Goal: Transaction & Acquisition: Purchase product/service

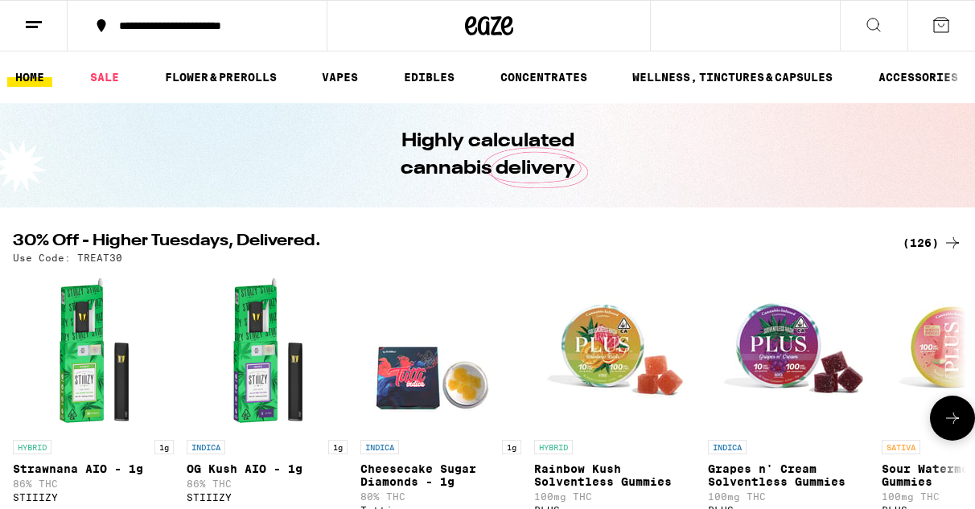
click at [257, 35] on button "**********" at bounding box center [197, 26] width 259 height 48
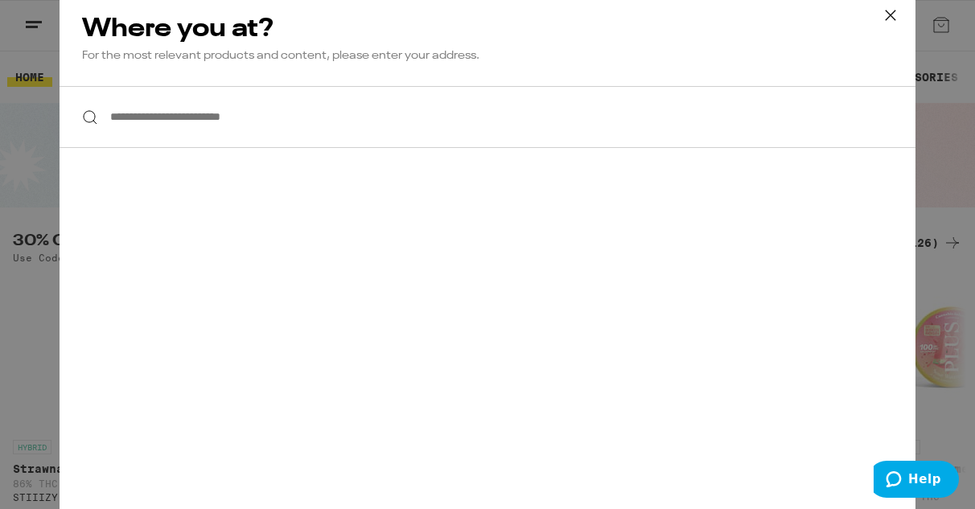
click at [264, 125] on input "**********" at bounding box center [488, 117] width 856 height 62
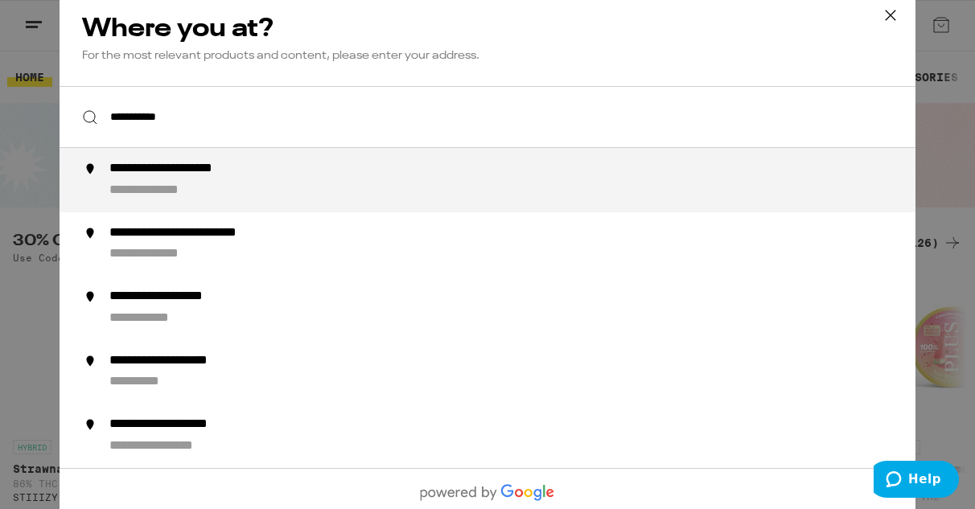
click at [269, 183] on div "**********" at bounding box center [519, 180] width 821 height 39
type input "**********"
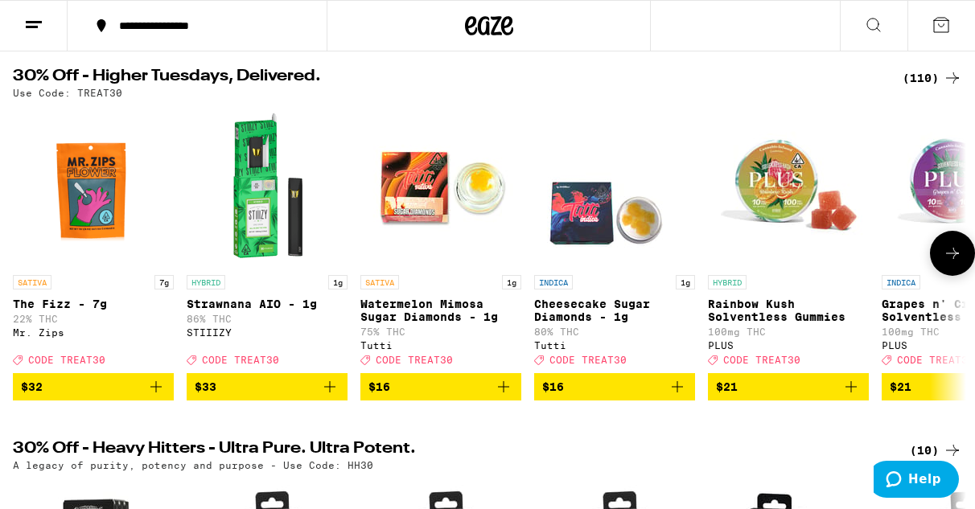
scroll to position [163, 0]
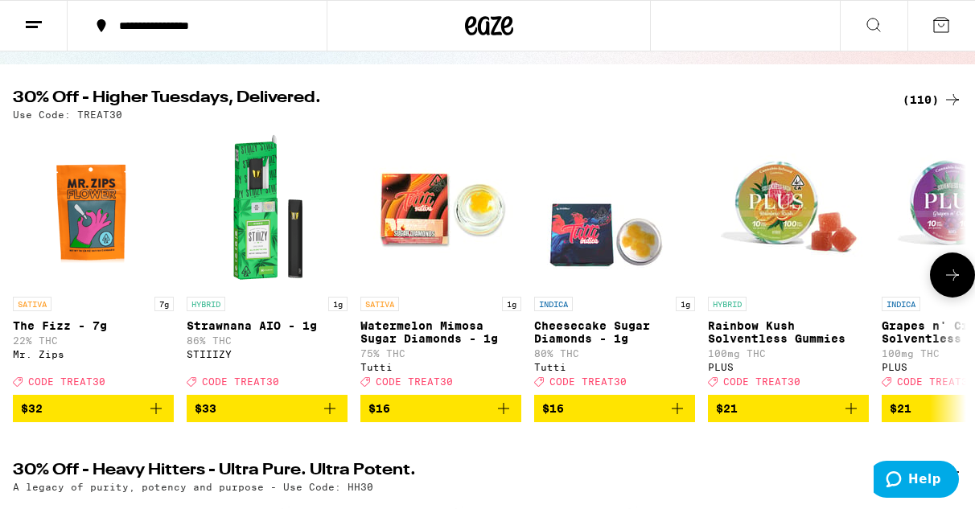
click at [952, 266] on button at bounding box center [952, 275] width 45 height 45
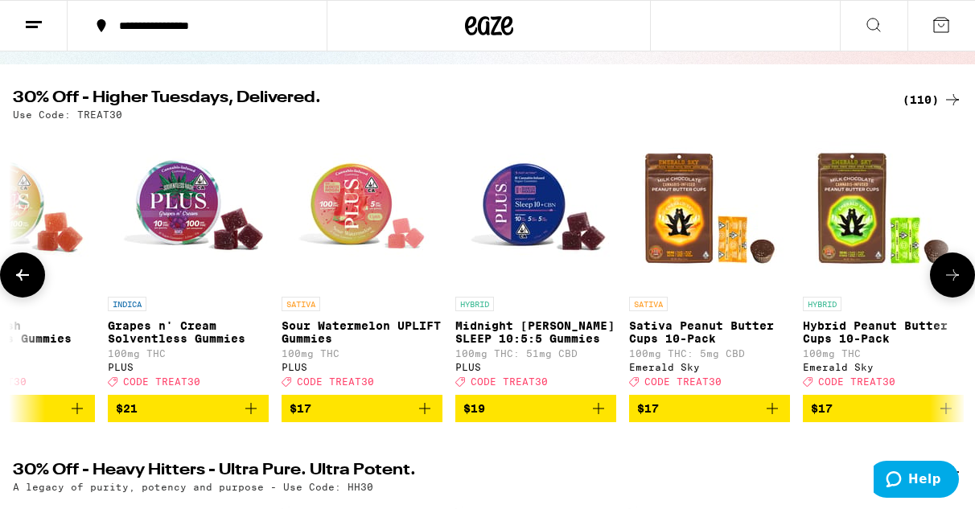
click at [952, 266] on button at bounding box center [952, 275] width 45 height 45
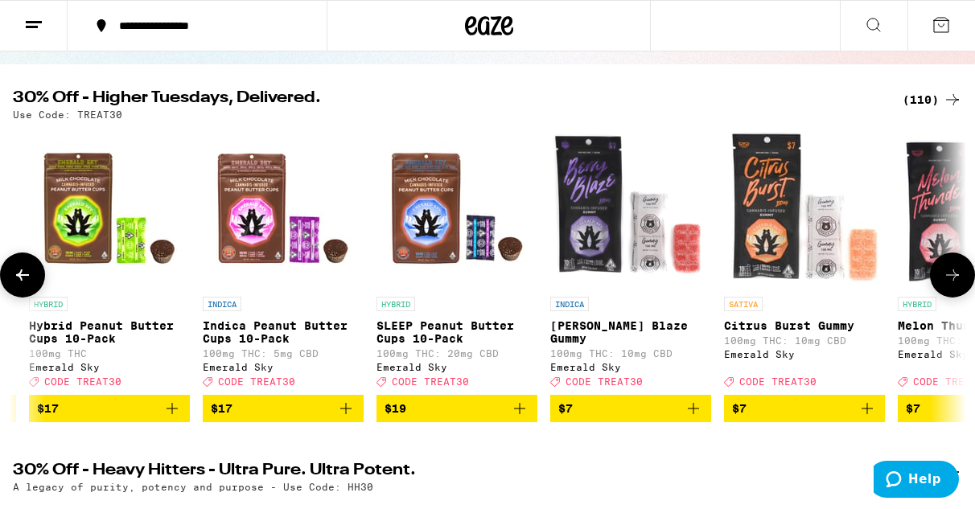
click at [952, 266] on button at bounding box center [952, 275] width 45 height 45
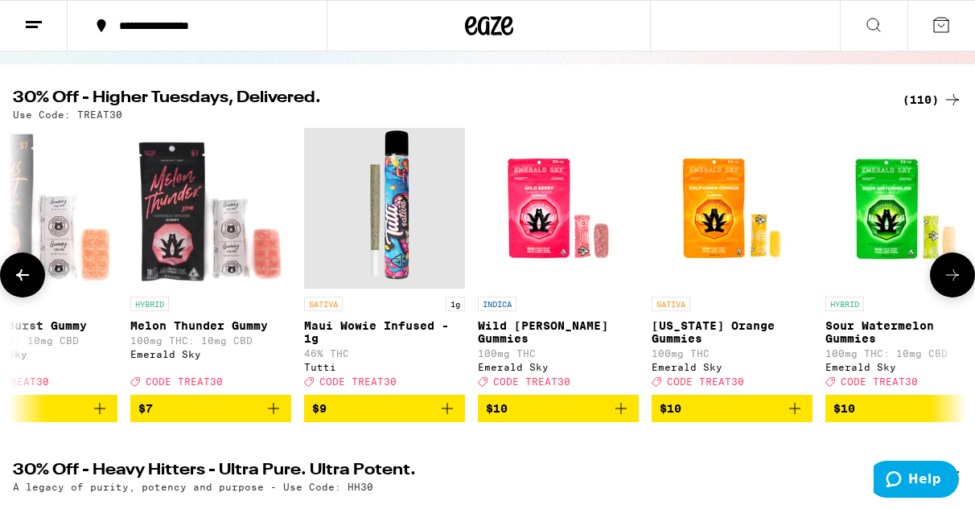
click at [952, 266] on button at bounding box center [952, 275] width 45 height 45
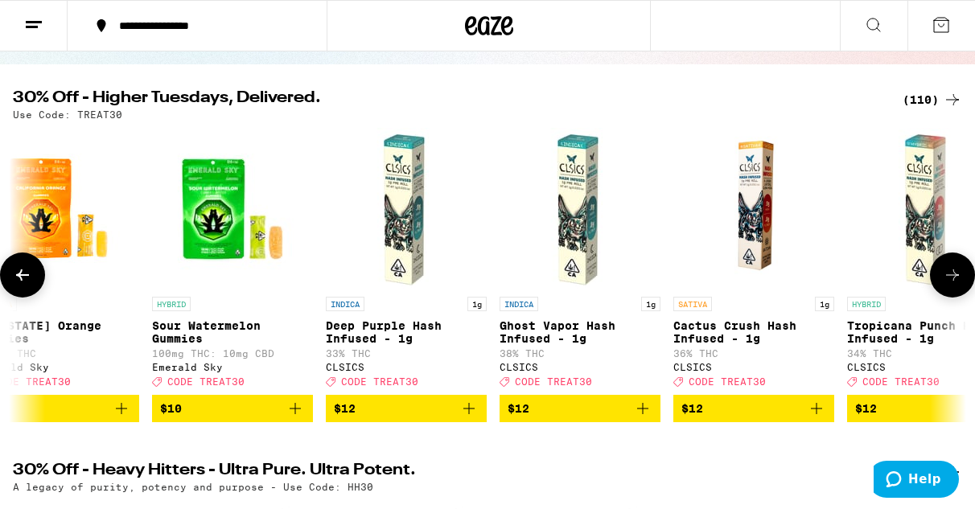
scroll to position [0, 3096]
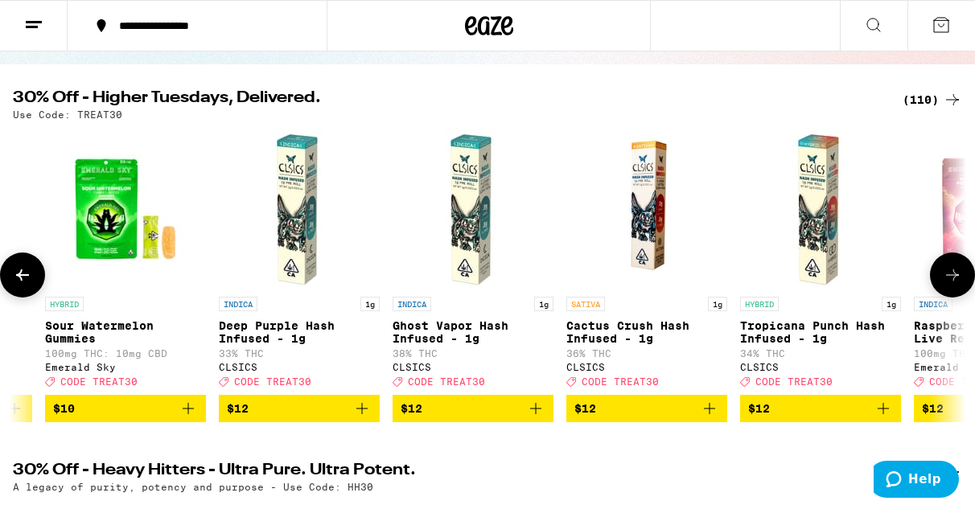
click at [952, 266] on button at bounding box center [952, 275] width 45 height 45
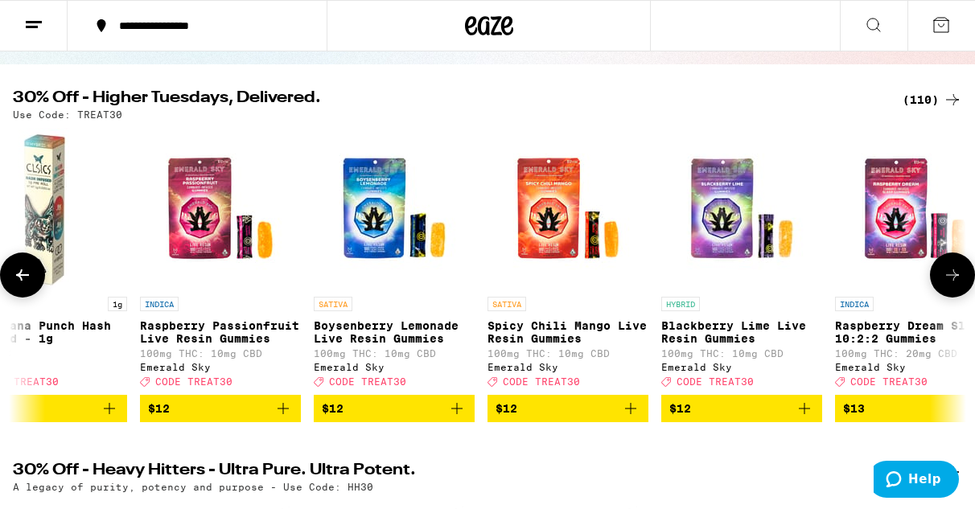
click at [952, 266] on button at bounding box center [952, 275] width 45 height 45
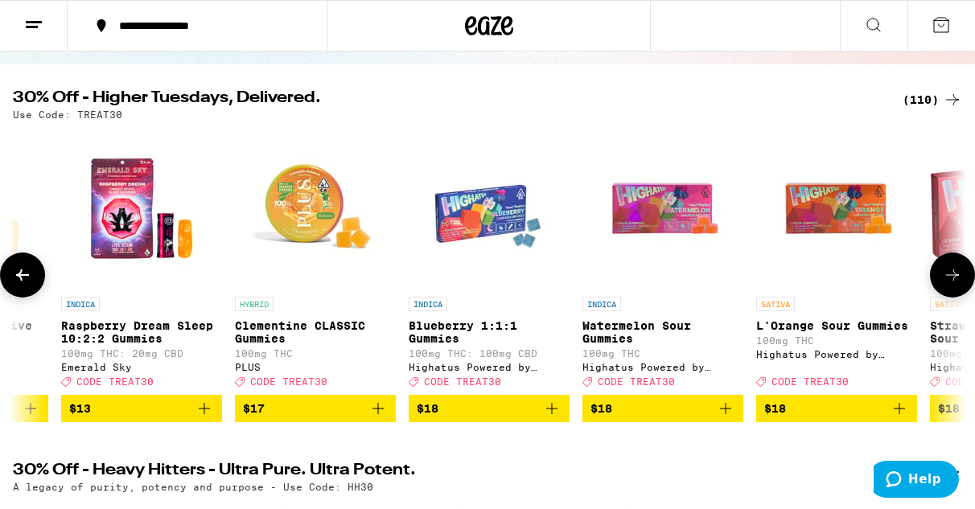
click at [952, 266] on button at bounding box center [952, 275] width 45 height 45
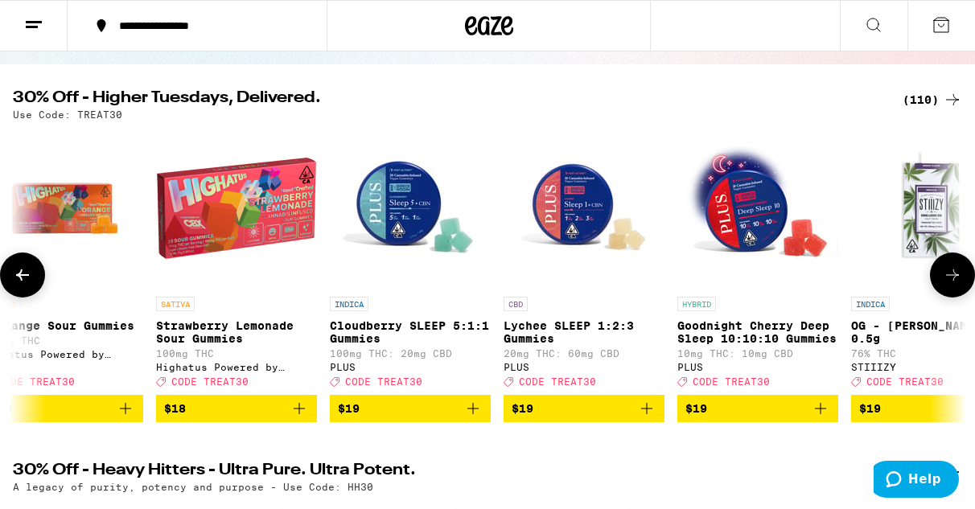
click at [952, 266] on button at bounding box center [952, 275] width 45 height 45
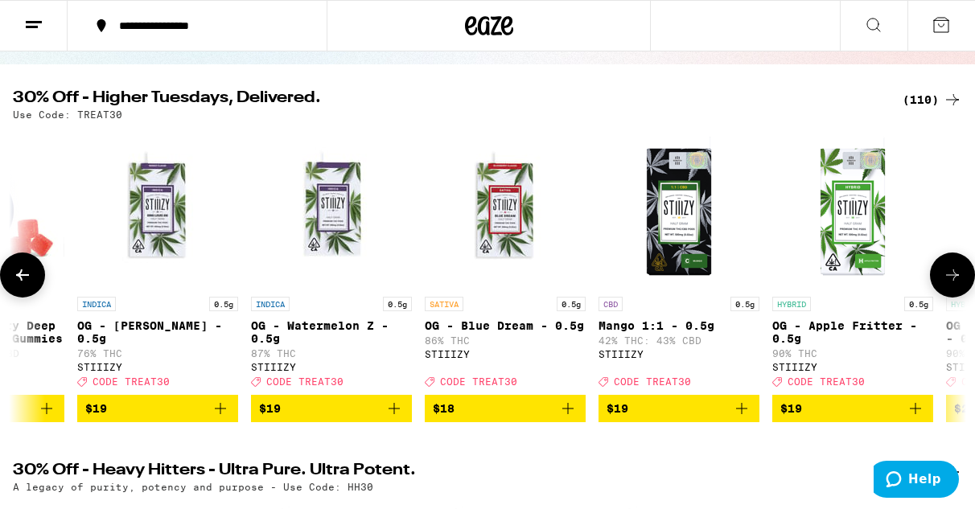
click at [952, 266] on button at bounding box center [952, 275] width 45 height 45
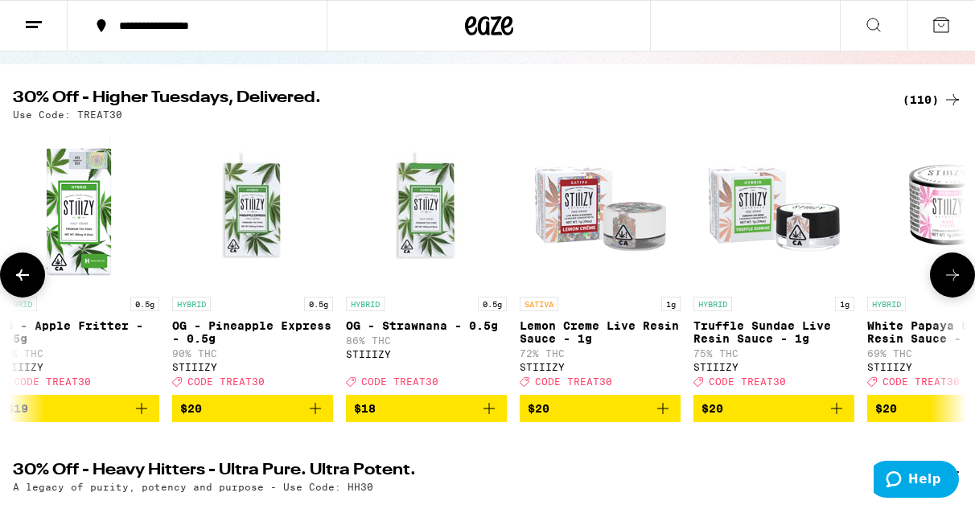
click at [952, 266] on button at bounding box center [952, 275] width 45 height 45
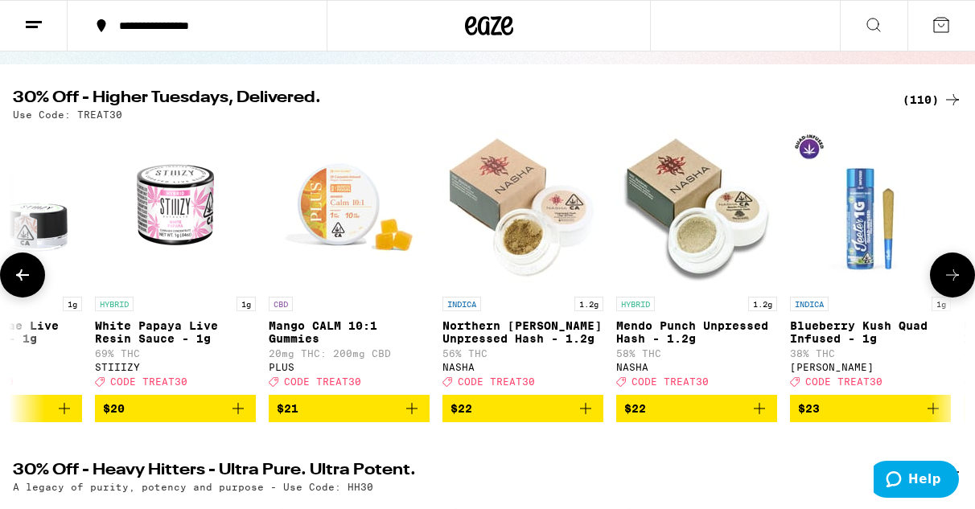
click at [952, 266] on button at bounding box center [952, 275] width 45 height 45
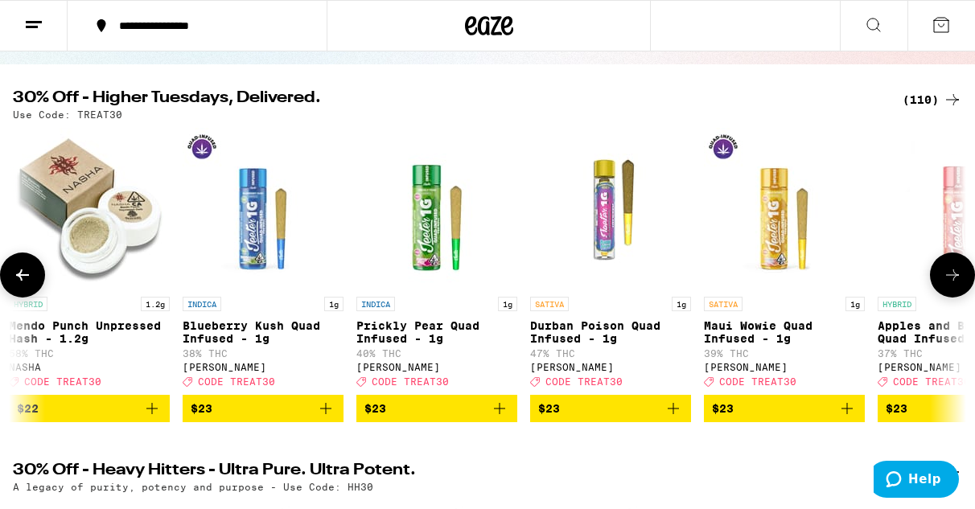
scroll to position [0, 8514]
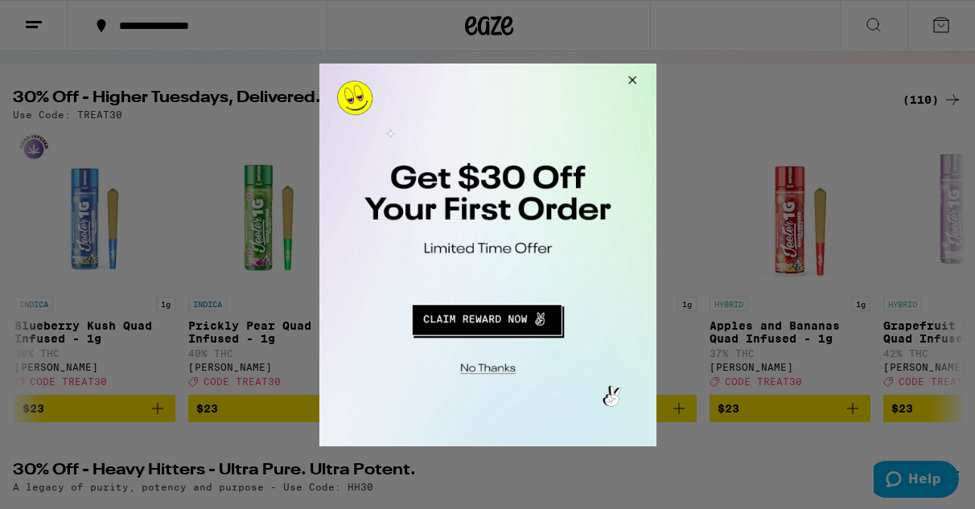
click at [633, 85] on button "Close Modal" at bounding box center [628, 82] width 43 height 39
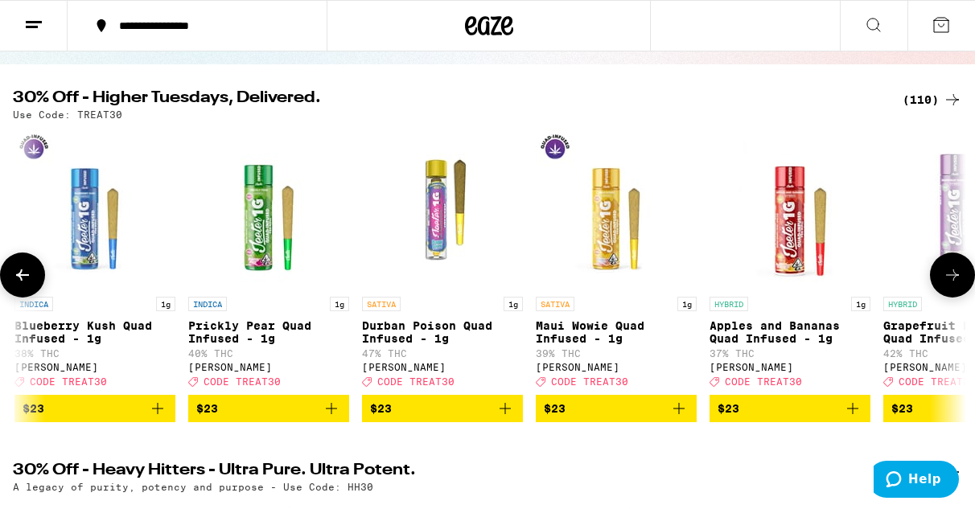
click at [39, 285] on button at bounding box center [22, 275] width 45 height 45
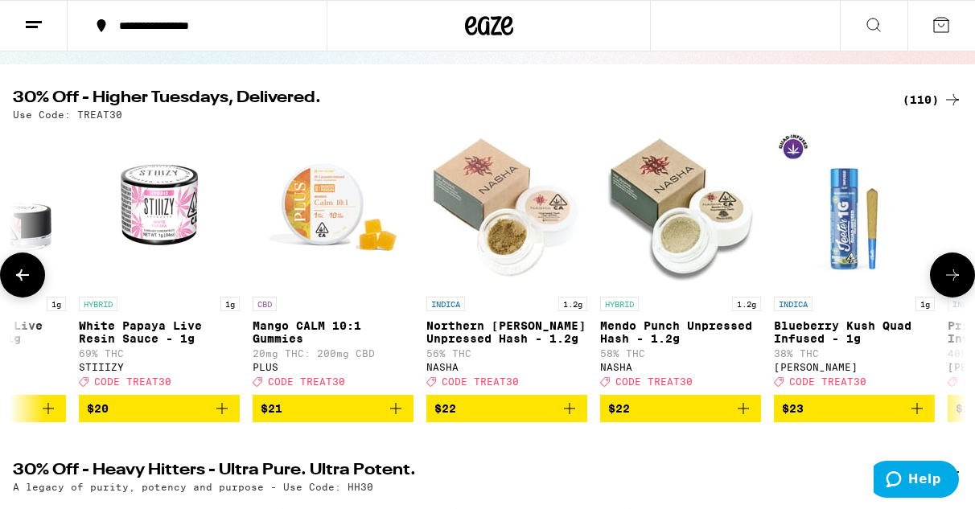
scroll to position [0, 7740]
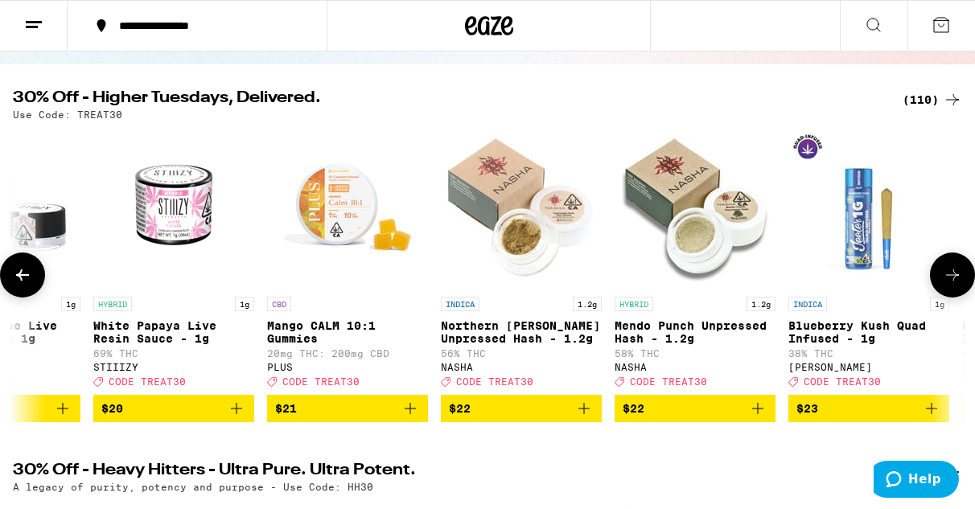
click at [948, 285] on icon at bounding box center [952, 275] width 19 height 19
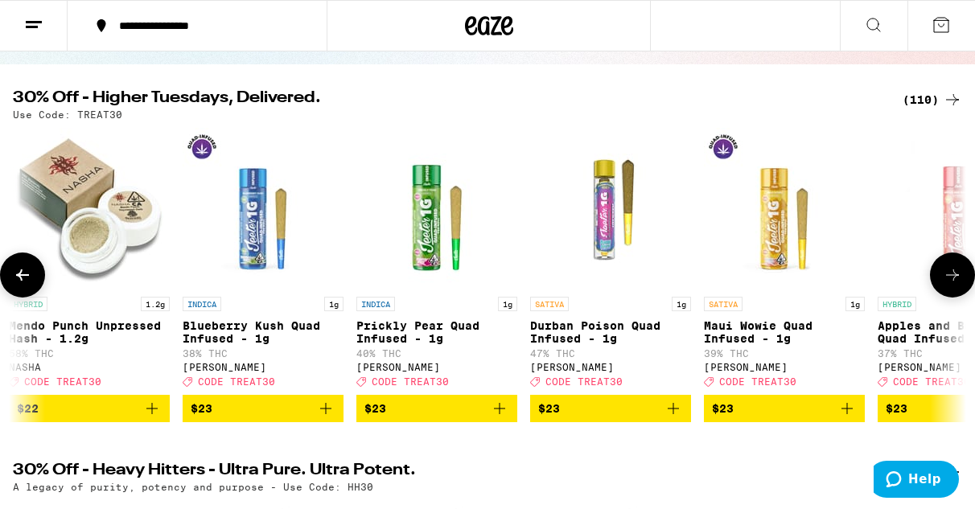
scroll to position [0, 8514]
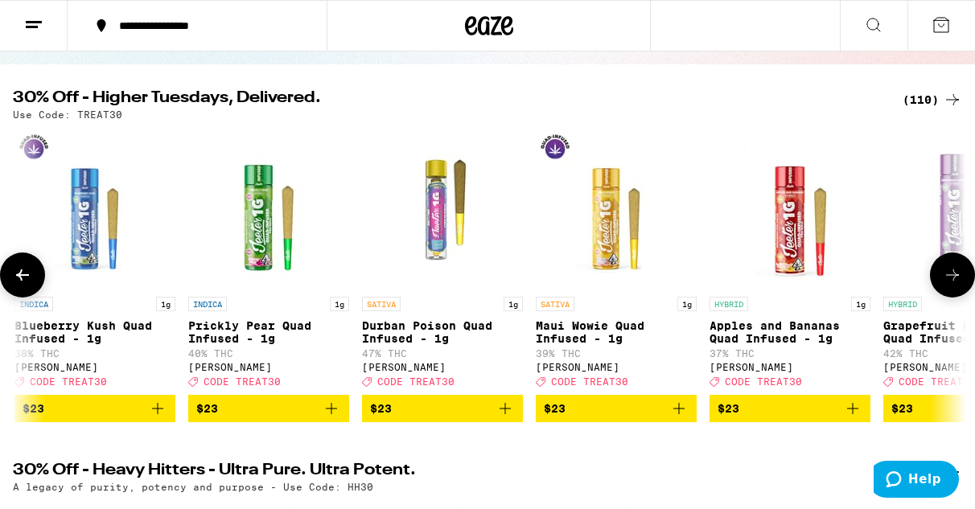
click at [948, 285] on icon at bounding box center [952, 275] width 19 height 19
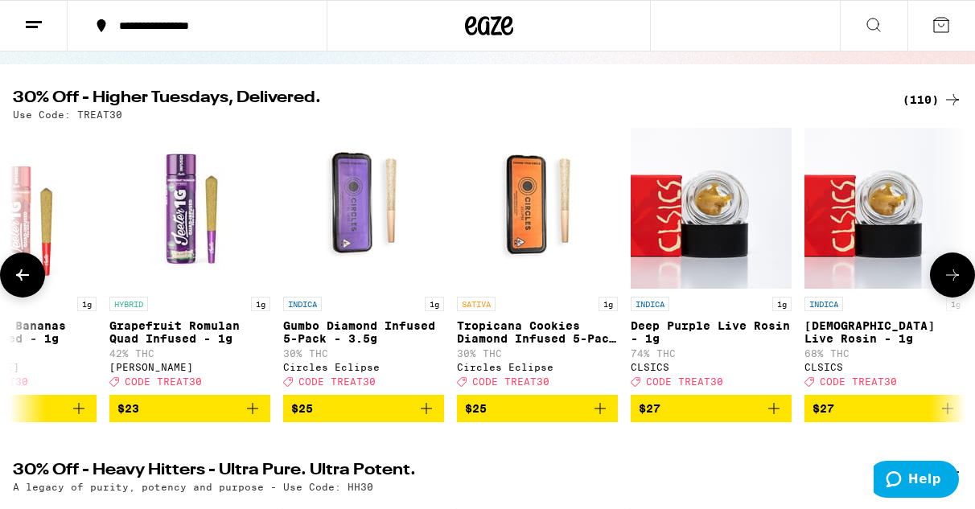
click at [948, 285] on icon at bounding box center [952, 275] width 19 height 19
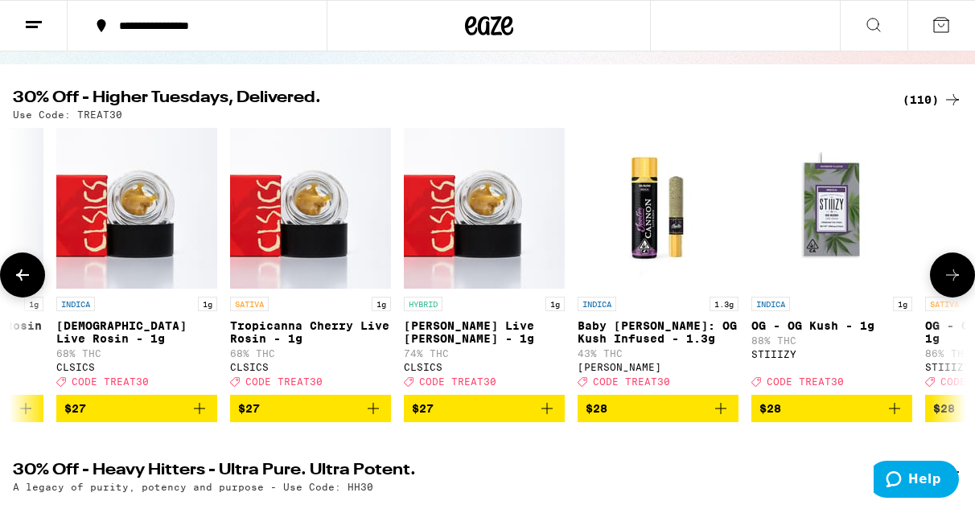
scroll to position [0, 10063]
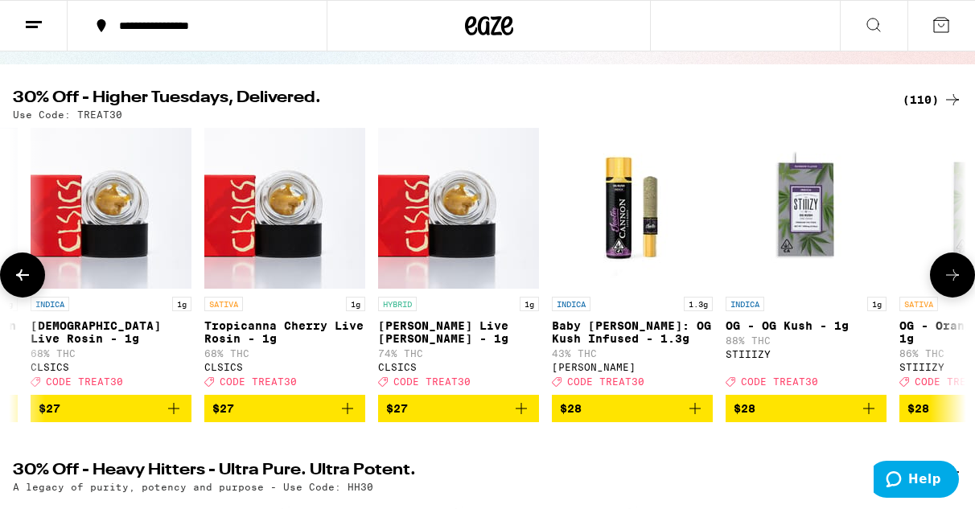
click at [948, 285] on icon at bounding box center [952, 275] width 19 height 19
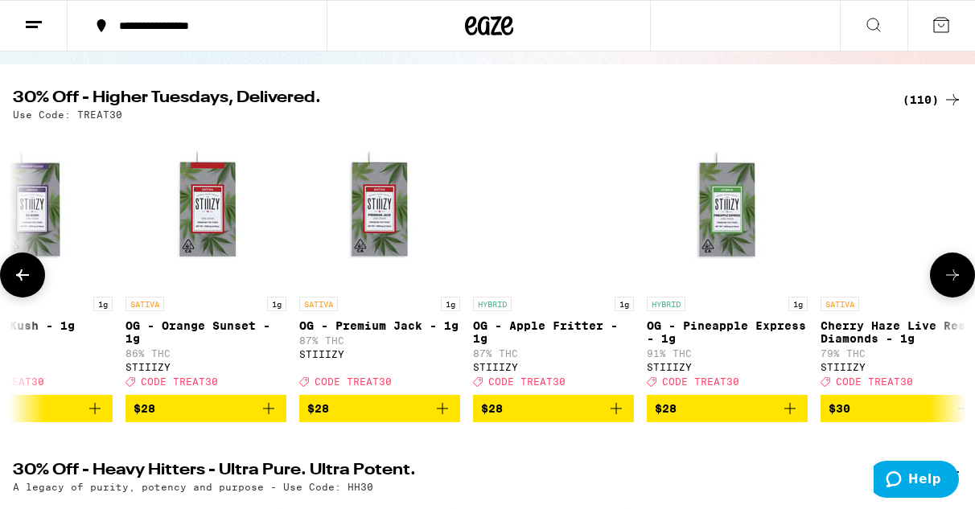
click at [948, 285] on icon at bounding box center [952, 275] width 19 height 19
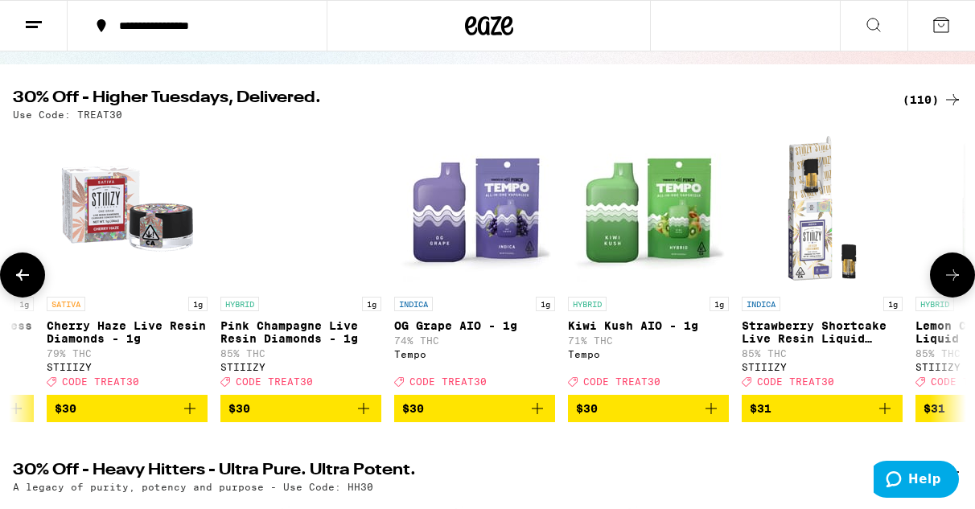
click at [948, 285] on icon at bounding box center [952, 275] width 19 height 19
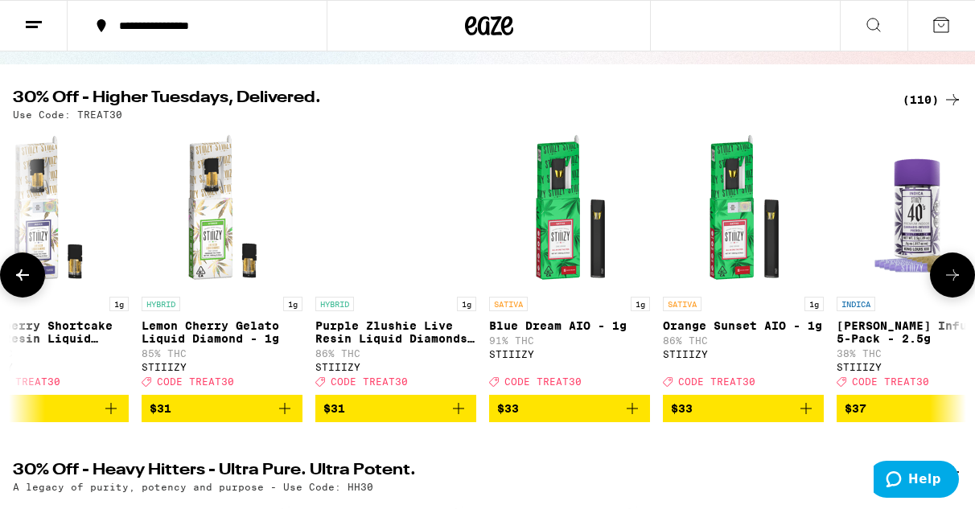
click at [948, 285] on icon at bounding box center [952, 275] width 19 height 19
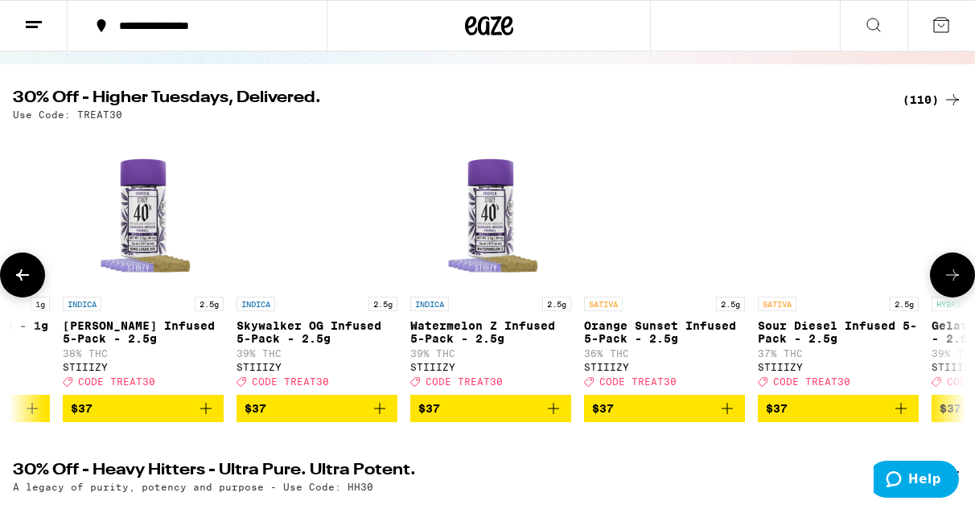
click at [948, 285] on icon at bounding box center [952, 275] width 19 height 19
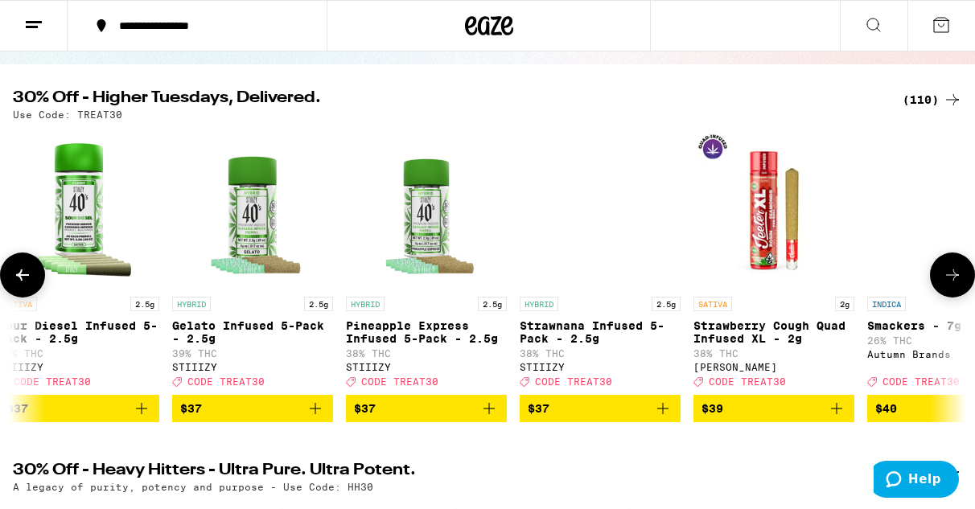
scroll to position [0, 13933]
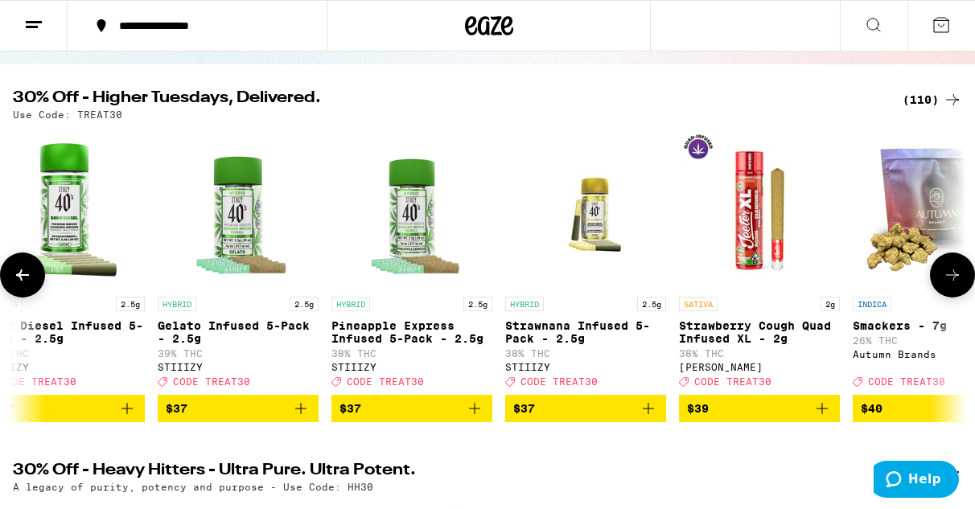
click at [948, 285] on icon at bounding box center [952, 275] width 19 height 19
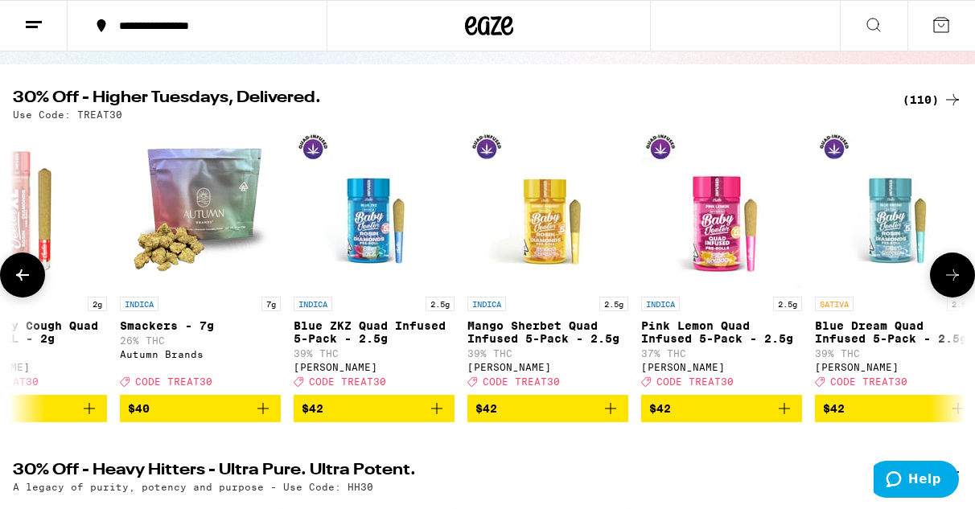
scroll to position [0, 14707]
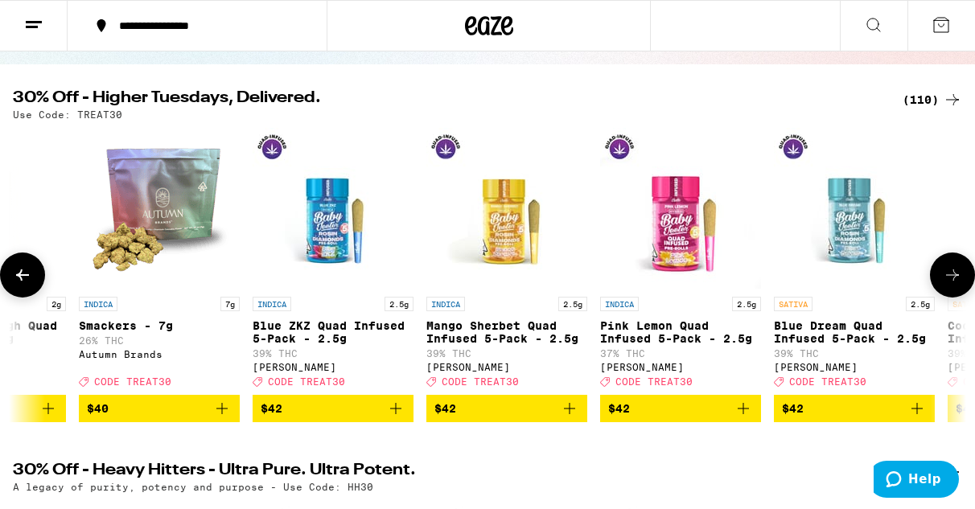
click at [948, 285] on icon at bounding box center [952, 275] width 19 height 19
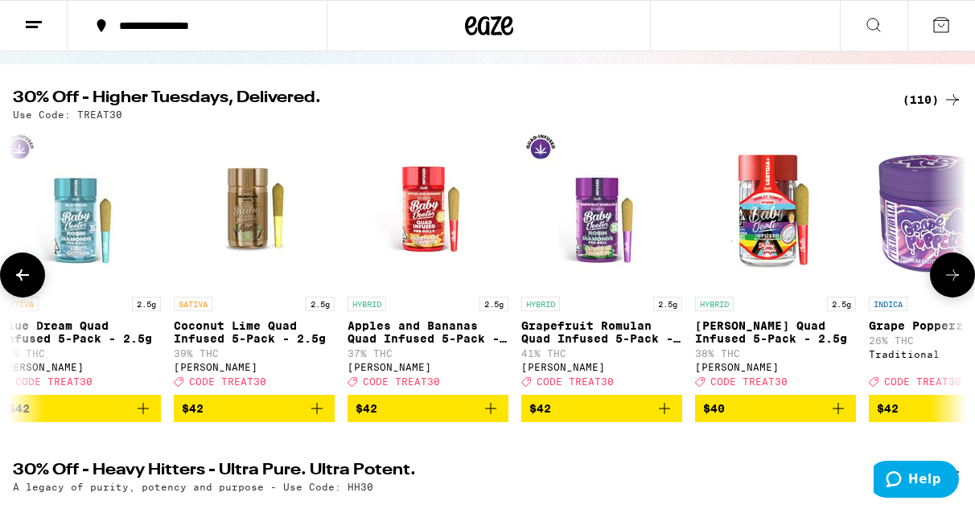
click at [948, 285] on icon at bounding box center [952, 275] width 19 height 19
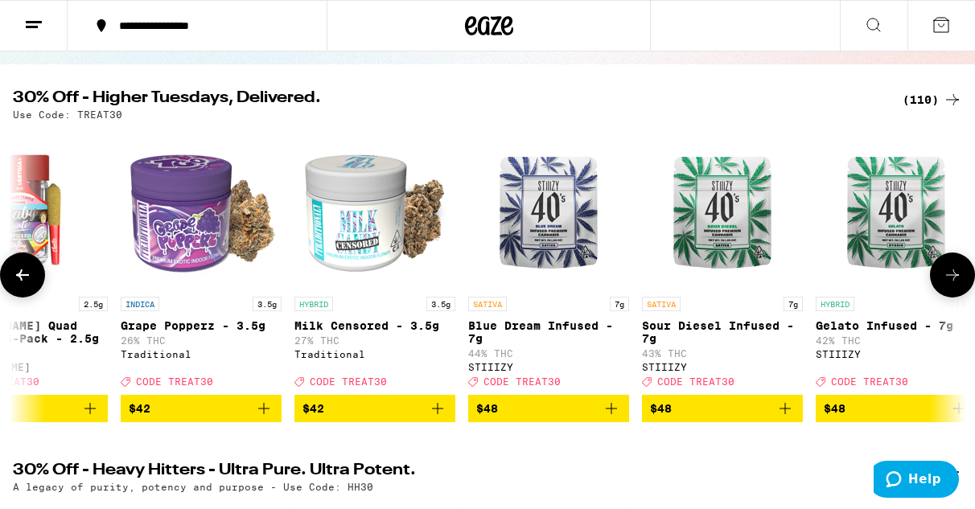
scroll to position [0, 16255]
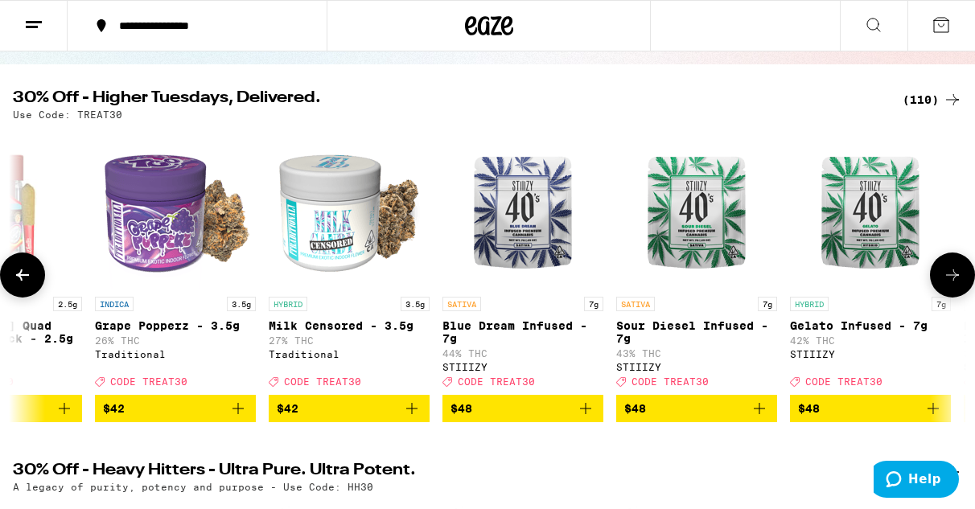
click at [948, 285] on icon at bounding box center [952, 275] width 19 height 19
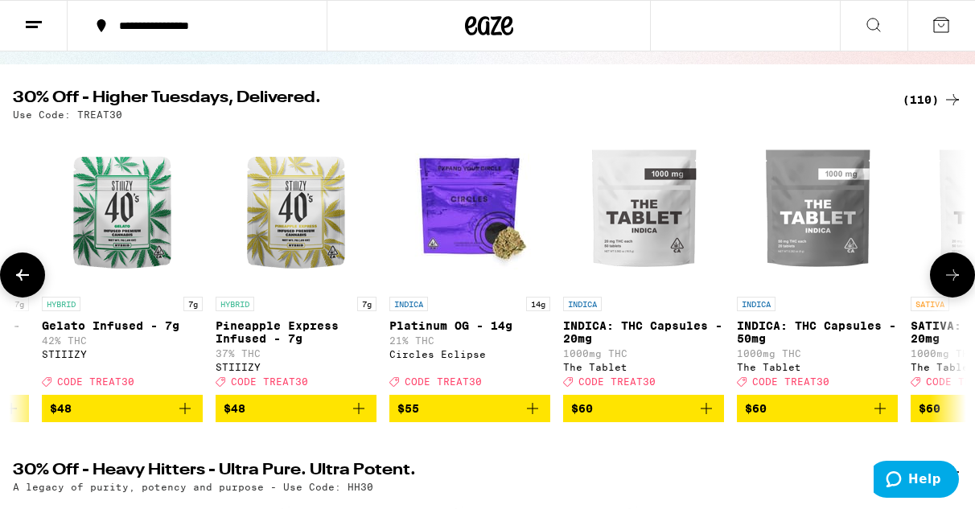
scroll to position [0, 17029]
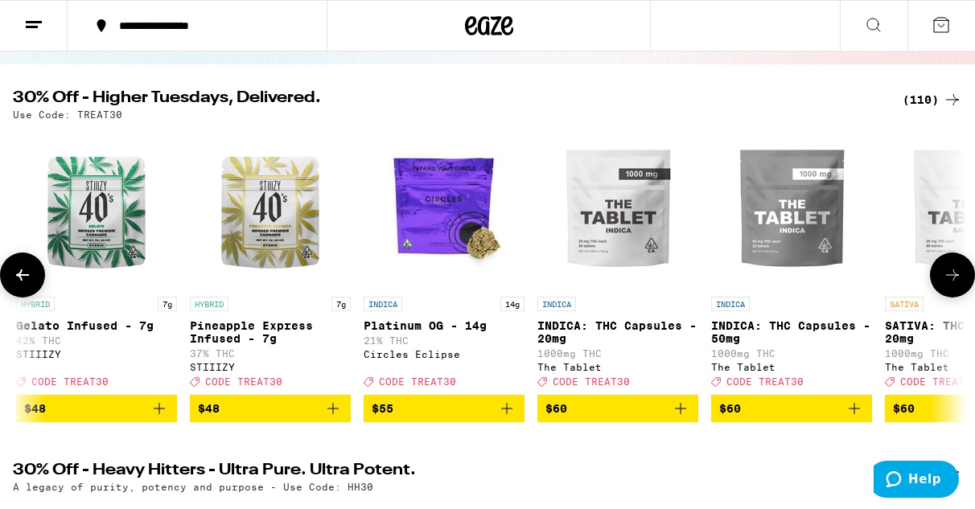
click at [948, 285] on icon at bounding box center [952, 275] width 19 height 19
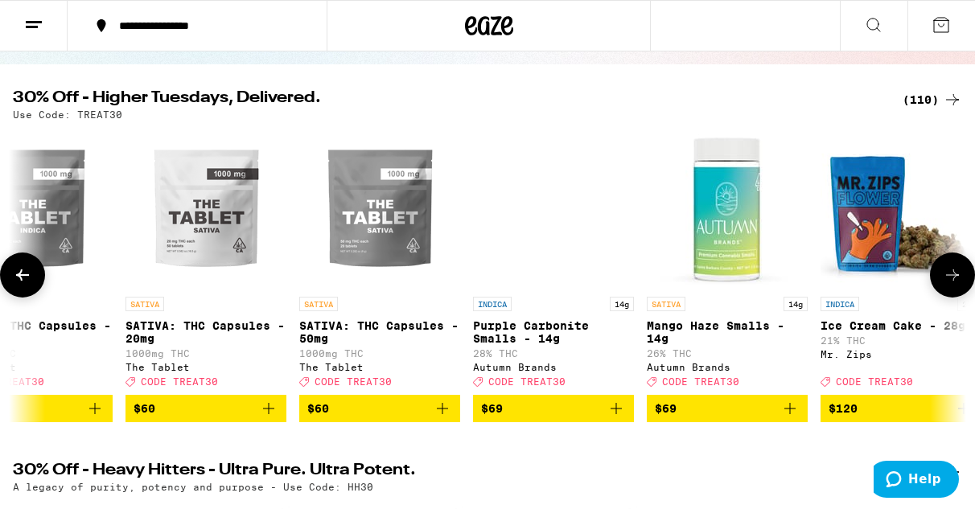
scroll to position [0, 17803]
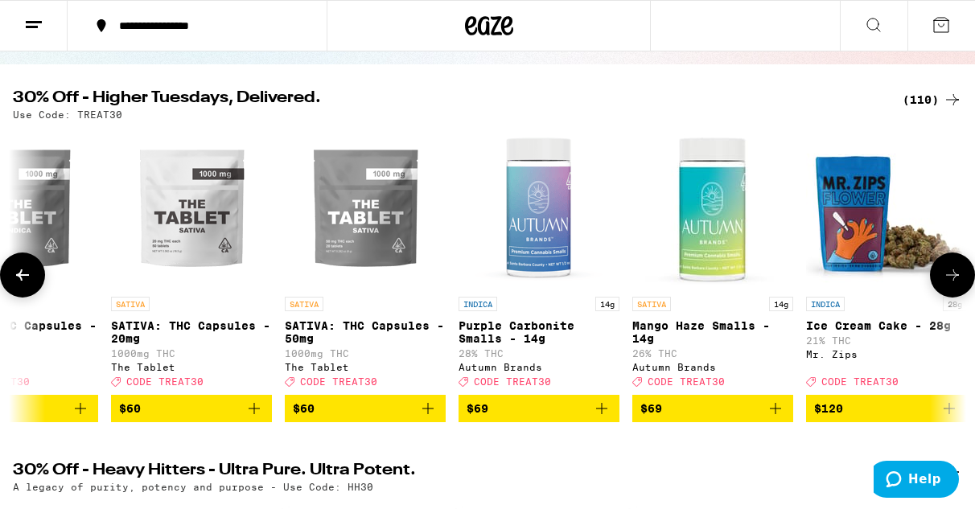
click at [948, 285] on icon at bounding box center [952, 275] width 19 height 19
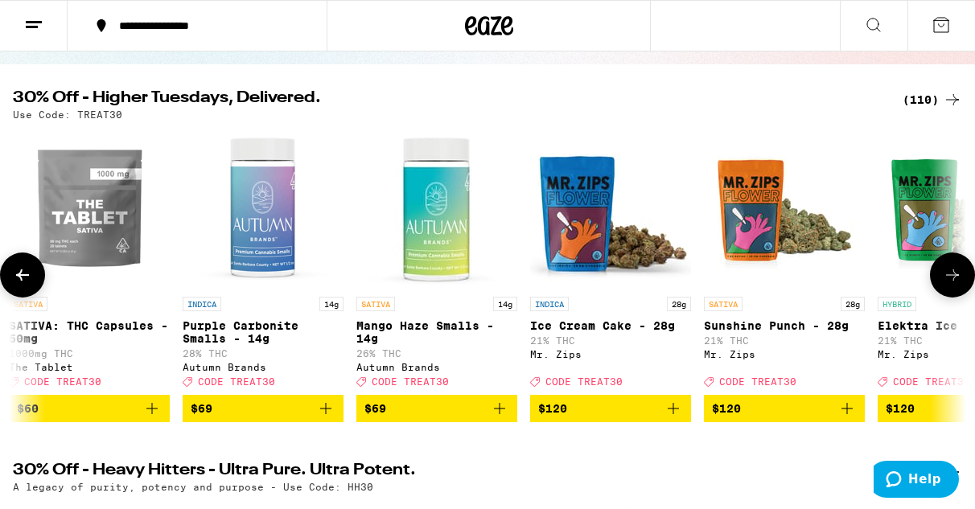
scroll to position [0, 18168]
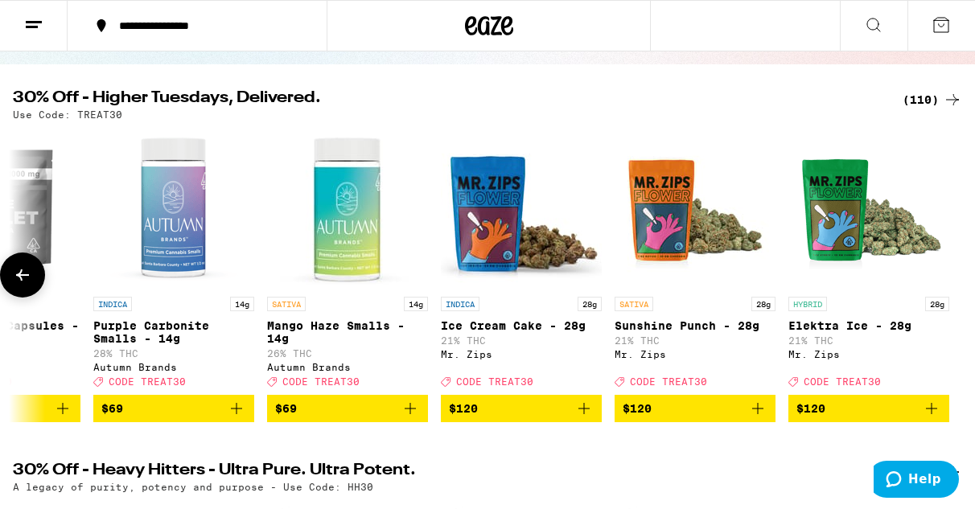
click at [38, 276] on button at bounding box center [22, 275] width 45 height 45
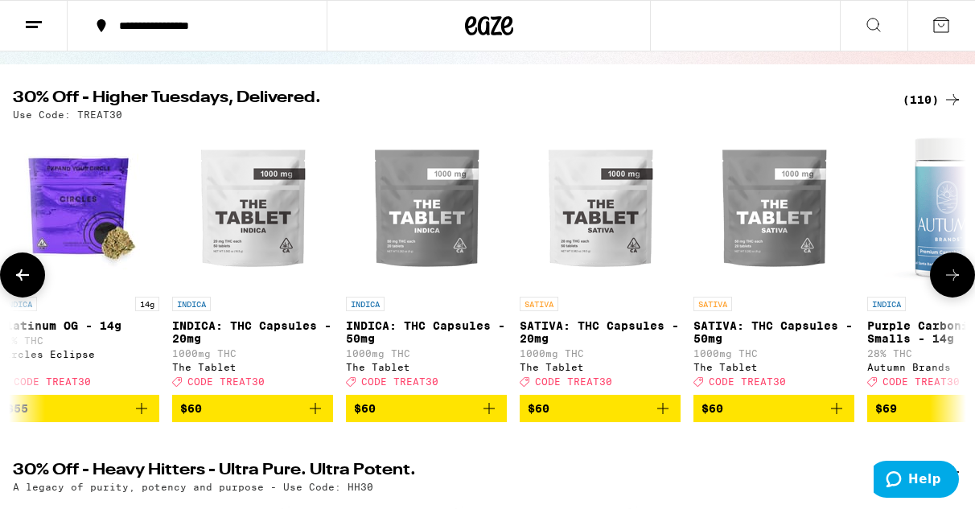
click at [38, 276] on button at bounding box center [22, 275] width 45 height 45
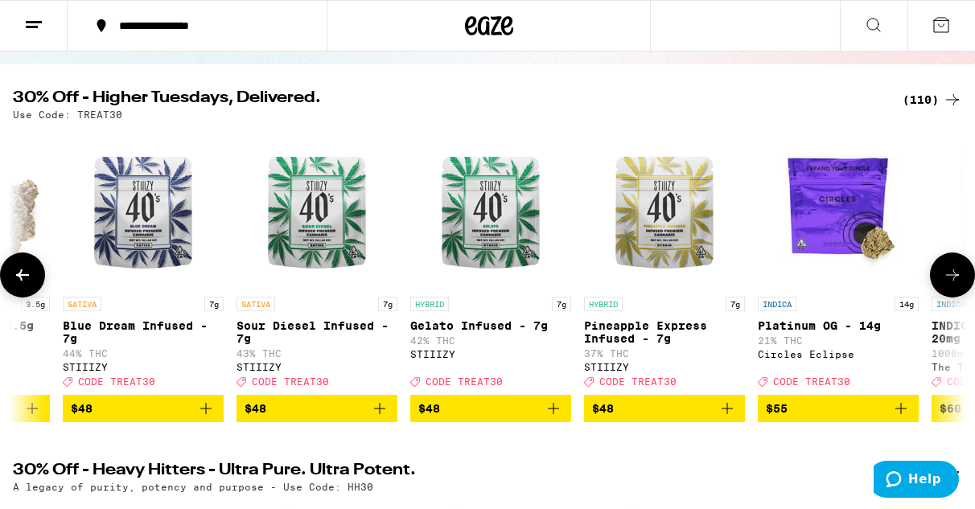
scroll to position [0, 16620]
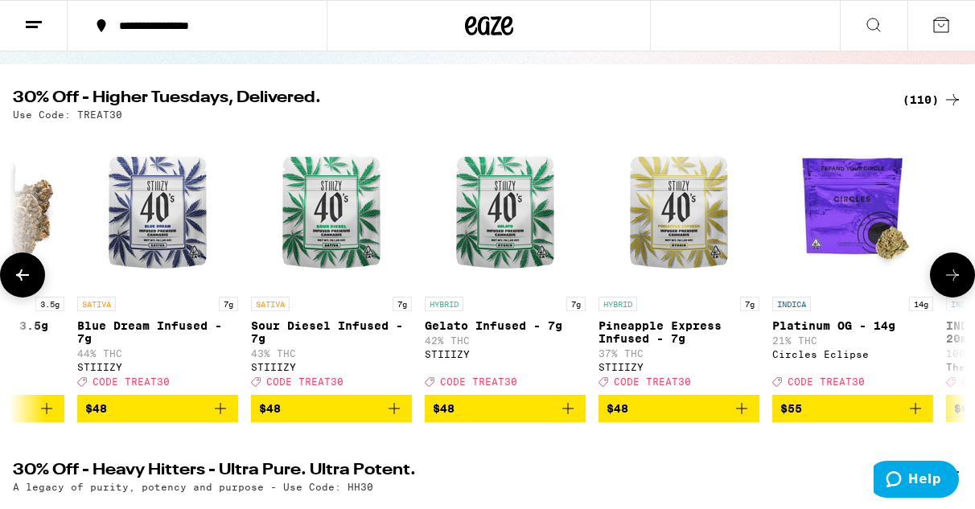
click at [952, 285] on icon at bounding box center [952, 275] width 19 height 19
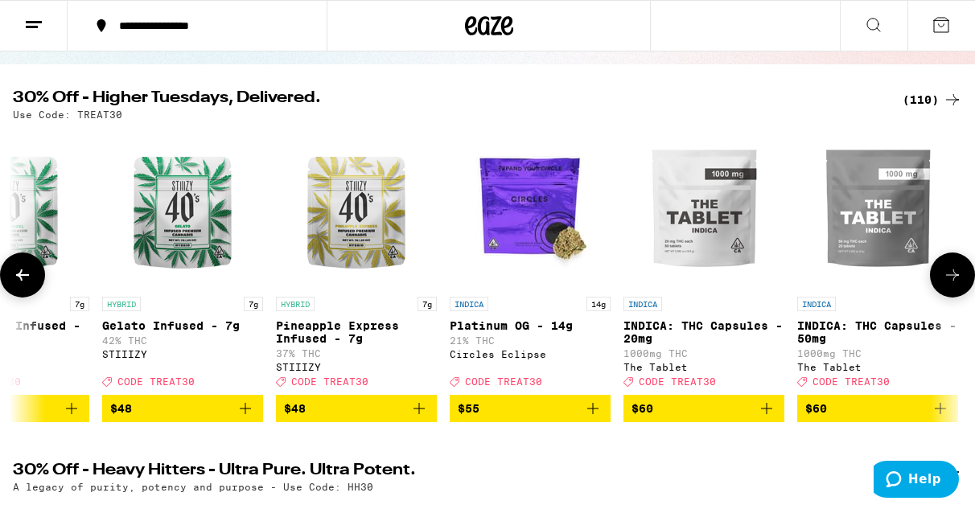
click at [952, 285] on icon at bounding box center [952, 275] width 19 height 19
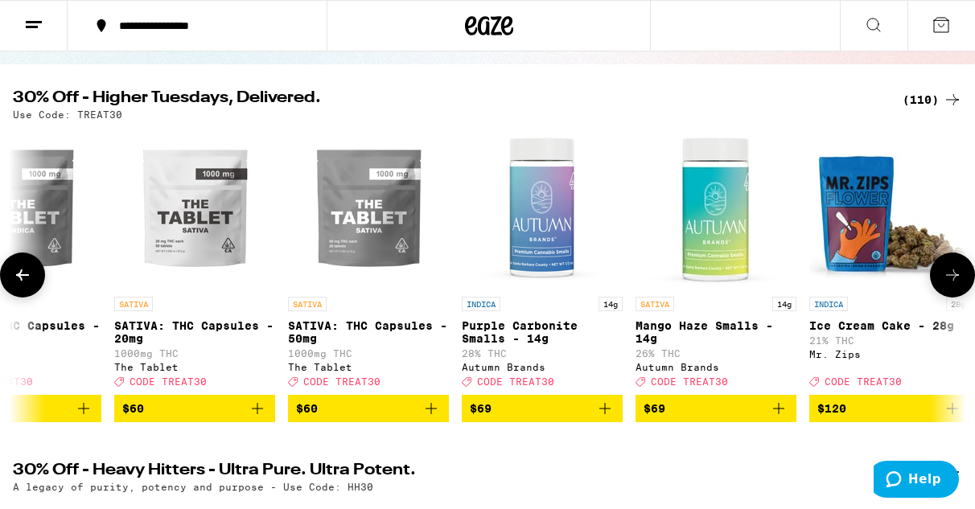
scroll to position [0, 17802]
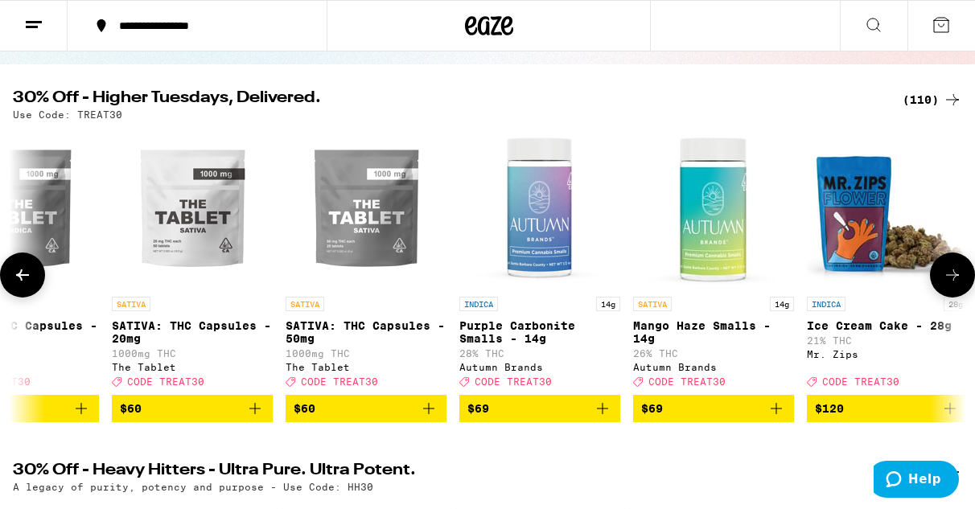
click at [964, 286] on button at bounding box center [952, 275] width 45 height 45
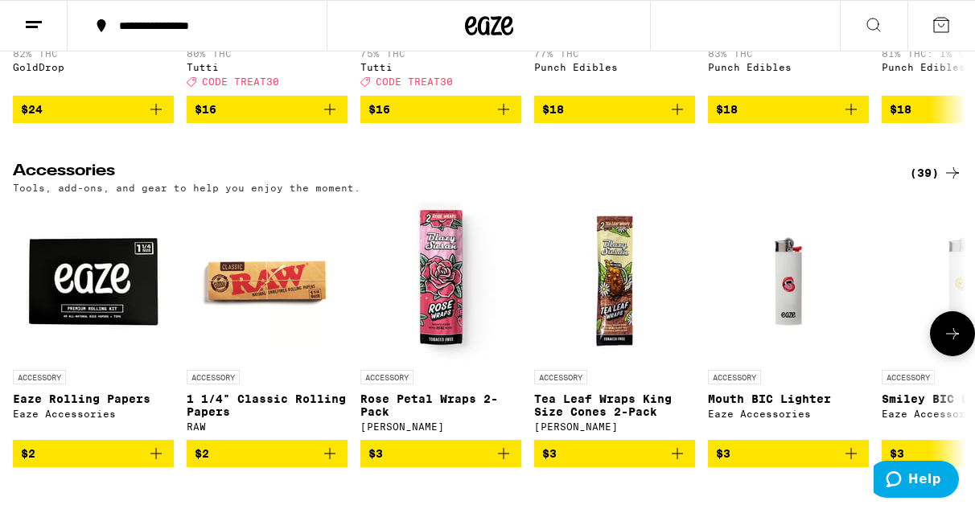
scroll to position [6421, 0]
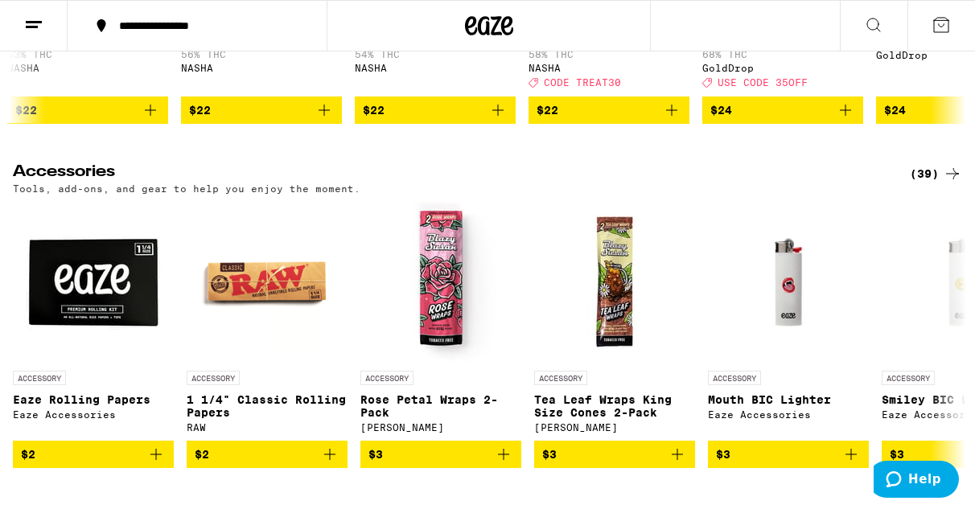
scroll to position [0, 3870]
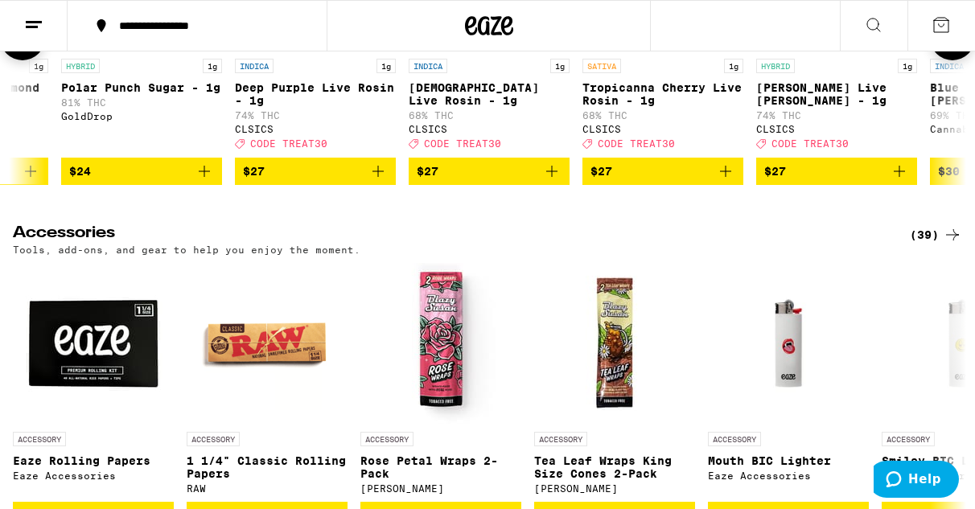
scroll to position [6358, 0]
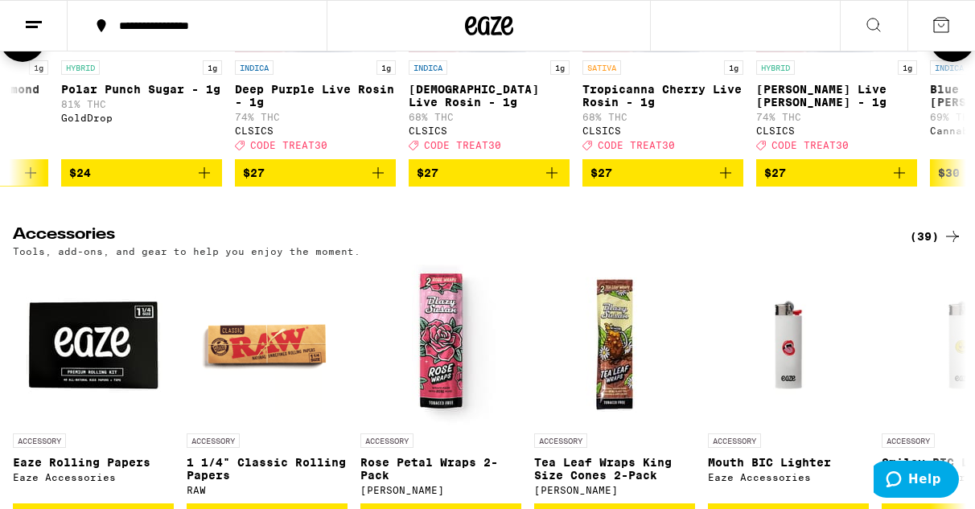
click at [37, 62] on button at bounding box center [22, 39] width 45 height 45
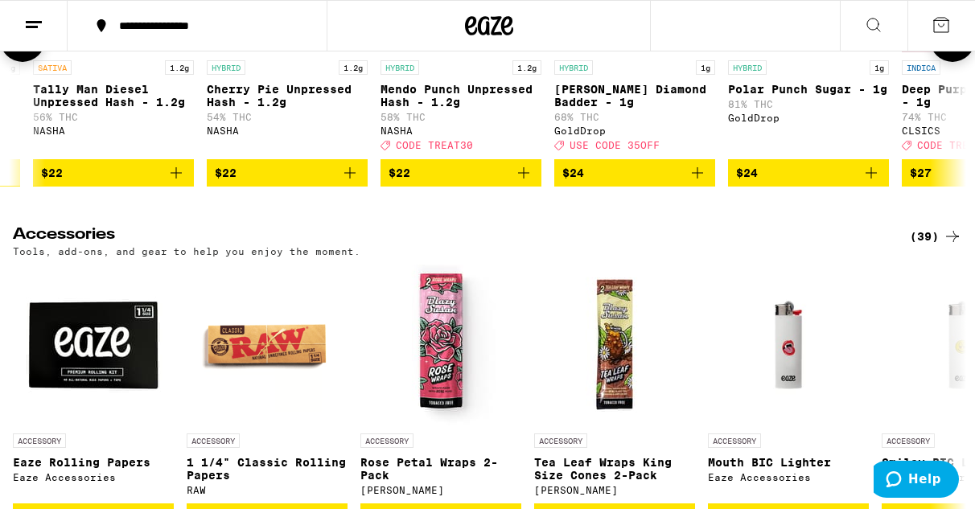
scroll to position [0, 3870]
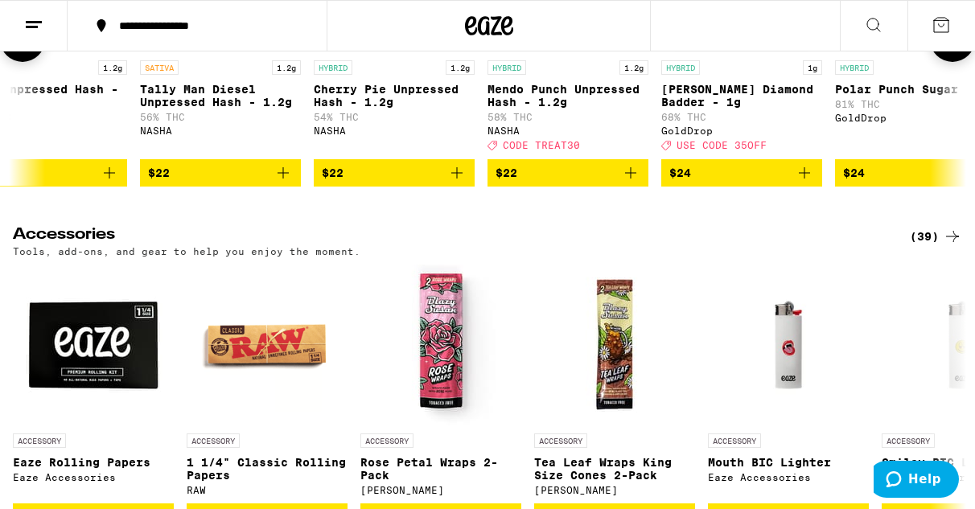
click at [37, 62] on button at bounding box center [22, 39] width 45 height 45
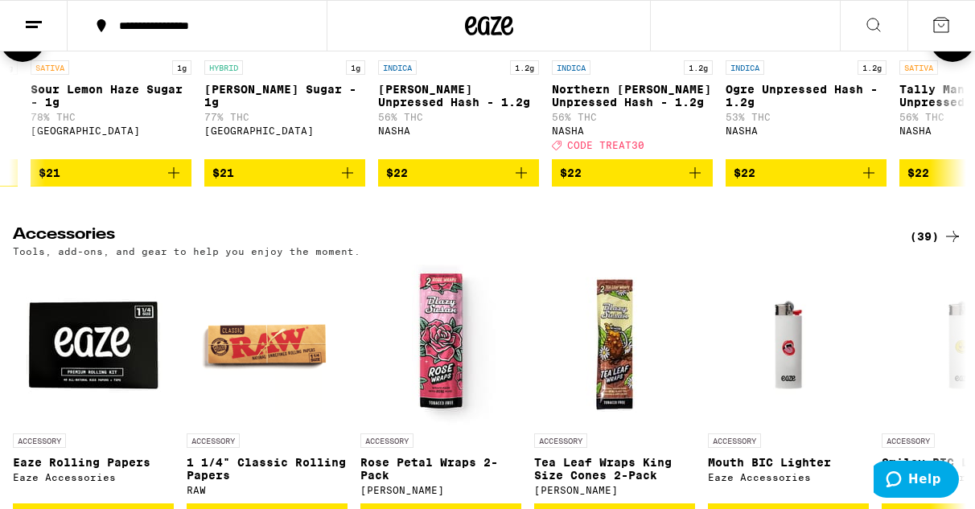
scroll to position [0, 3096]
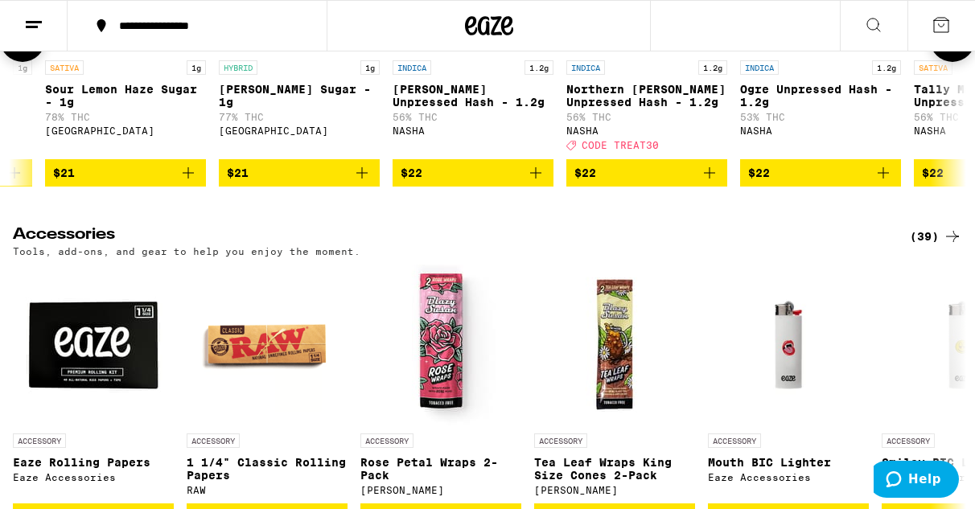
click at [966, 62] on button at bounding box center [952, 39] width 45 height 45
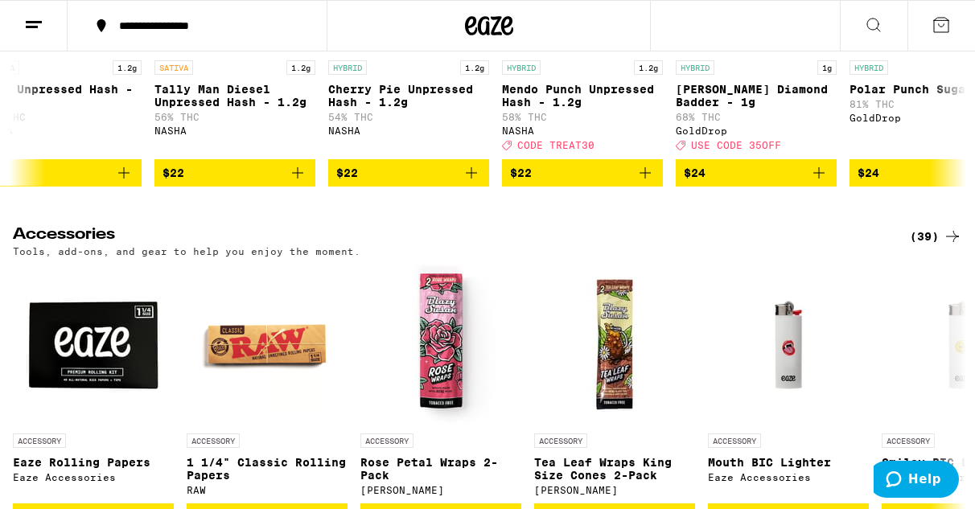
scroll to position [0, 3870]
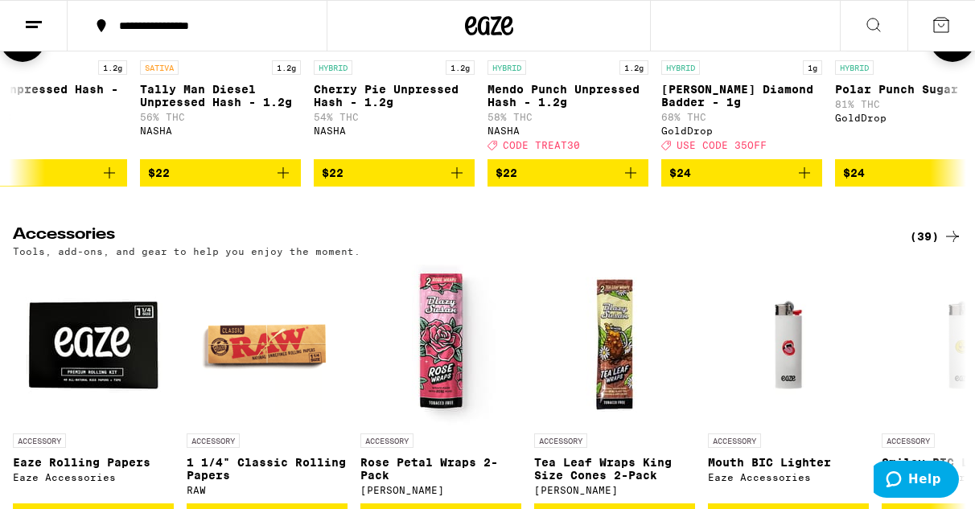
click at [948, 49] on icon at bounding box center [952, 39] width 19 height 19
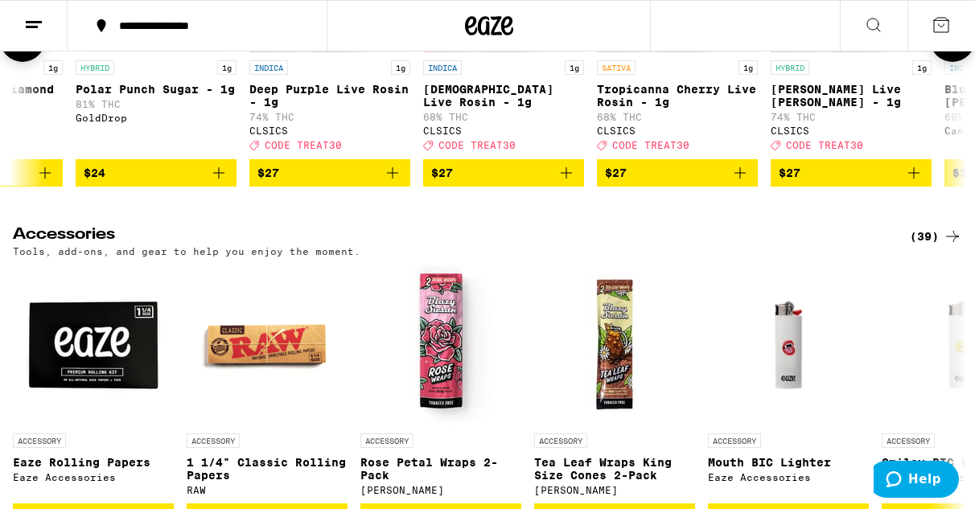
scroll to position [0, 4644]
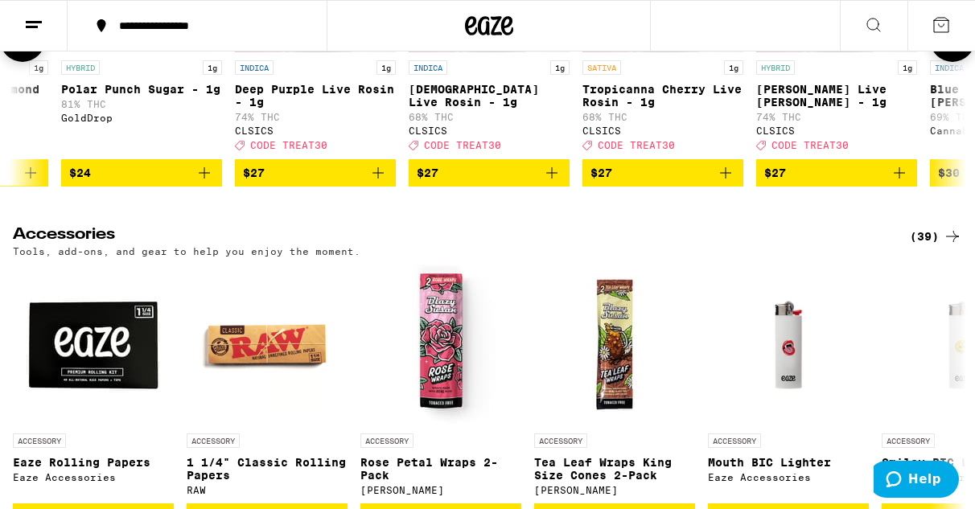
click at [884, 183] on span "$27" at bounding box center [836, 172] width 145 height 19
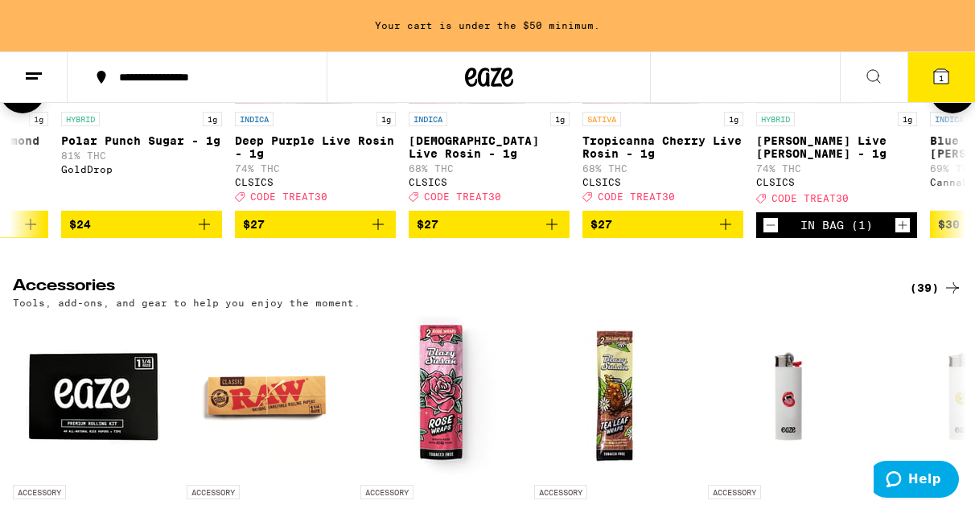
scroll to position [6410, 0]
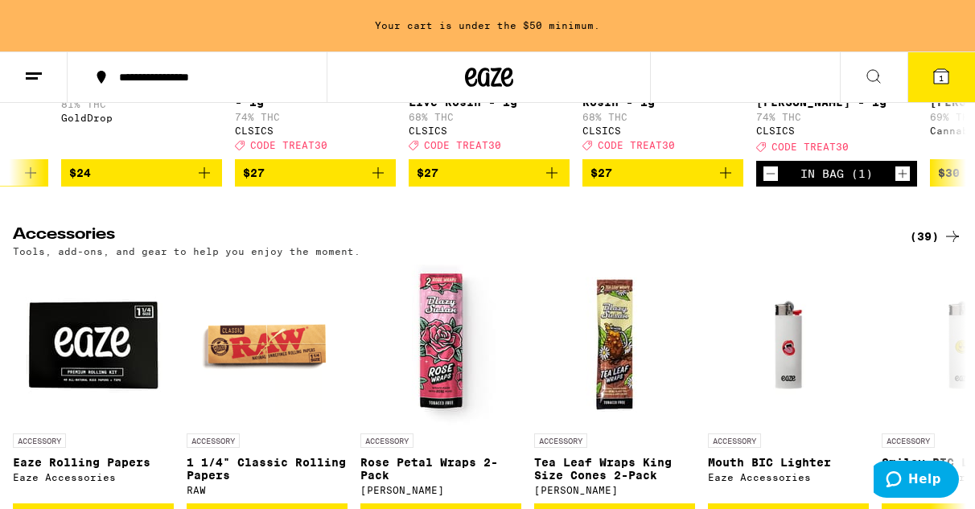
click at [500, 183] on span "$27" at bounding box center [489, 172] width 145 height 19
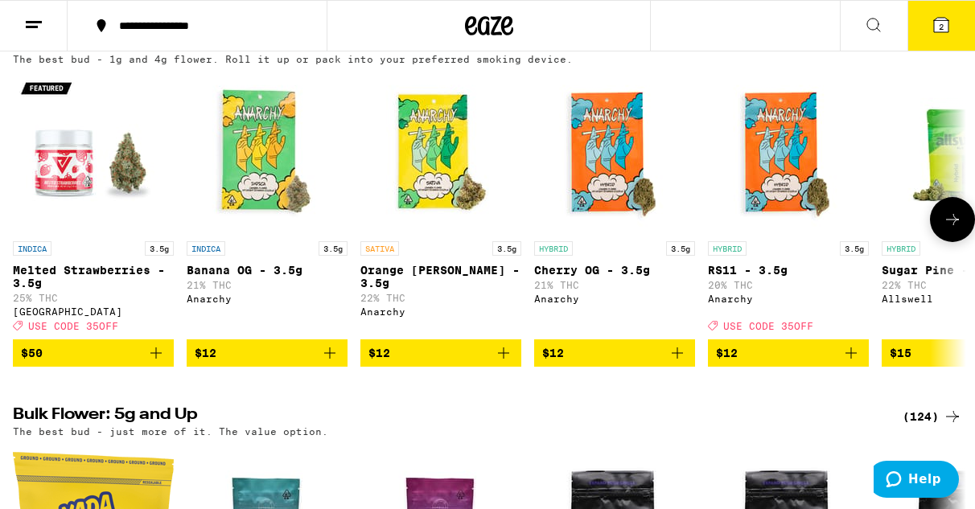
scroll to position [1457, 0]
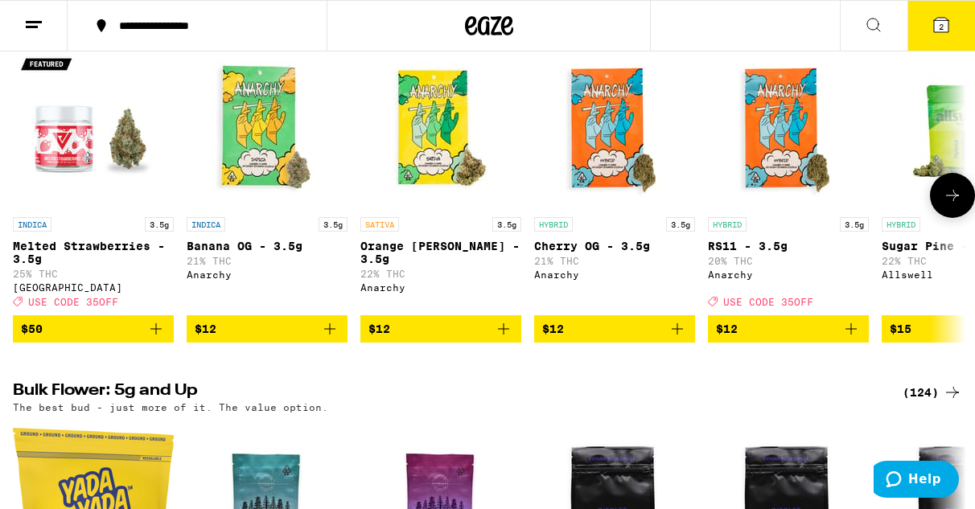
click at [951, 205] on icon at bounding box center [952, 195] width 19 height 19
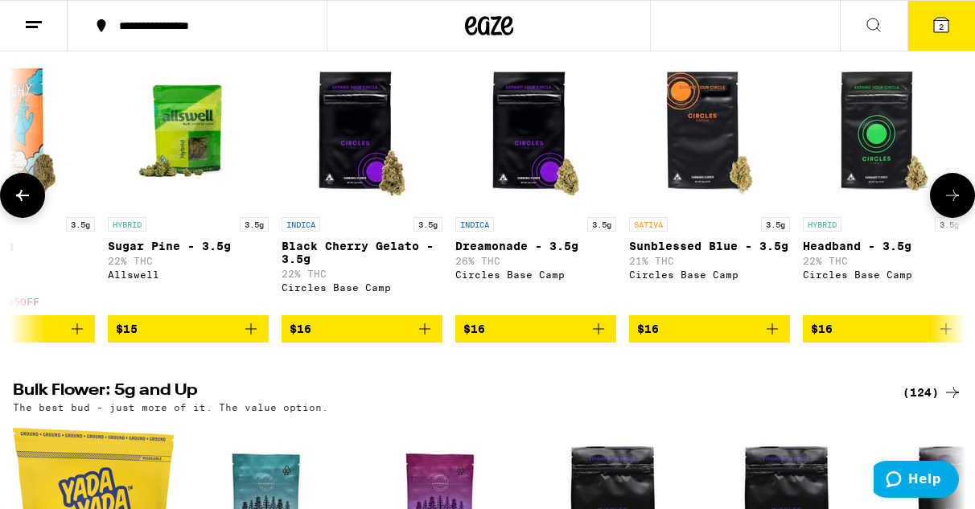
click at [951, 205] on icon at bounding box center [952, 195] width 19 height 19
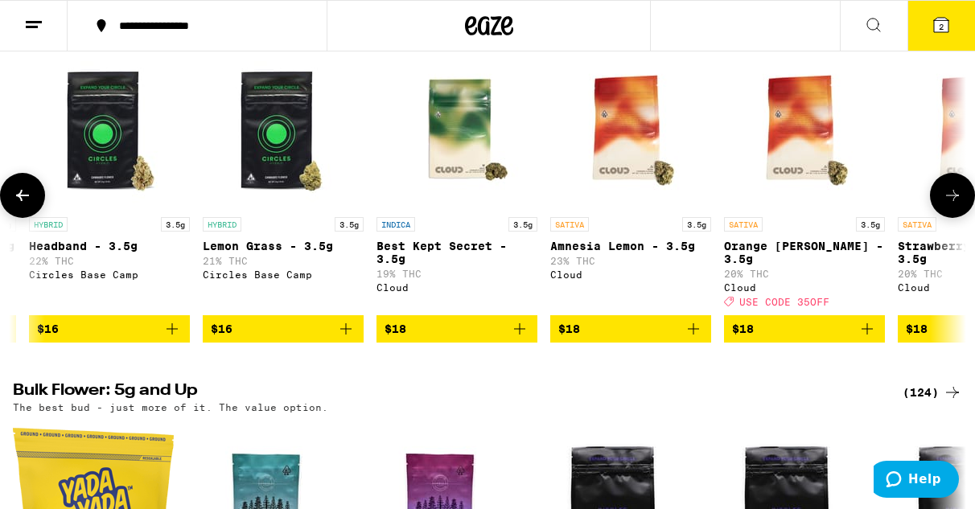
click at [951, 205] on icon at bounding box center [952, 195] width 19 height 19
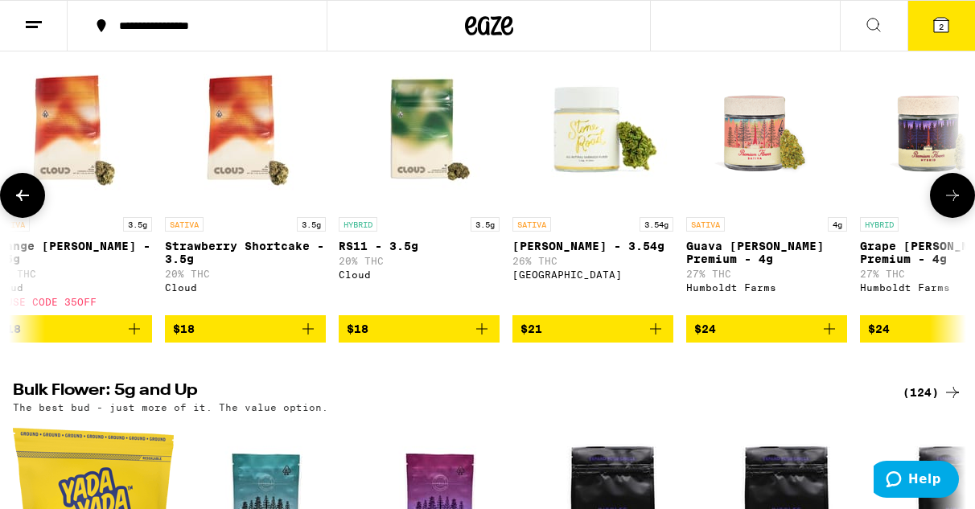
scroll to position [0, 2322]
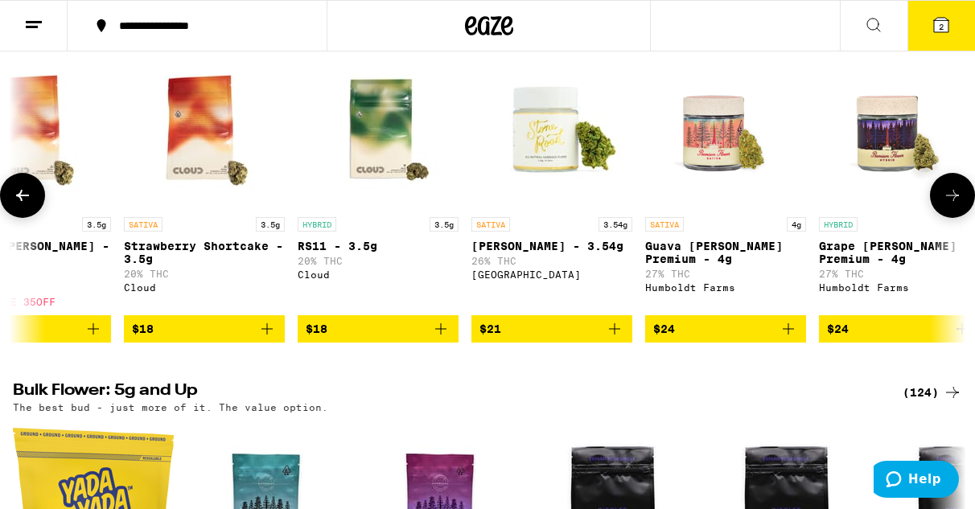
click at [951, 205] on icon at bounding box center [952, 195] width 19 height 19
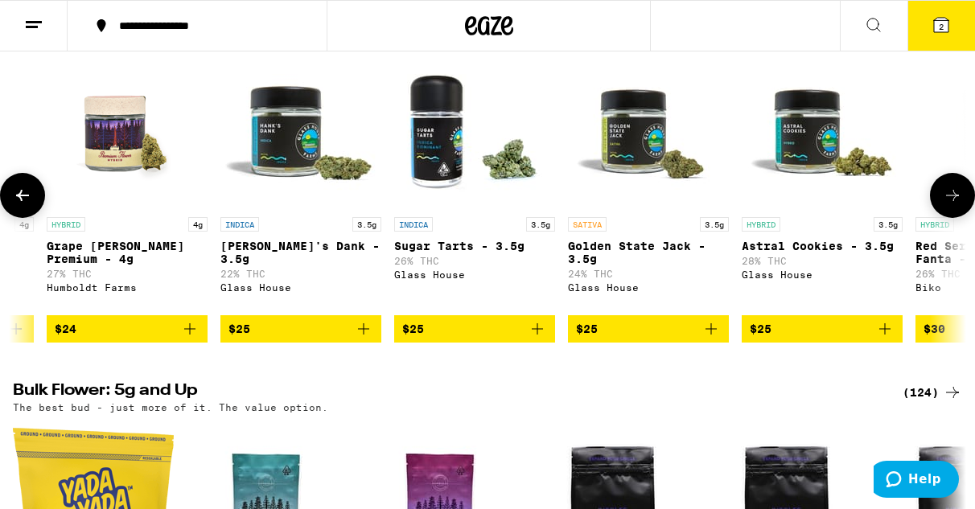
scroll to position [0, 3096]
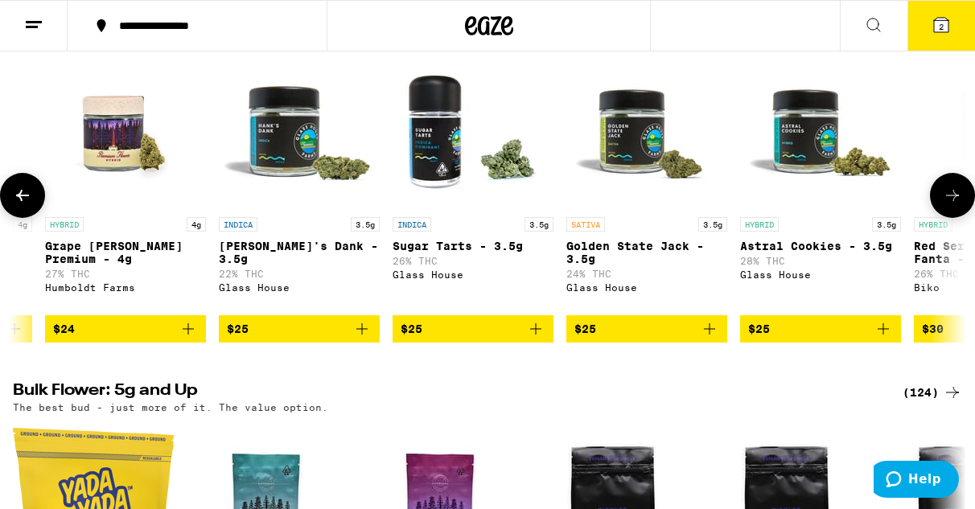
click at [951, 205] on icon at bounding box center [952, 195] width 19 height 19
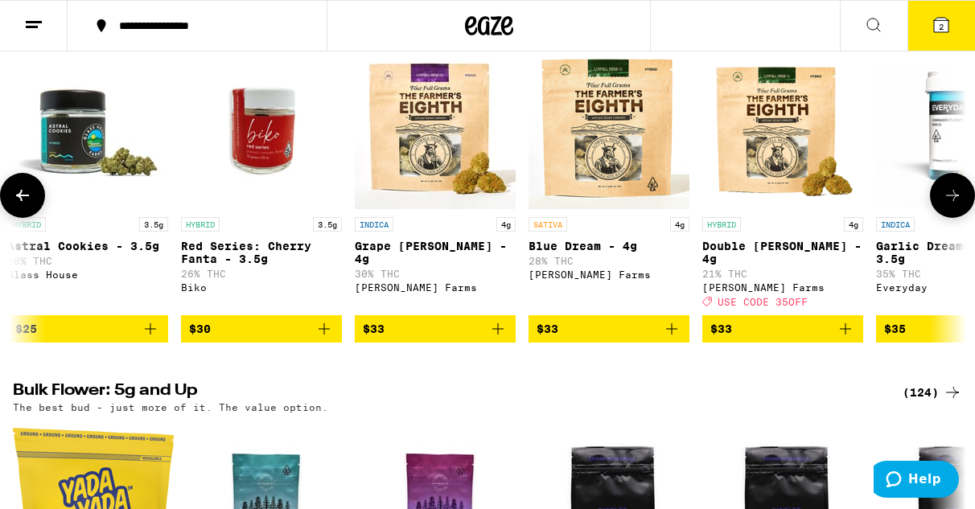
scroll to position [0, 3870]
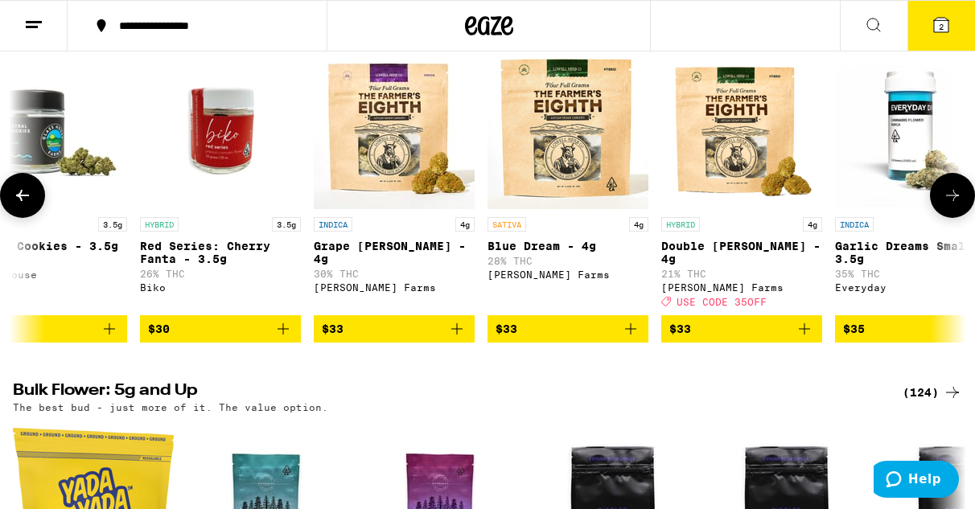
click at [951, 205] on icon at bounding box center [952, 195] width 19 height 19
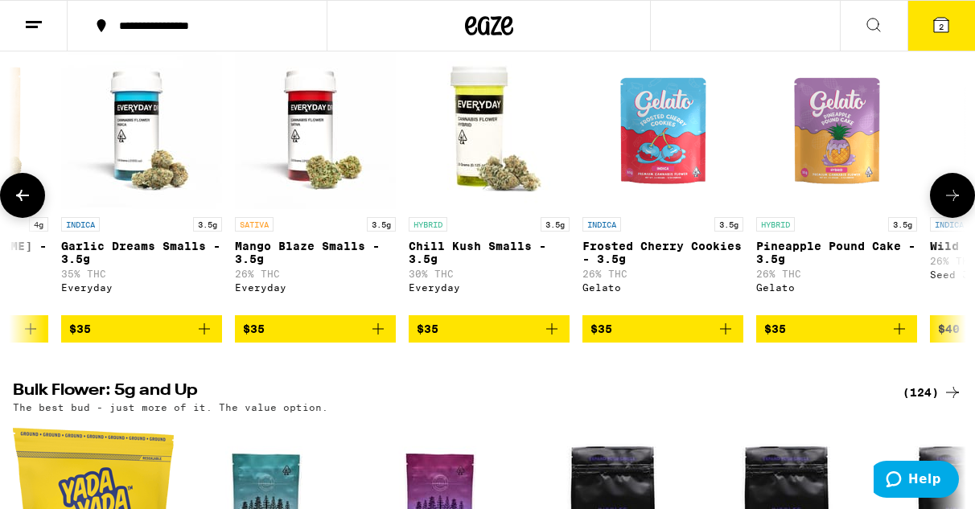
click at [951, 205] on icon at bounding box center [952, 195] width 19 height 19
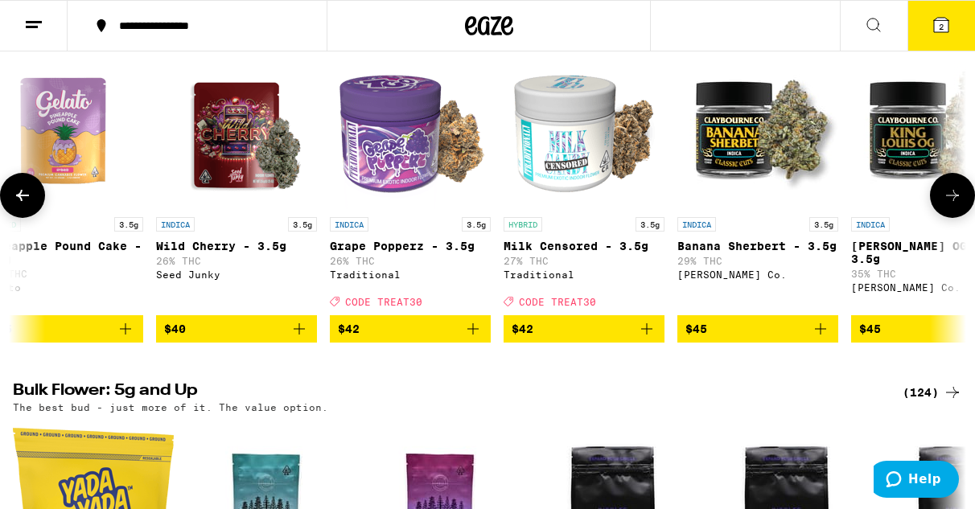
click at [951, 205] on icon at bounding box center [952, 195] width 19 height 19
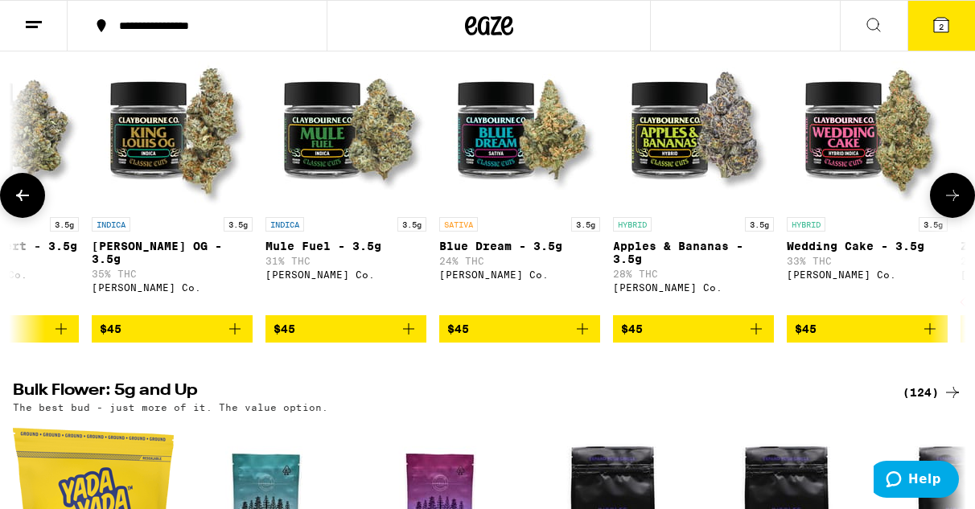
scroll to position [0, 6192]
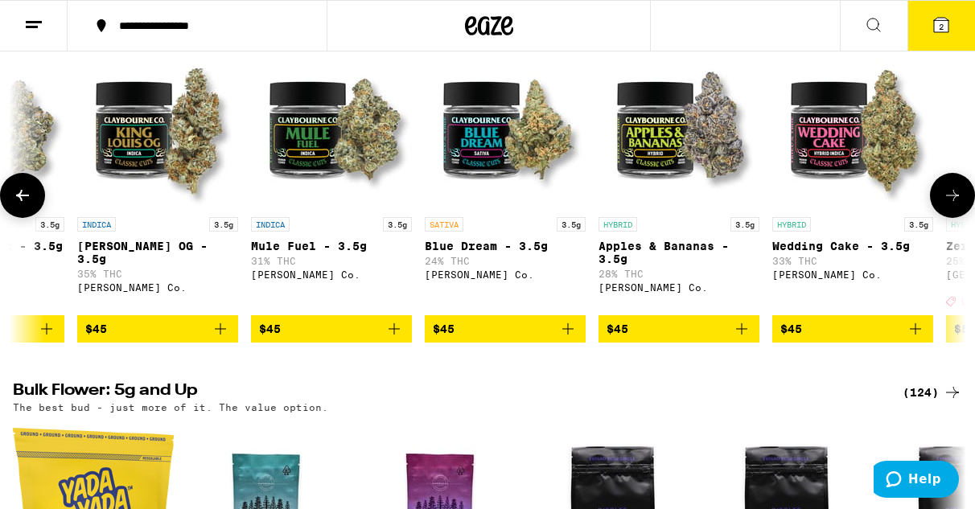
click at [951, 205] on icon at bounding box center [952, 195] width 19 height 19
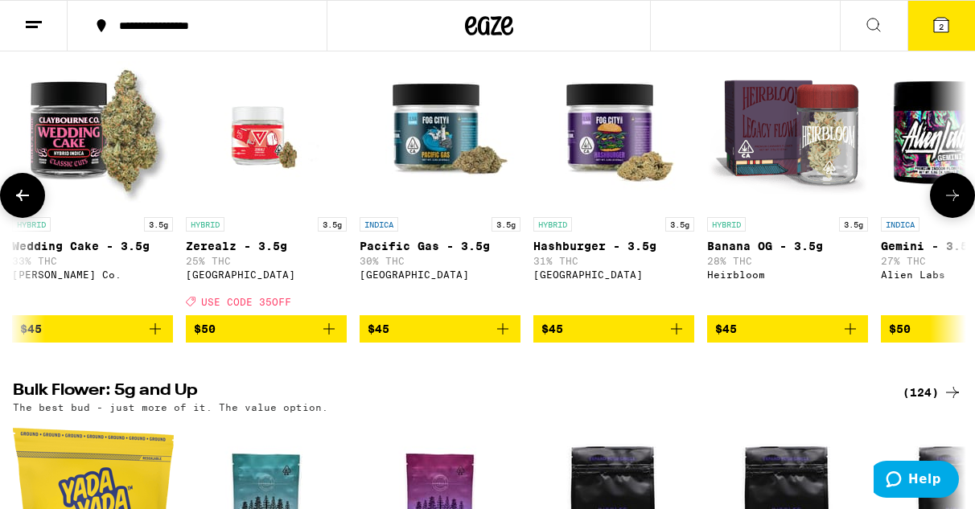
scroll to position [0, 6966]
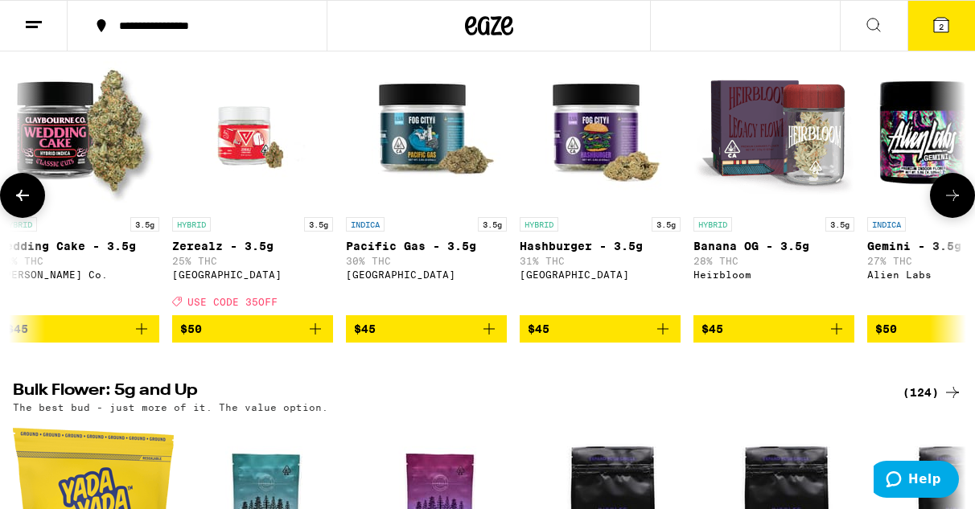
click at [951, 205] on icon at bounding box center [952, 195] width 19 height 19
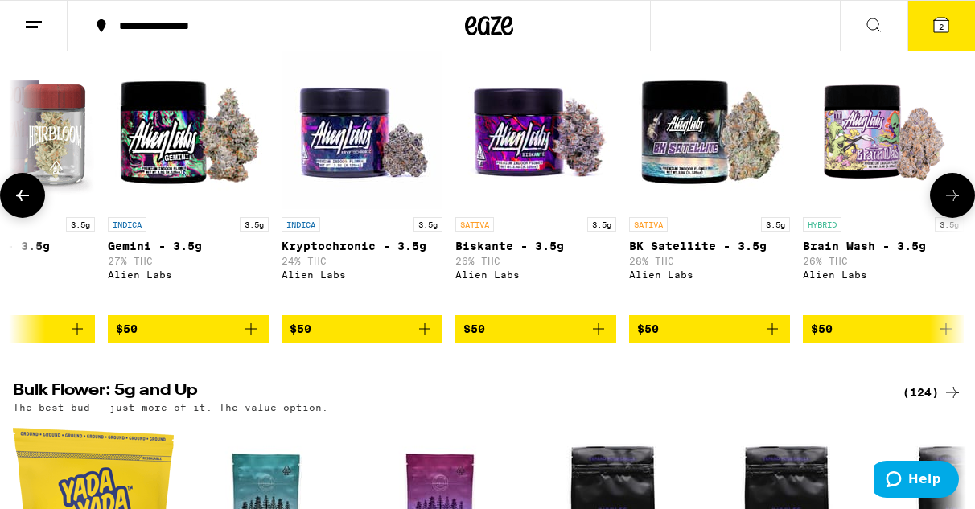
scroll to position [0, 7740]
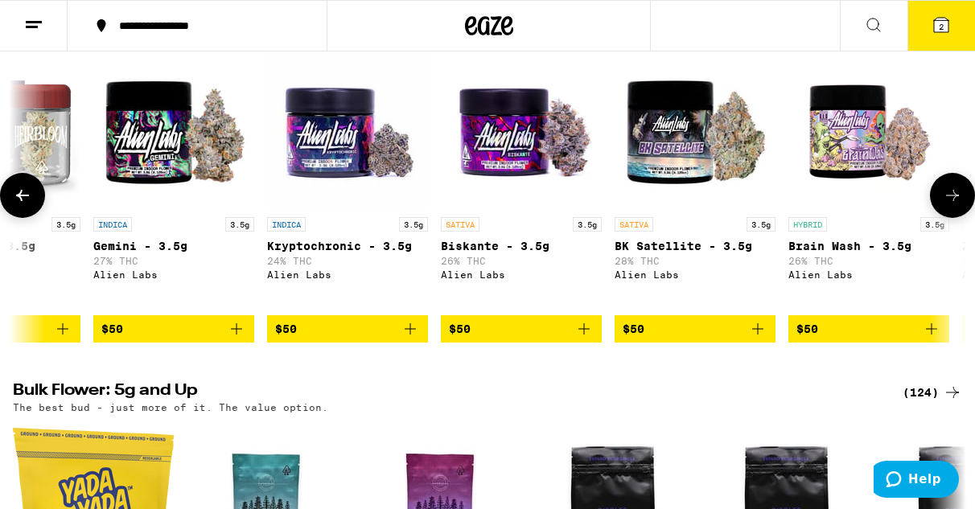
click at [26, 205] on icon at bounding box center [22, 195] width 19 height 19
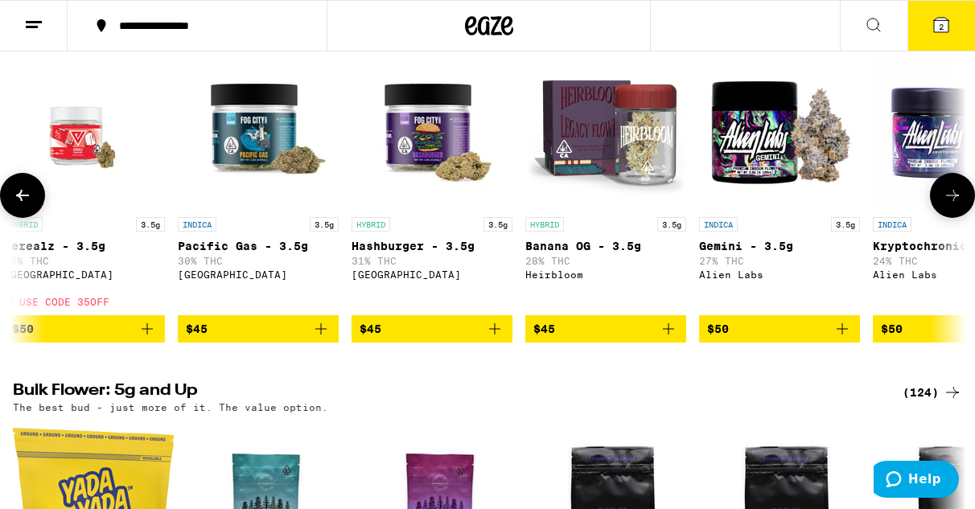
scroll to position [0, 6966]
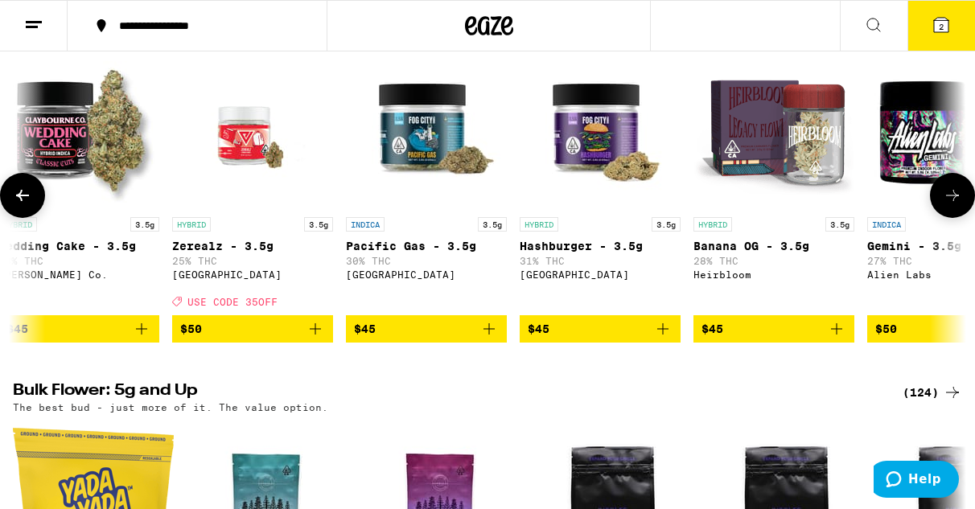
click at [734, 280] on div "HYBRID 3.5g Banana OG - 3.5g 28% THC Heirbloom" at bounding box center [774, 262] width 161 height 90
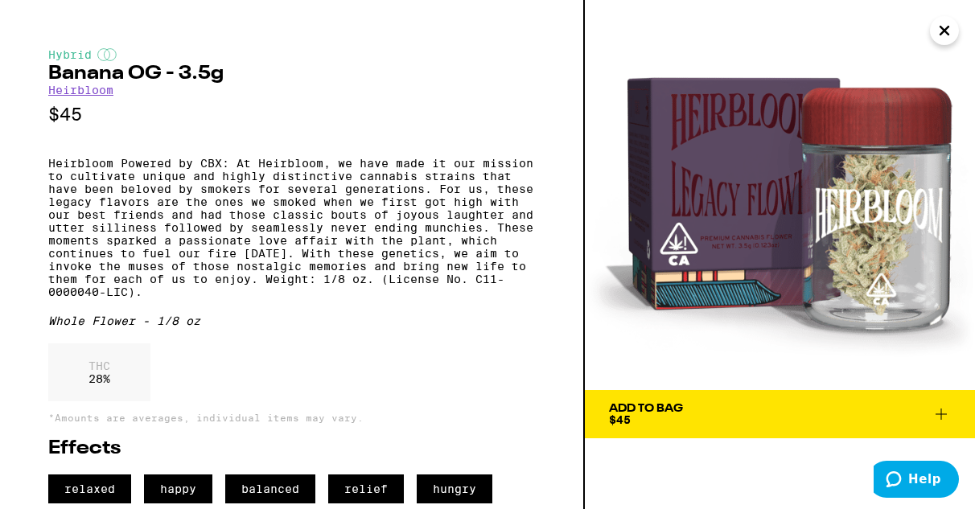
click at [944, 19] on icon "Close" at bounding box center [944, 31] width 19 height 24
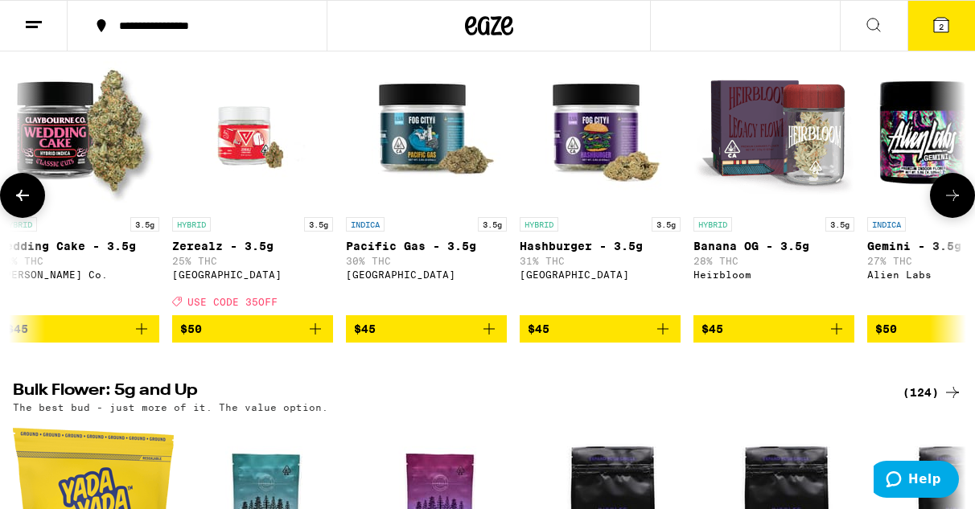
click at [953, 201] on icon at bounding box center [952, 195] width 13 height 11
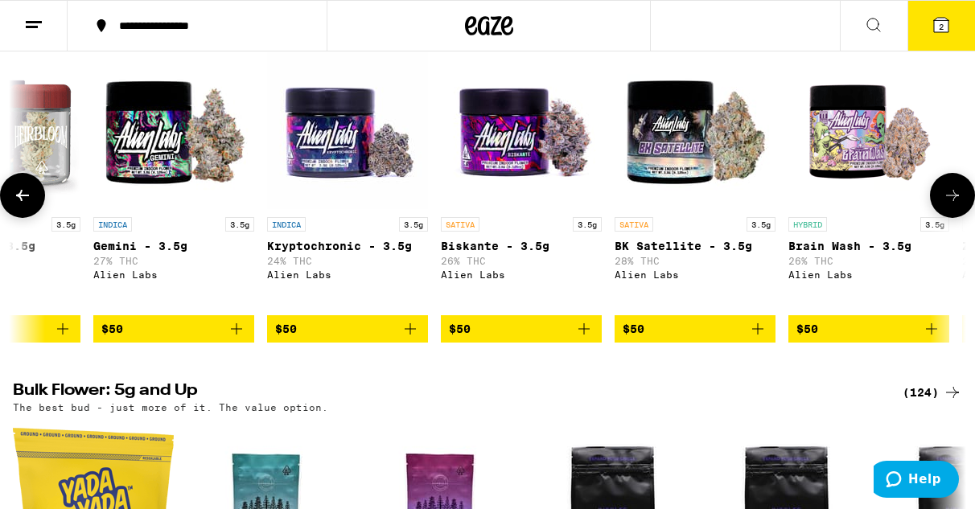
click at [955, 205] on icon at bounding box center [952, 195] width 19 height 19
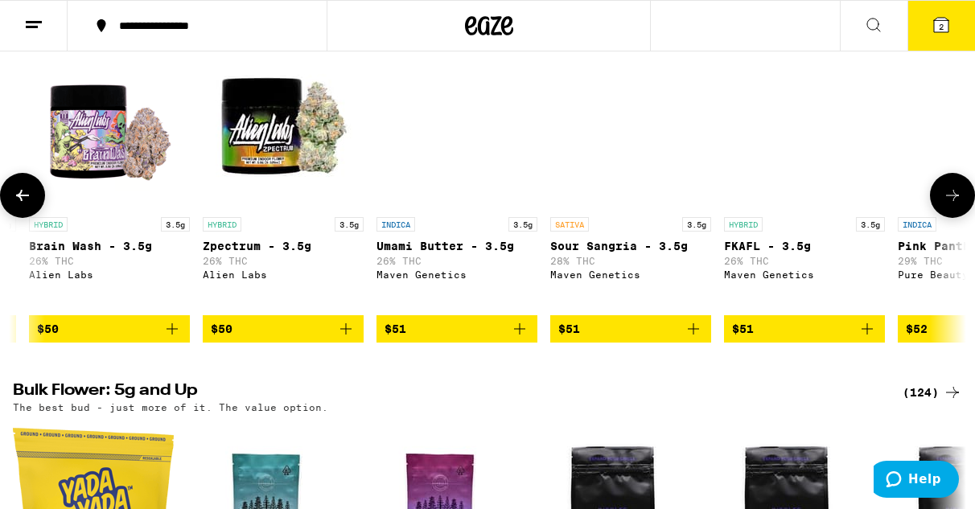
scroll to position [0, 8514]
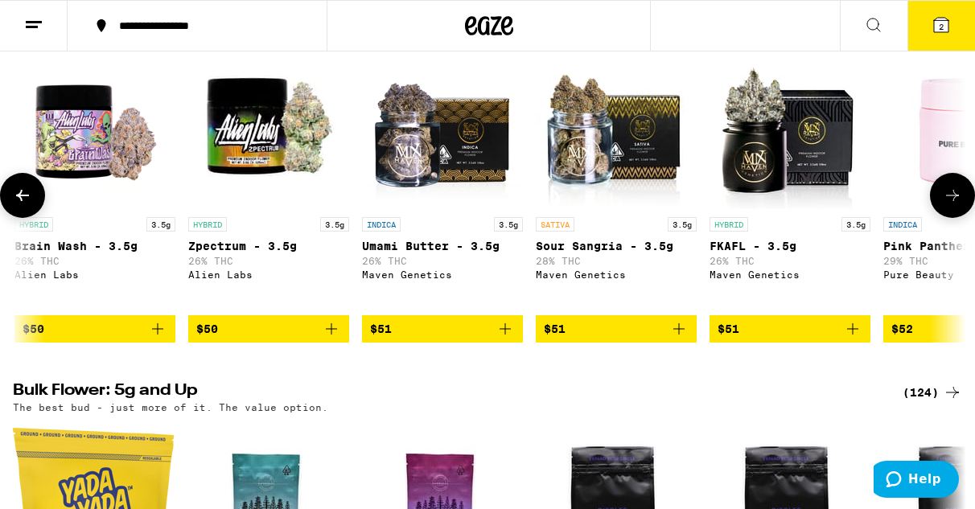
click at [955, 205] on icon at bounding box center [952, 195] width 19 height 19
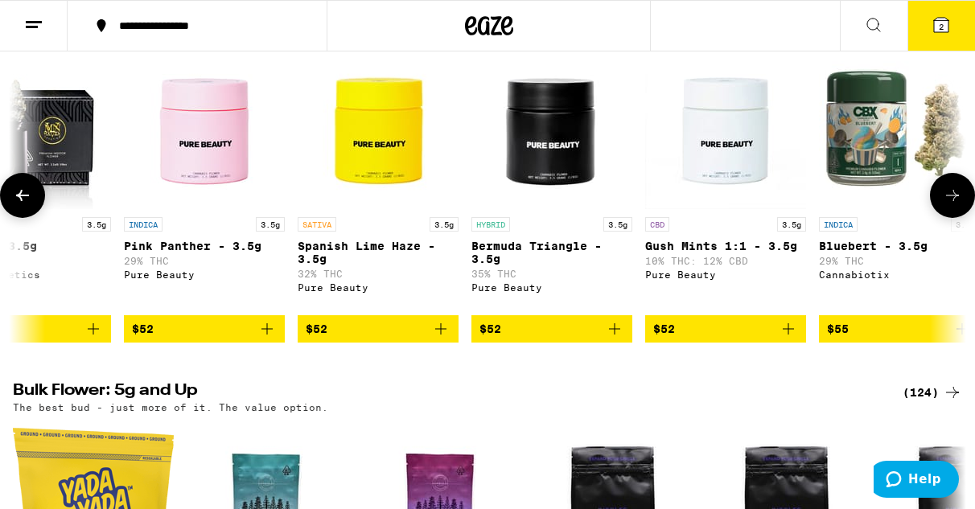
scroll to position [0, 9289]
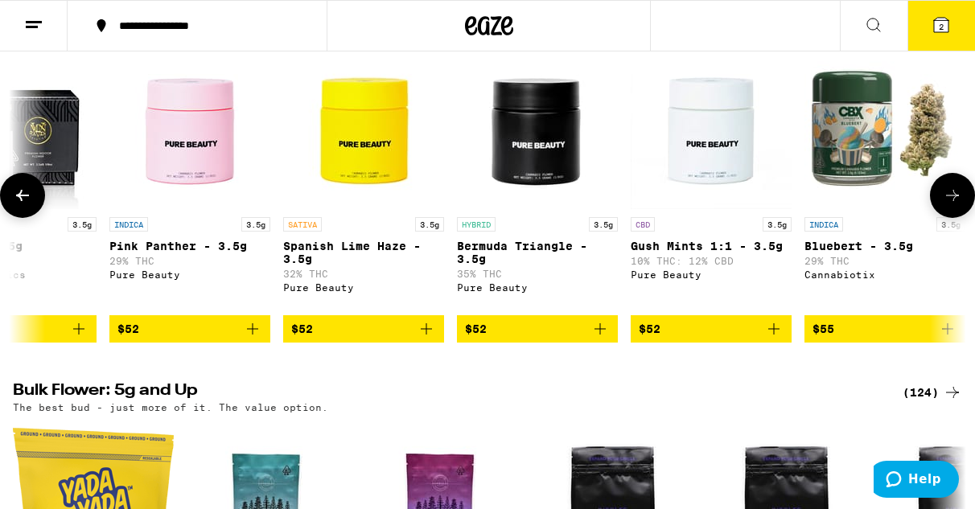
click at [18, 201] on icon at bounding box center [22, 195] width 13 height 11
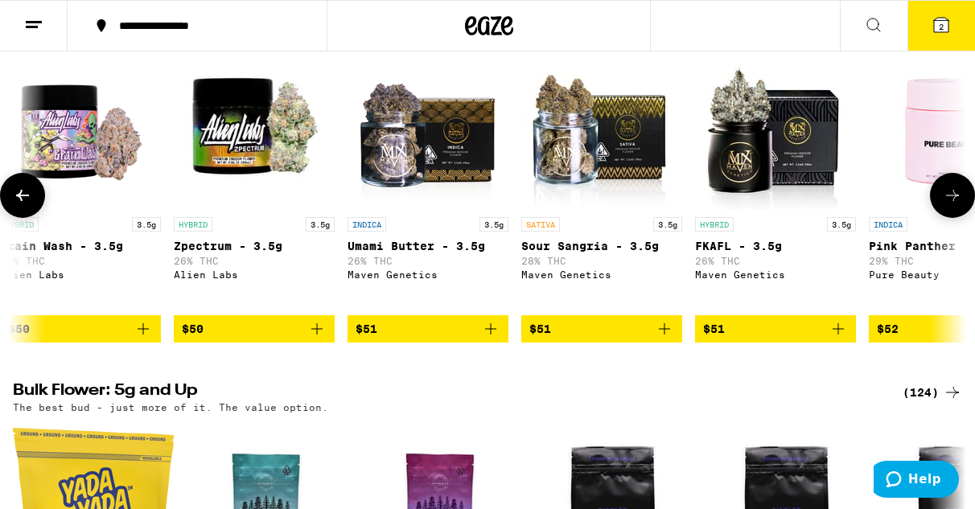
scroll to position [0, 8514]
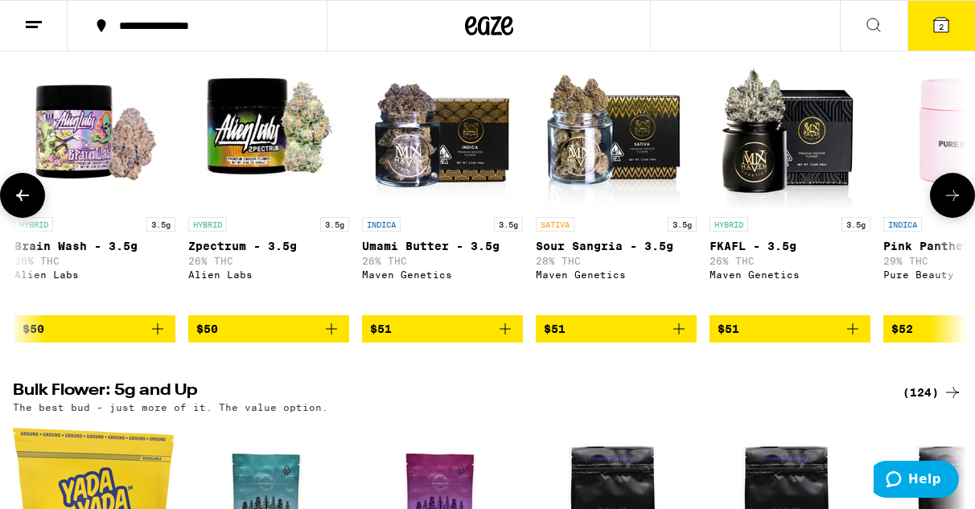
click at [951, 205] on icon at bounding box center [952, 195] width 19 height 19
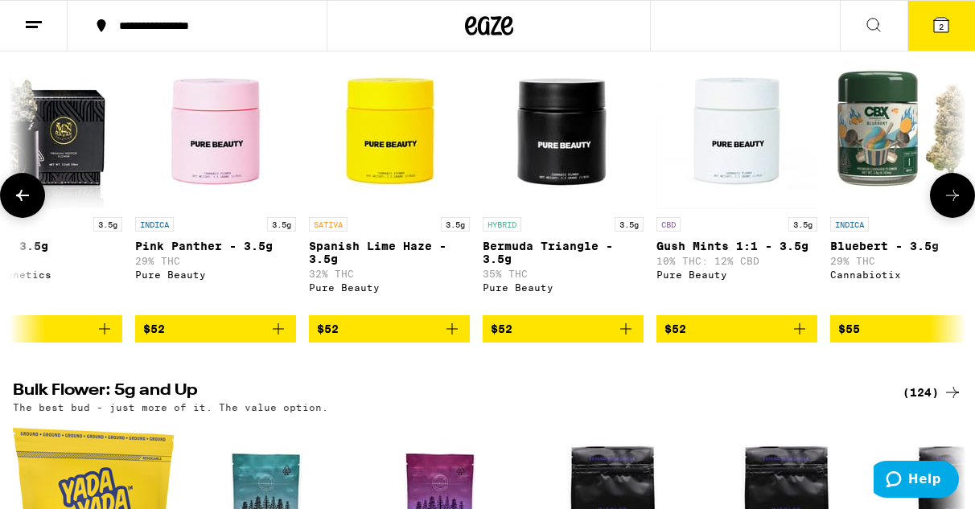
scroll to position [0, 9289]
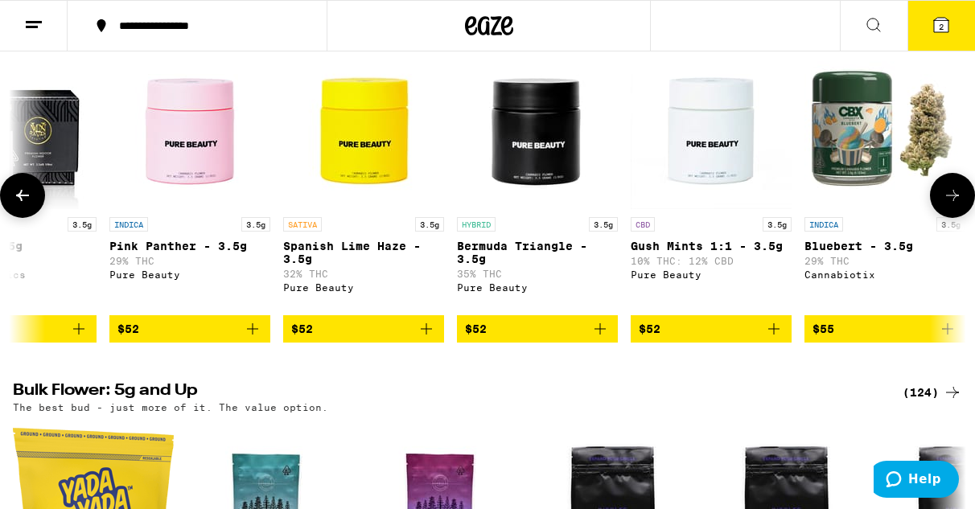
click at [951, 205] on icon at bounding box center [952, 195] width 19 height 19
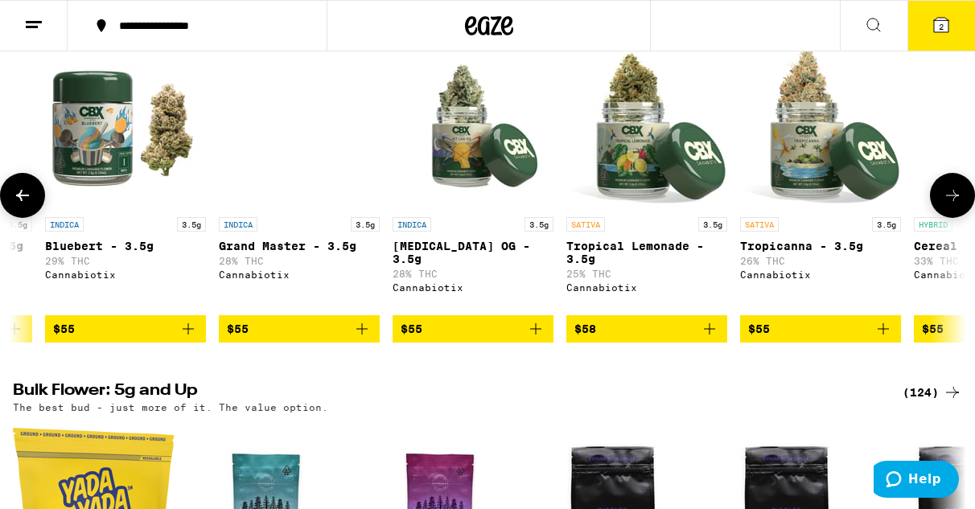
scroll to position [0, 10063]
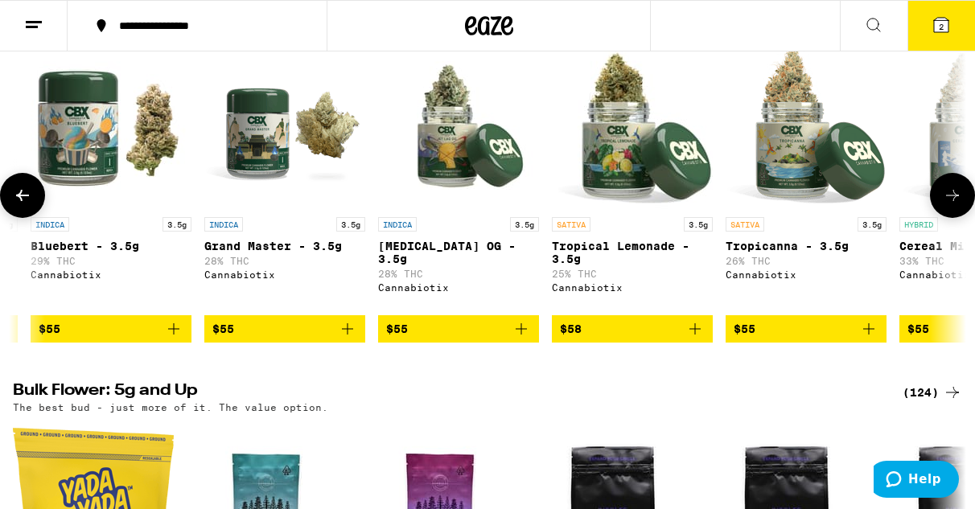
click at [951, 205] on icon at bounding box center [952, 195] width 19 height 19
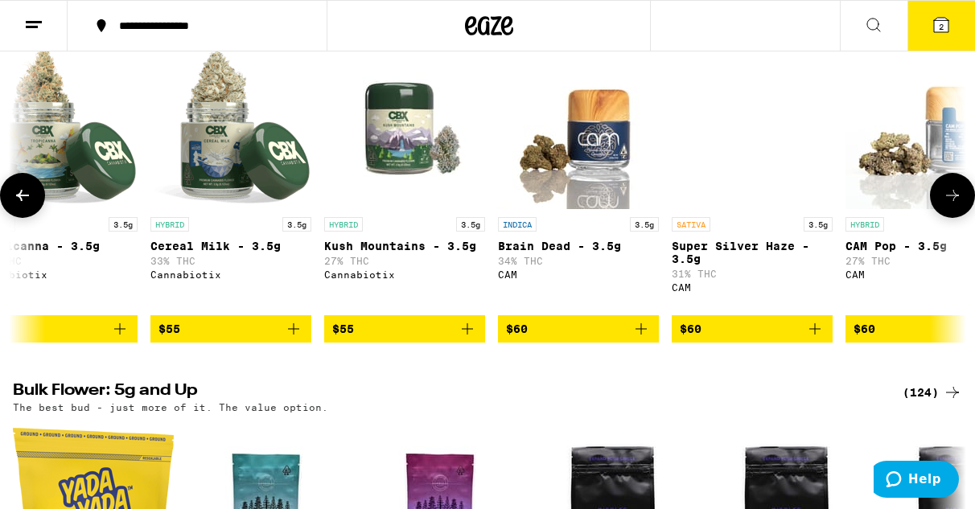
scroll to position [0, 10837]
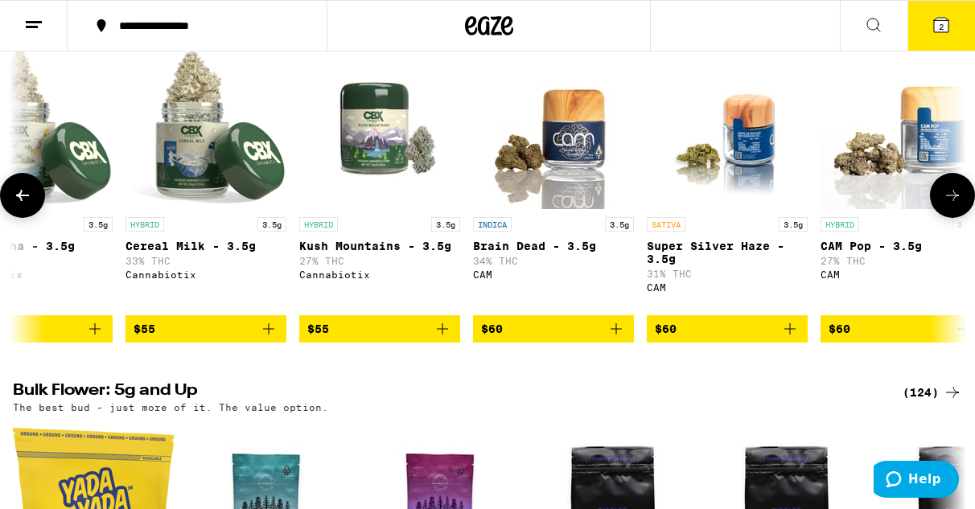
click at [951, 205] on icon at bounding box center [952, 195] width 19 height 19
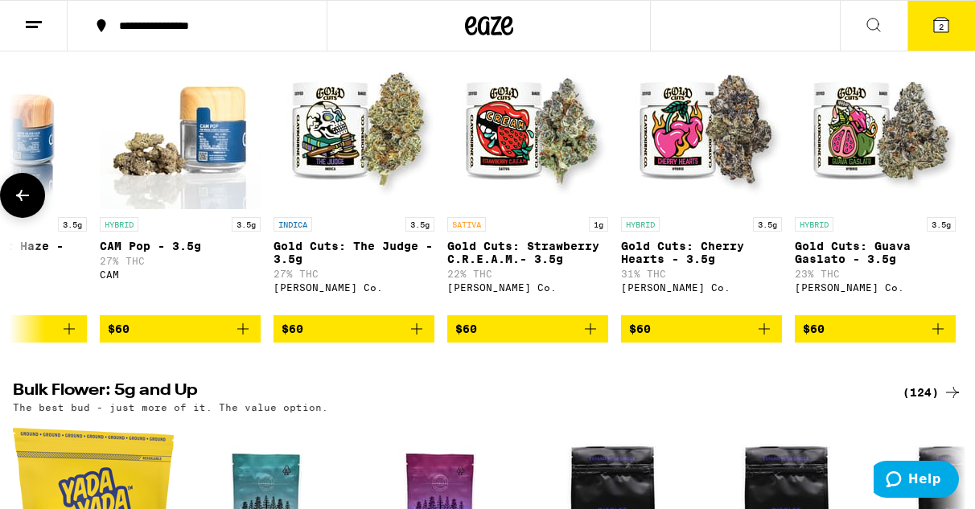
scroll to position [0, 11564]
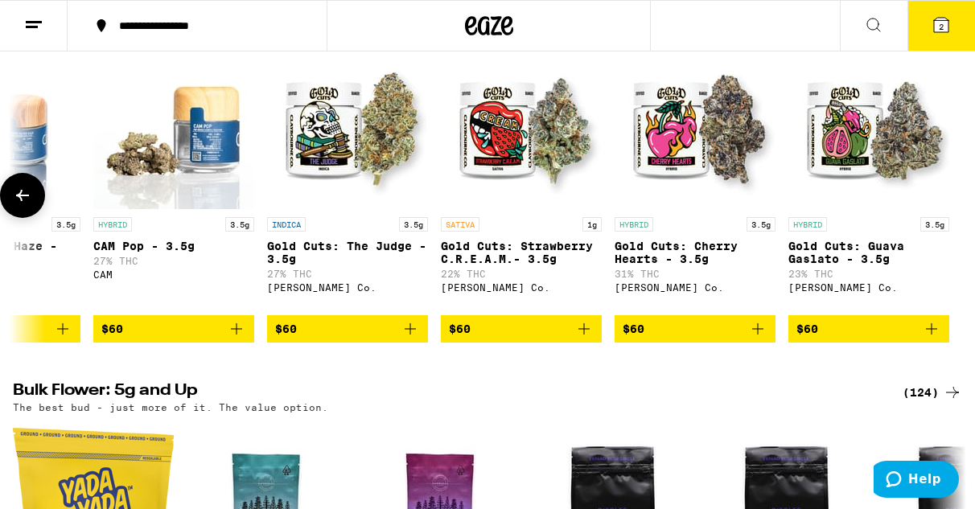
click at [23, 205] on icon at bounding box center [22, 195] width 19 height 19
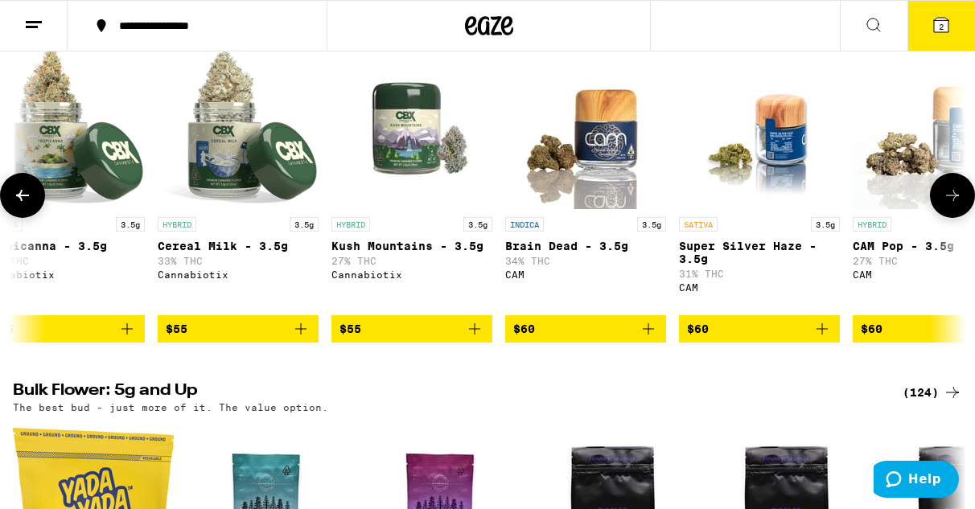
scroll to position [0, 10790]
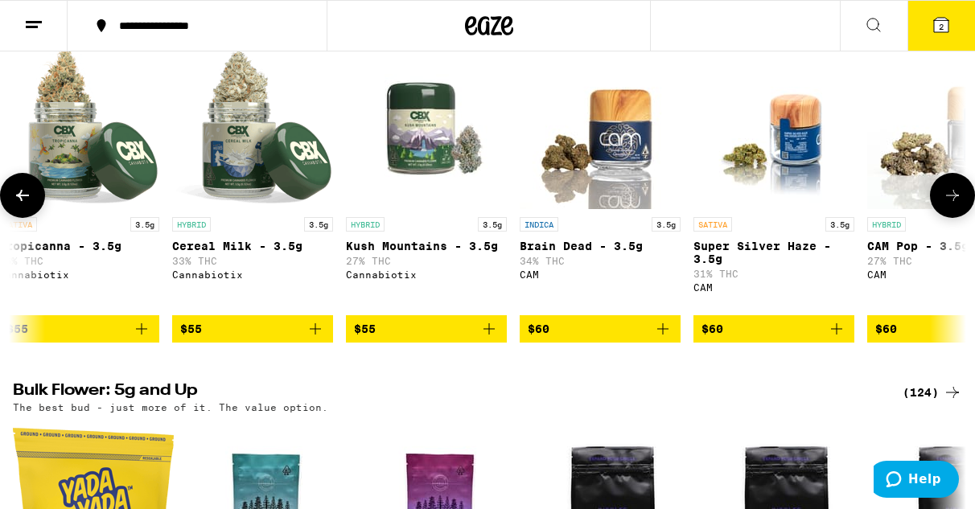
click at [23, 205] on icon at bounding box center [22, 195] width 19 height 19
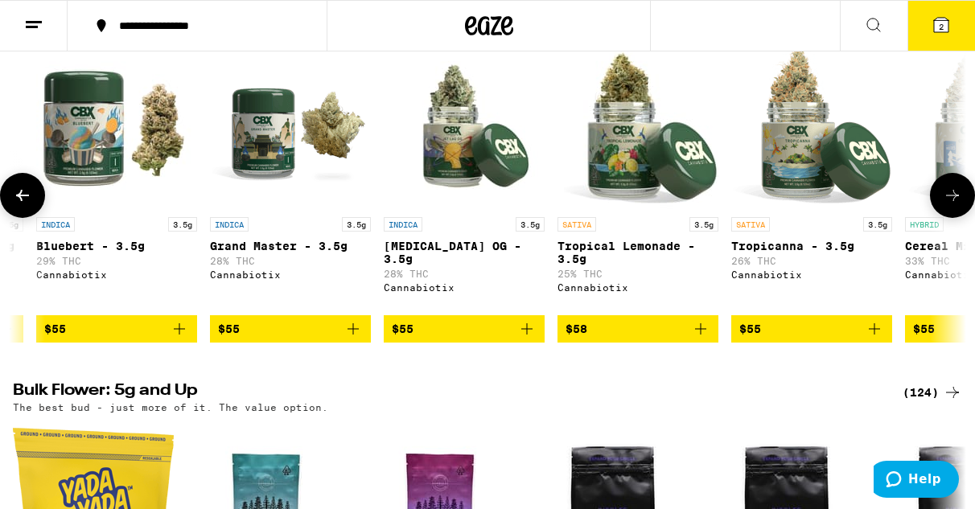
scroll to position [0, 10016]
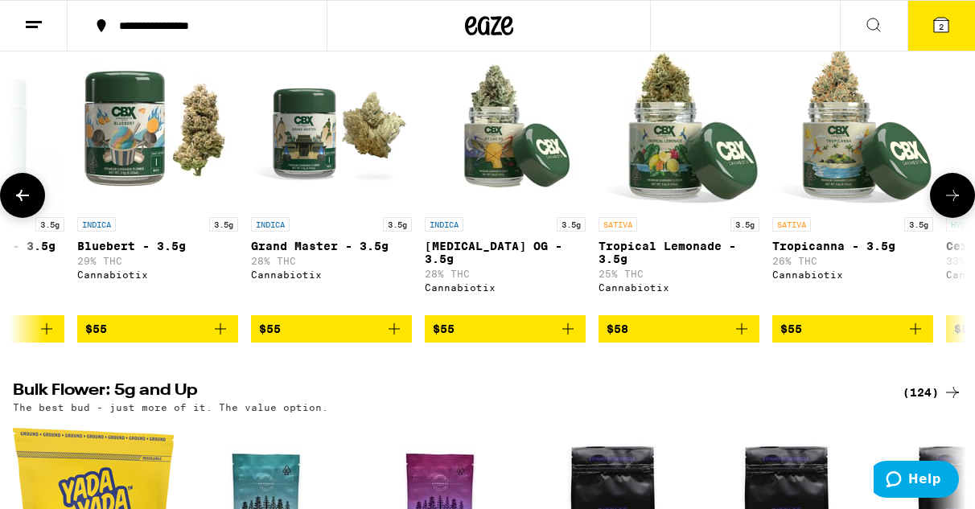
click at [352, 266] on p "28% THC" at bounding box center [331, 261] width 161 height 10
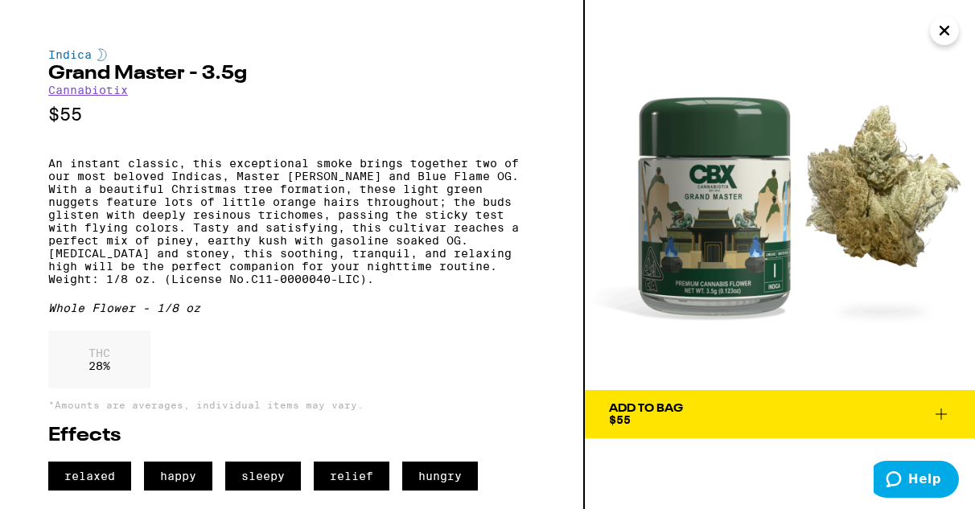
click at [648, 403] on div "Add To Bag" at bounding box center [646, 408] width 74 height 11
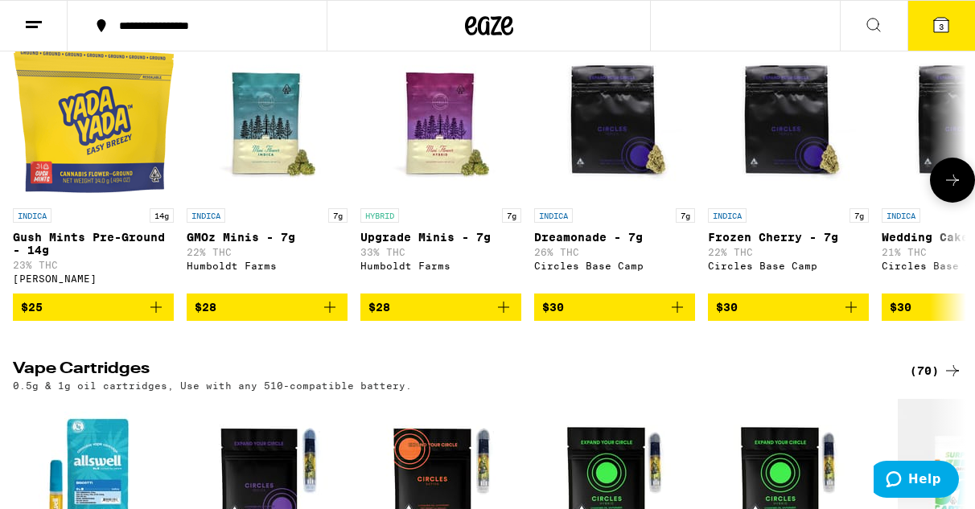
scroll to position [1839, 0]
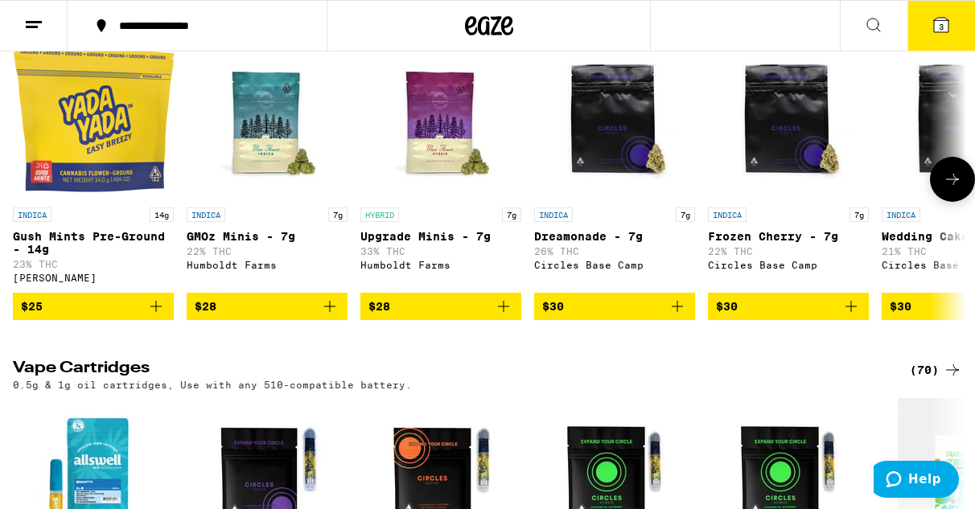
click at [298, 316] on span "$28" at bounding box center [267, 306] width 145 height 19
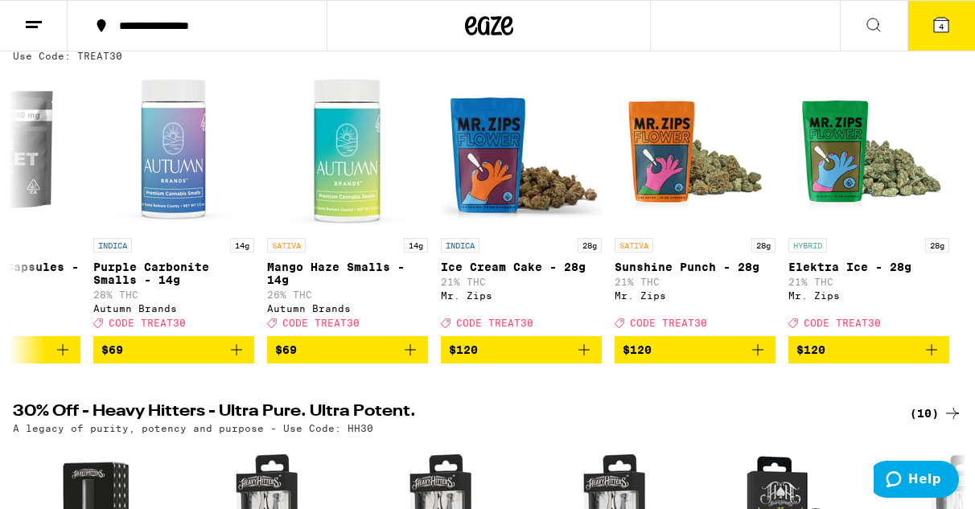
scroll to position [0, 0]
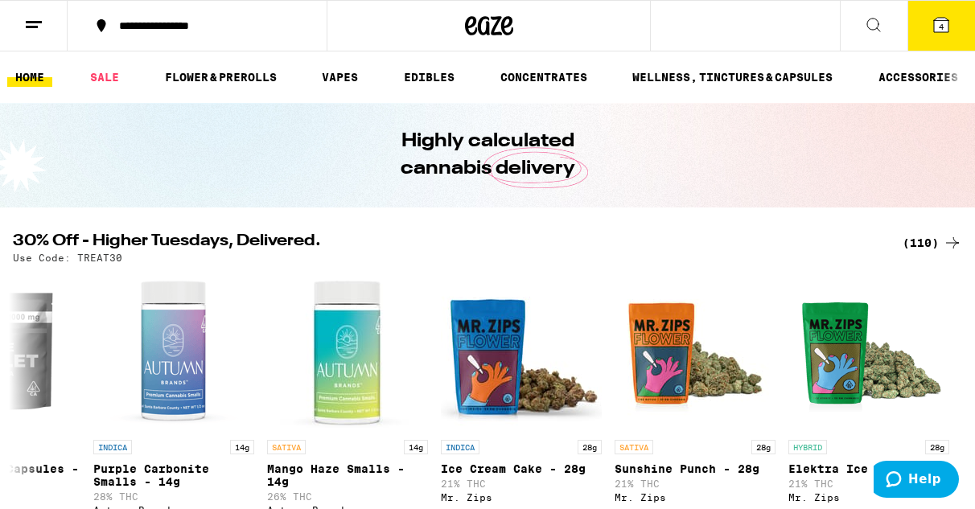
click at [938, 15] on icon at bounding box center [941, 24] width 19 height 19
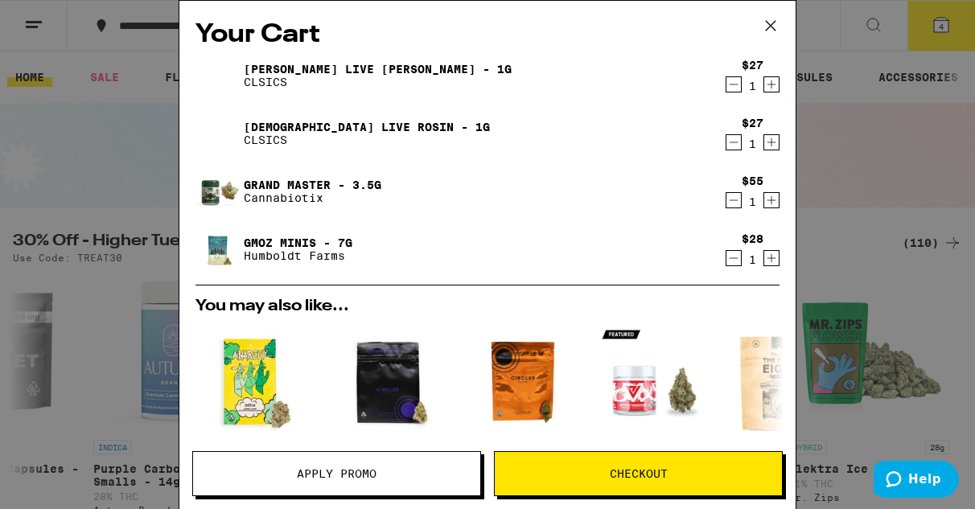
click at [778, 23] on icon at bounding box center [771, 26] width 24 height 24
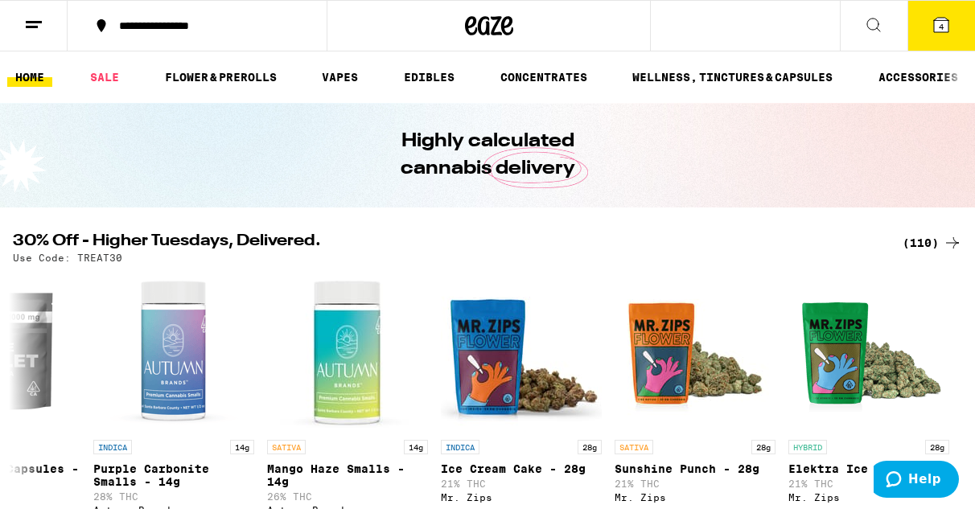
click at [25, 22] on icon at bounding box center [33, 24] width 19 height 19
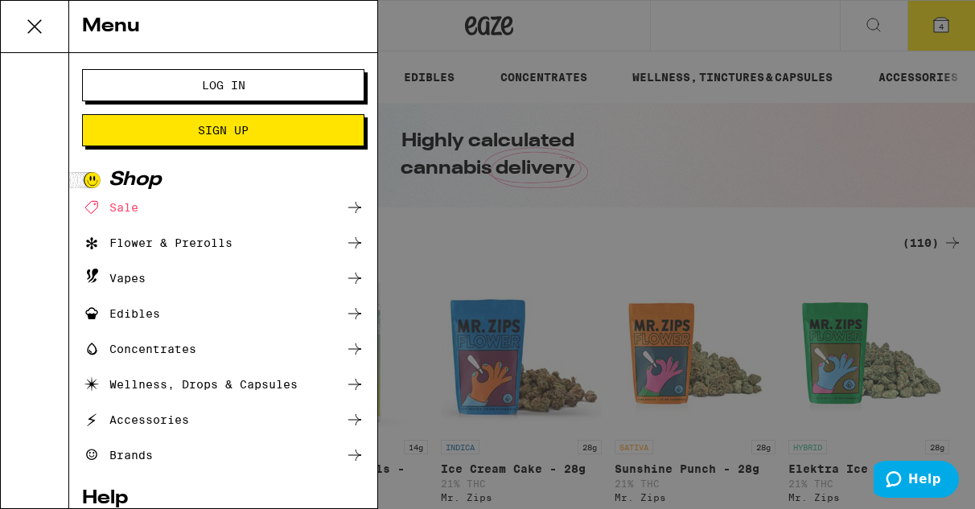
click at [191, 80] on span "Log In" at bounding box center [223, 85] width 152 height 11
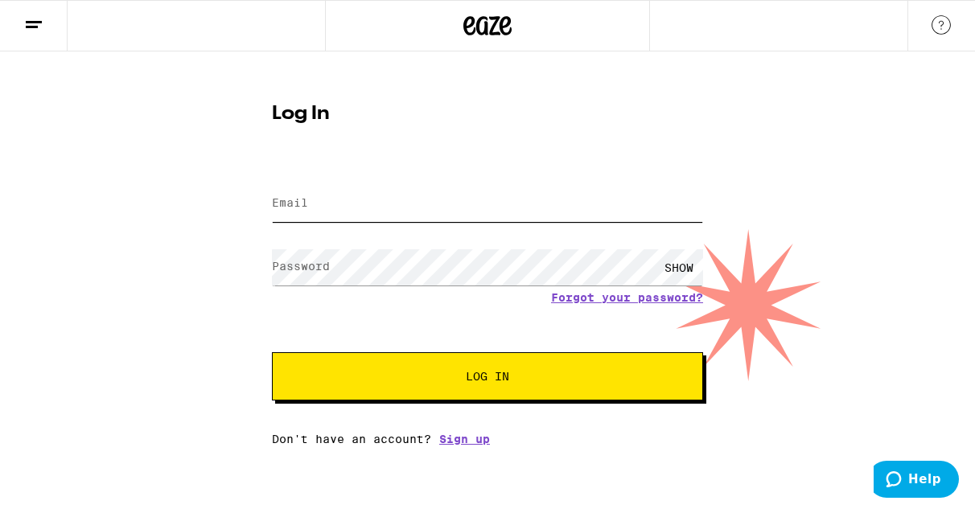
click at [507, 189] on input "Email" at bounding box center [487, 204] width 431 height 36
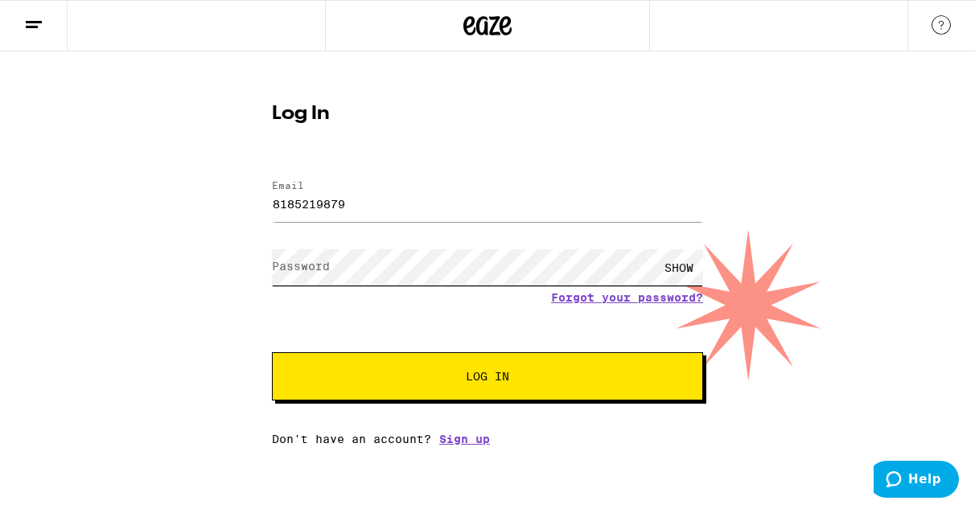
click at [444, 256] on form "Email Email 8185219879 Password Password SHOW Forgot your password? Log In" at bounding box center [487, 282] width 431 height 237
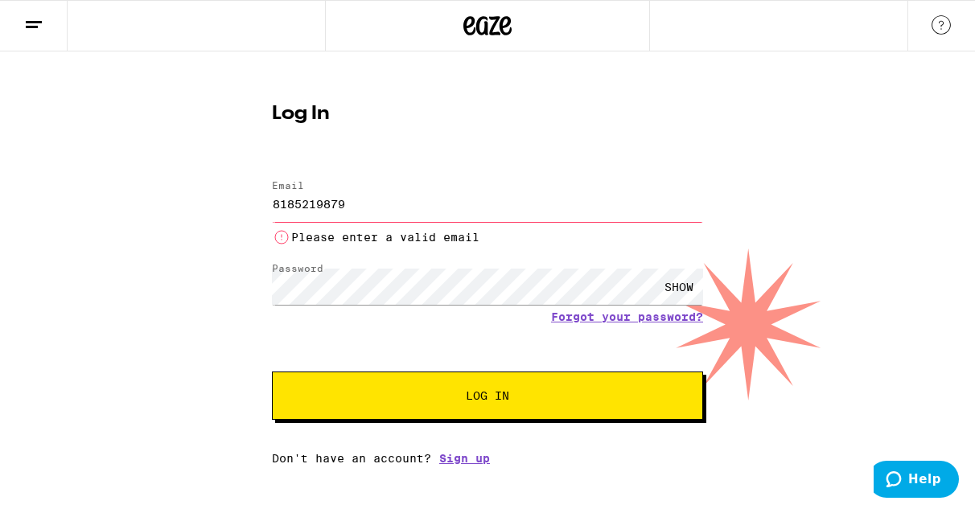
click at [459, 416] on button "Log In" at bounding box center [487, 396] width 431 height 48
click at [362, 211] on input "8185219879" at bounding box center [487, 204] width 431 height 36
click at [323, 205] on input "8185219879" at bounding box center [487, 204] width 431 height 36
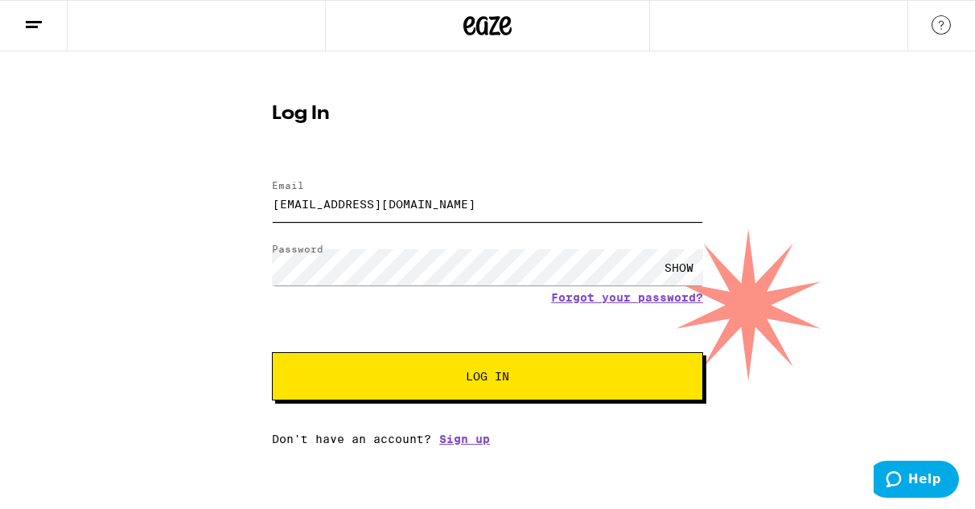
type input "[EMAIL_ADDRESS][DOMAIN_NAME]"
click at [382, 351] on form "Email Email [EMAIL_ADDRESS][DOMAIN_NAME] Password Password SHOW Forgot your pas…" at bounding box center [487, 282] width 431 height 237
click at [383, 352] on form "Email Email [EMAIL_ADDRESS][DOMAIN_NAME] Password Password SHOW Forgot your pas…" at bounding box center [487, 282] width 431 height 237
click at [384, 371] on button "Log In" at bounding box center [487, 376] width 431 height 48
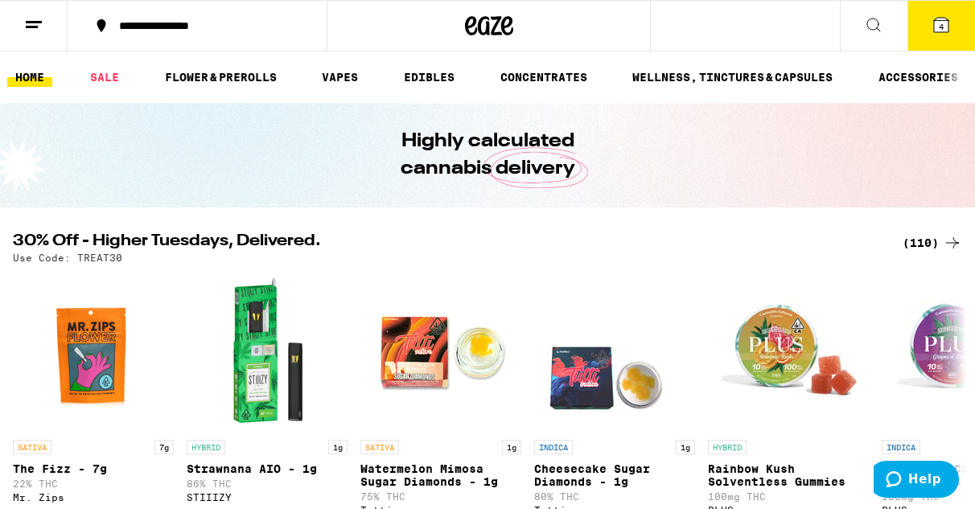
click at [941, 14] on button "4" at bounding box center [942, 26] width 68 height 50
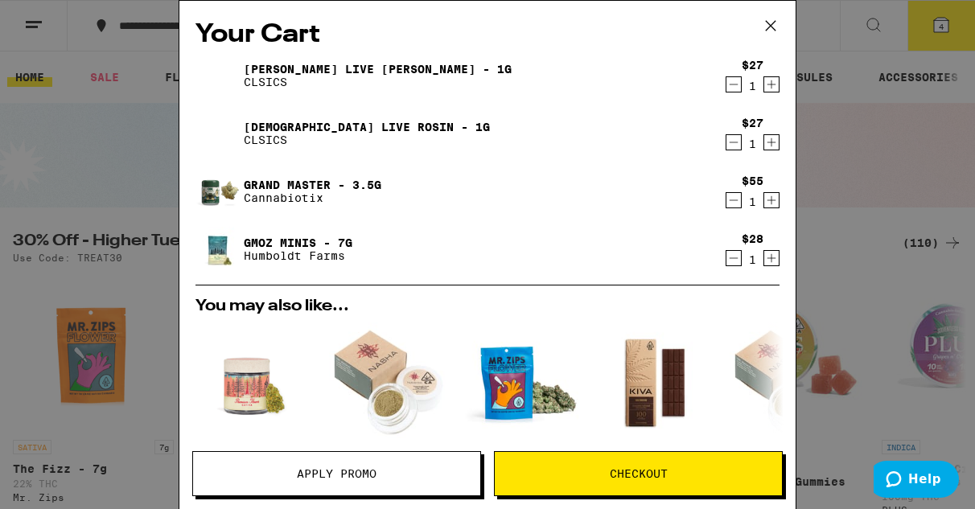
click at [385, 463] on button "Apply Promo" at bounding box center [336, 473] width 289 height 45
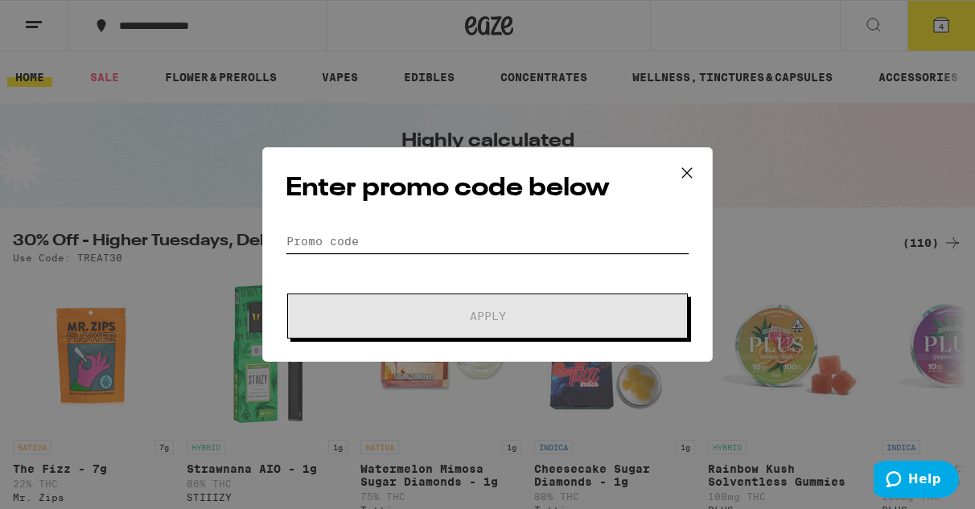
click at [475, 248] on input "Promo Code" at bounding box center [488, 241] width 404 height 24
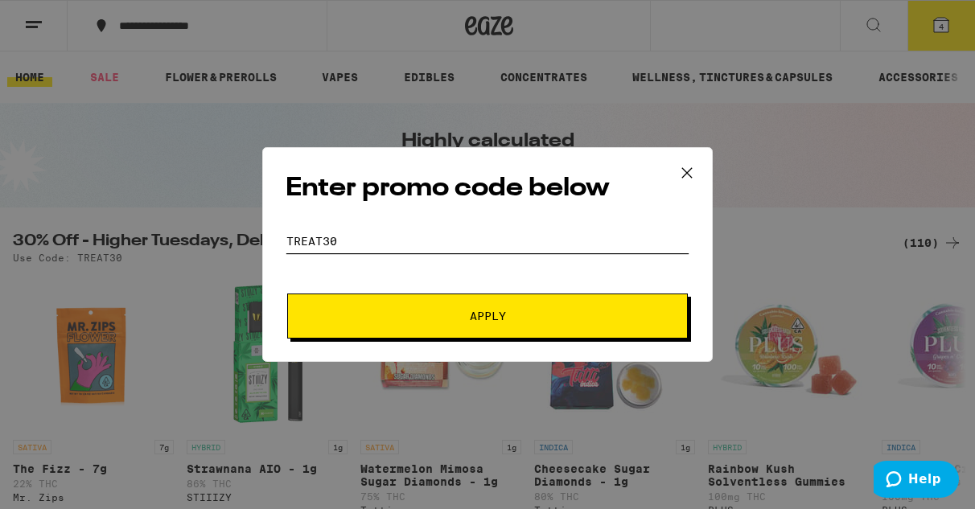
type input "TREAT30"
click at [518, 325] on button "Apply" at bounding box center [487, 316] width 401 height 45
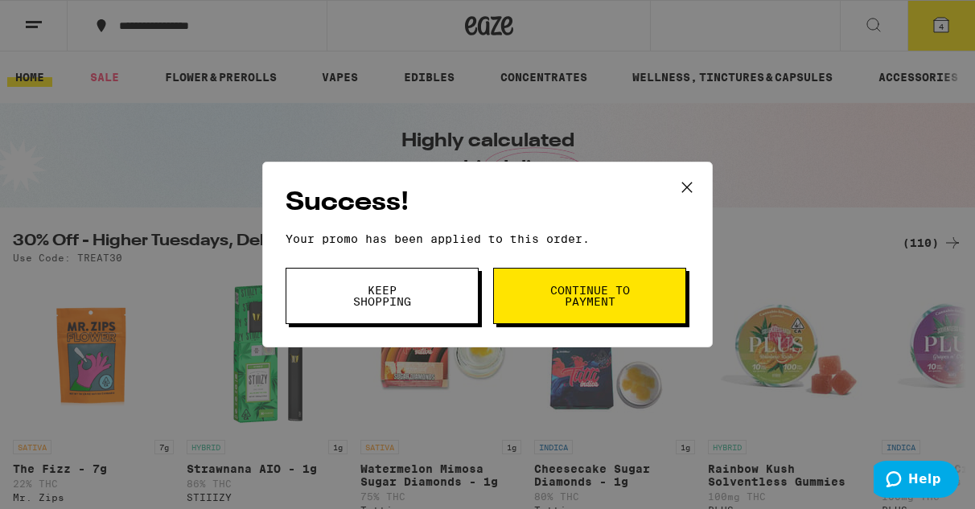
click at [542, 307] on button "Continue to payment" at bounding box center [589, 296] width 193 height 56
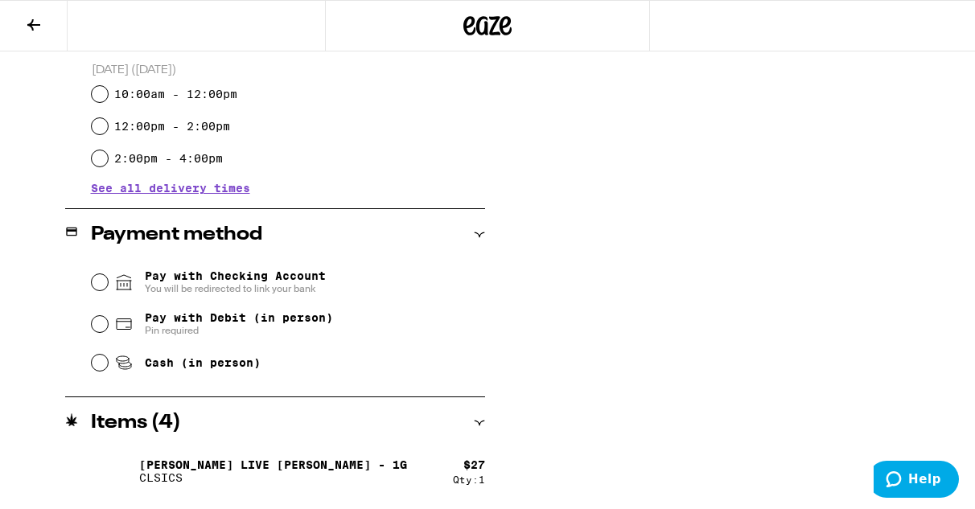
scroll to position [550, 0]
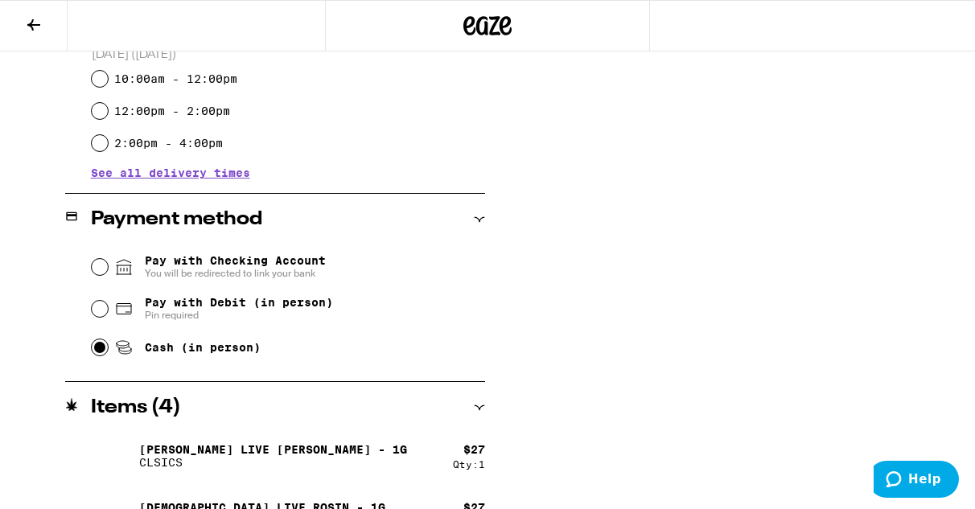
click at [101, 356] on input "Cash (in person)" at bounding box center [100, 348] width 16 height 16
radio input "true"
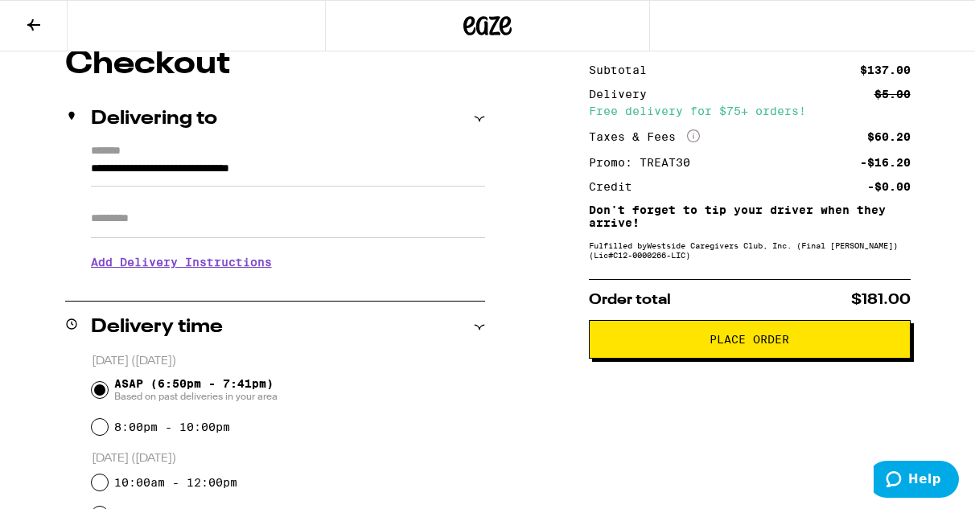
scroll to position [0, 0]
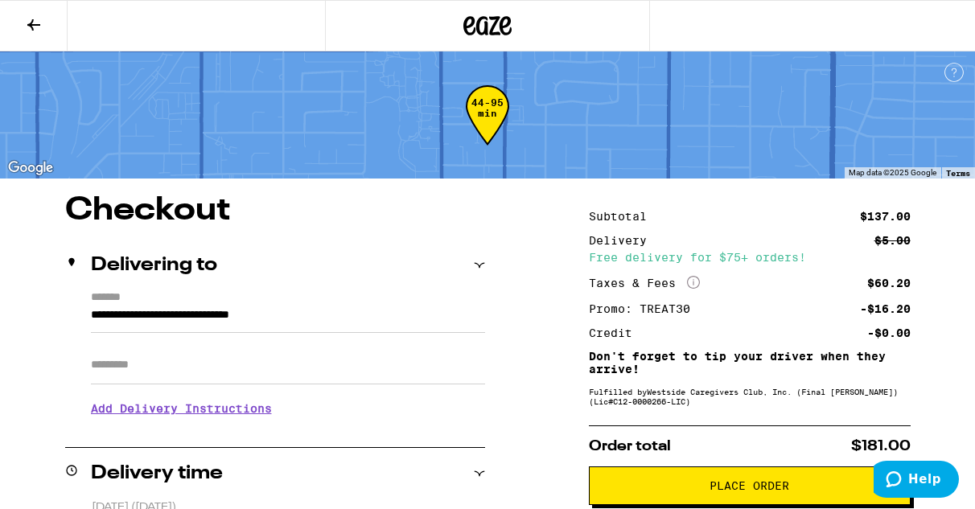
click at [439, 357] on input "Apt/Suite" at bounding box center [288, 365] width 394 height 39
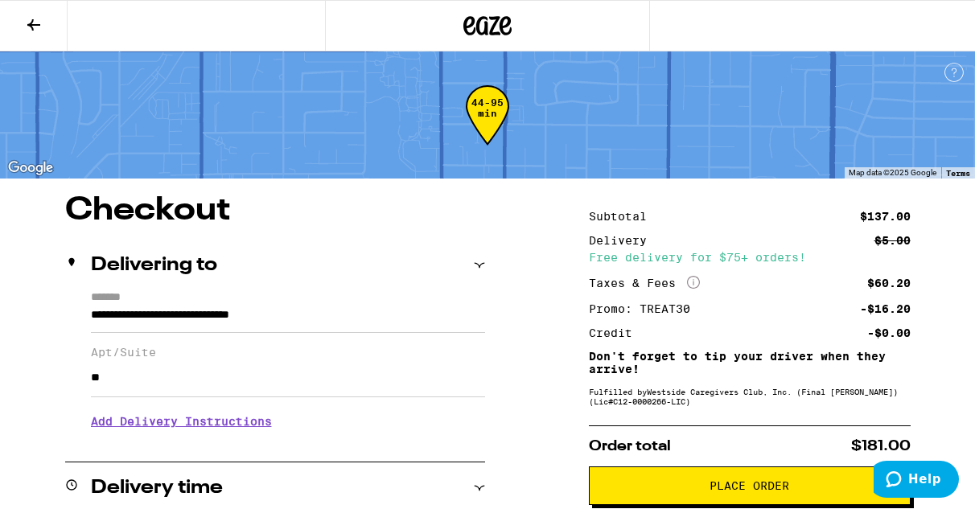
type input "**"
click at [265, 436] on h3 "Add Delivery Instructions" at bounding box center [288, 421] width 394 height 37
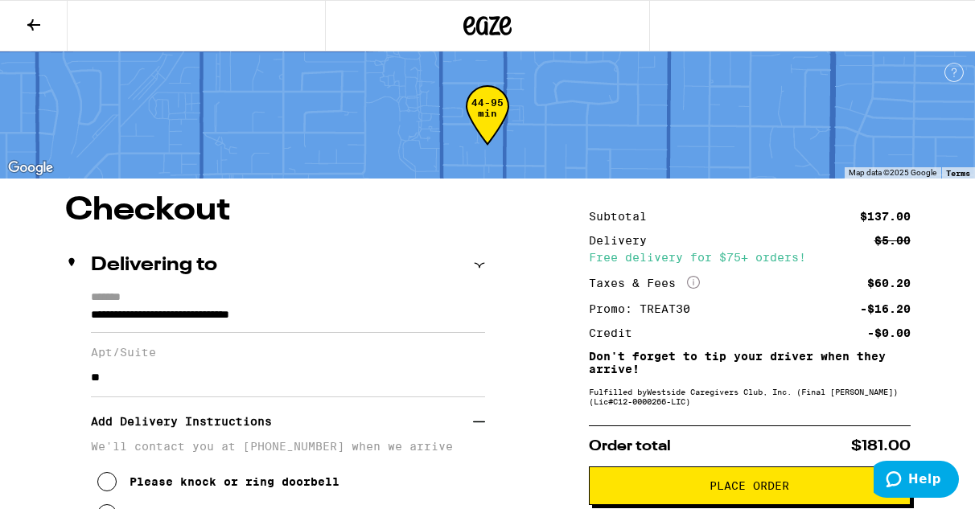
click at [269, 449] on p "We'll contact you at [PHONE_NUMBER] when we arrive" at bounding box center [288, 446] width 394 height 13
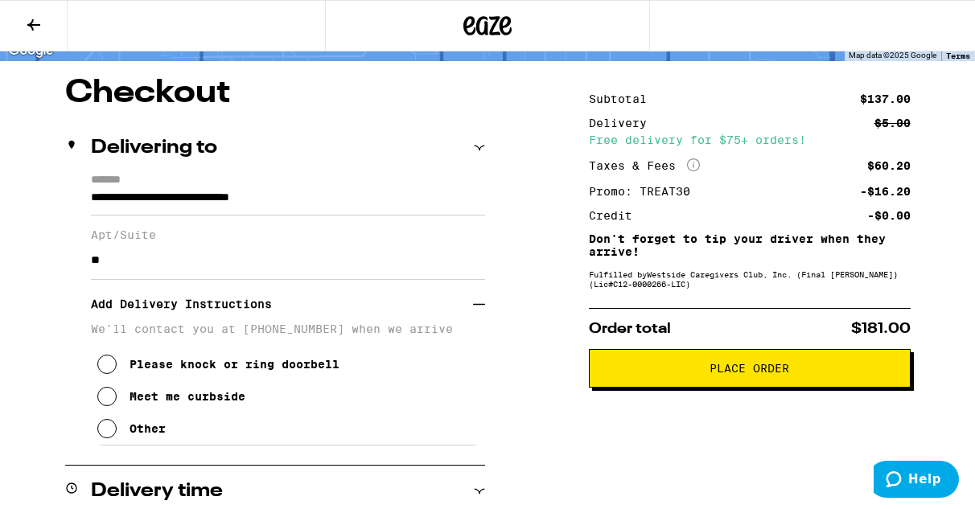
scroll to position [124, 0]
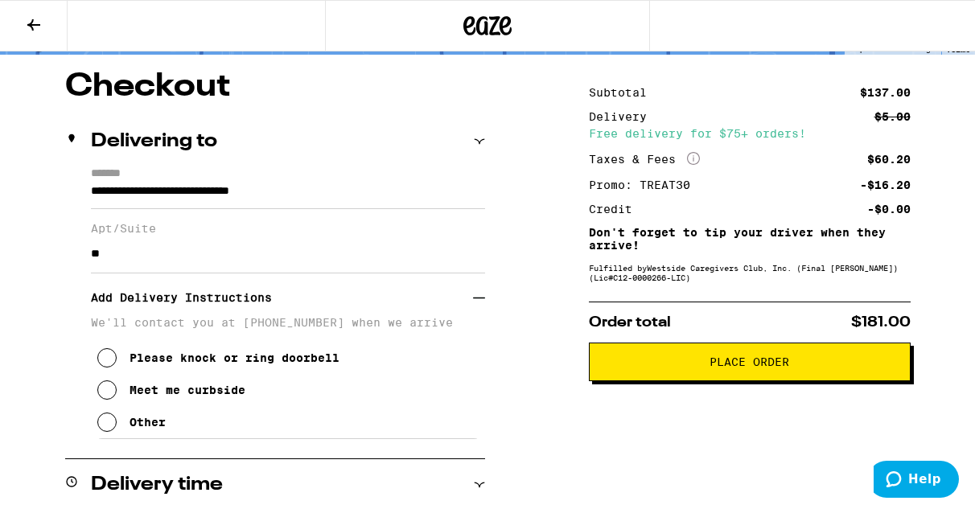
click at [139, 428] on div "Other" at bounding box center [148, 422] width 36 height 13
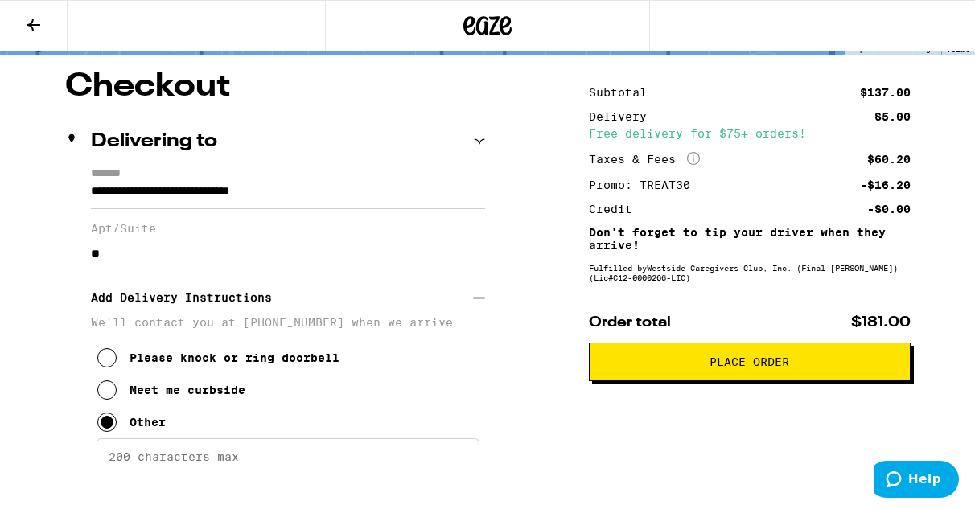
click at [158, 453] on textarea "Enter any other delivery instructions you want driver to know" at bounding box center [288, 477] width 383 height 76
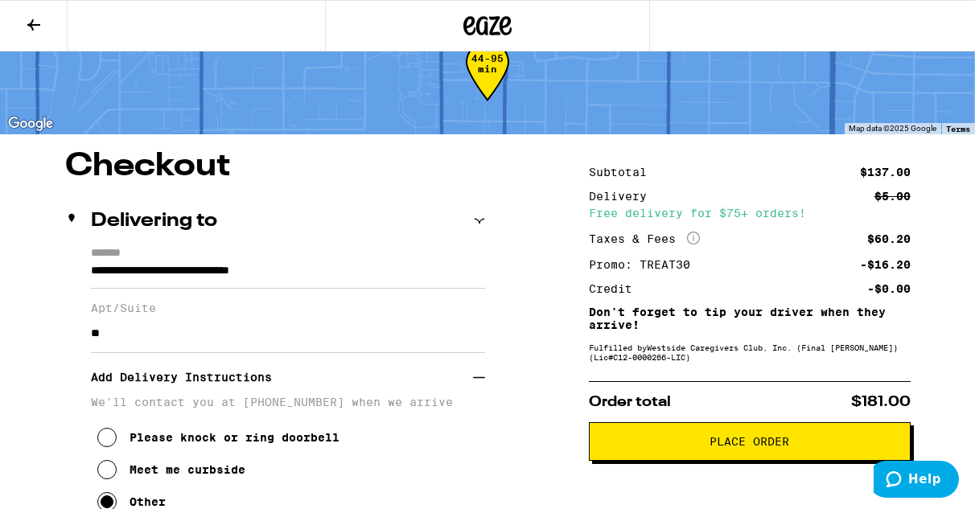
scroll to position [38, 0]
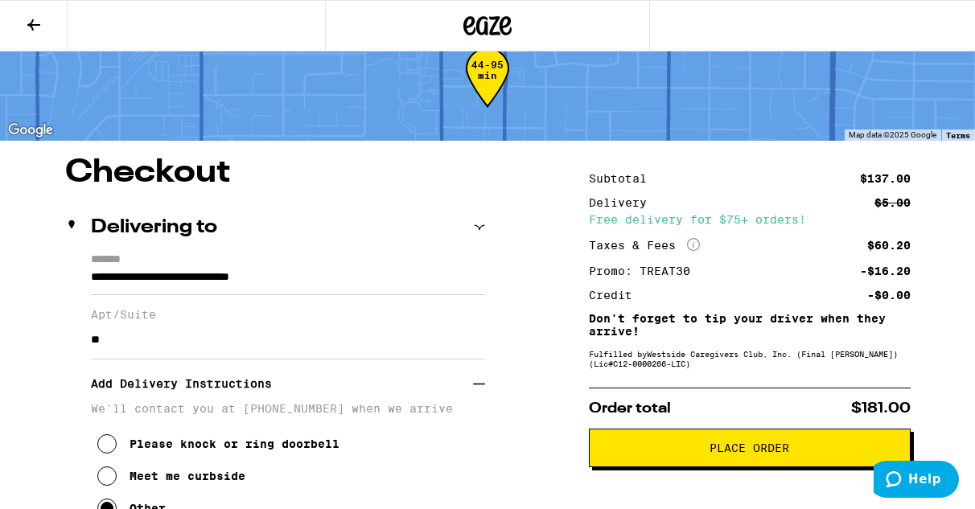
type textarea "Call 818/[PHONE_NUMBER] to be admitted to gate to complex. Once you drive insid…"
click at [733, 447] on span "Place Order" at bounding box center [750, 448] width 80 height 11
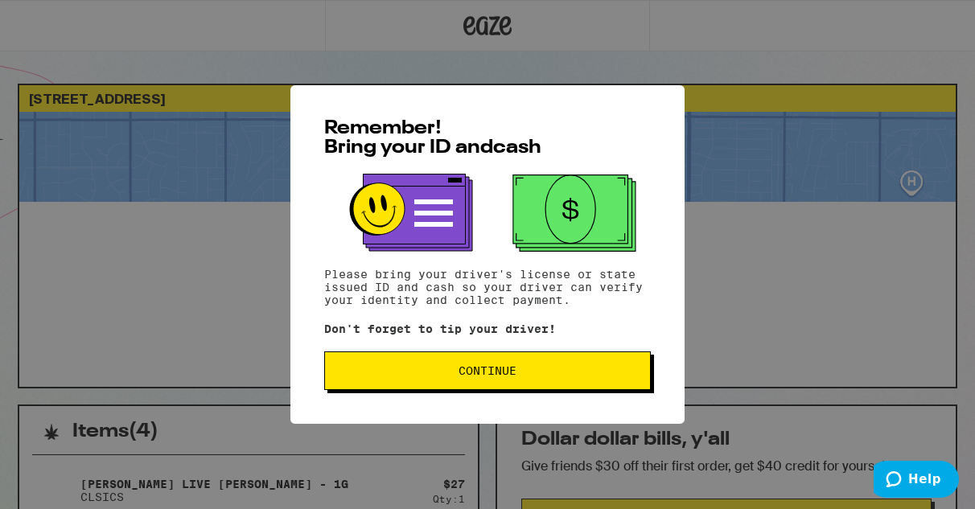
click at [562, 364] on button "Continue" at bounding box center [487, 371] width 327 height 39
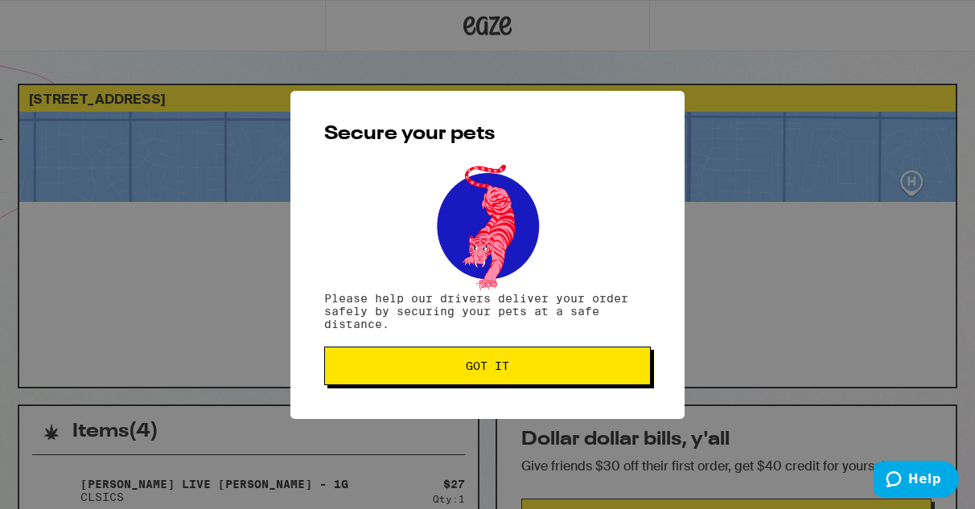
click at [562, 364] on span "Got it" at bounding box center [487, 365] width 299 height 11
